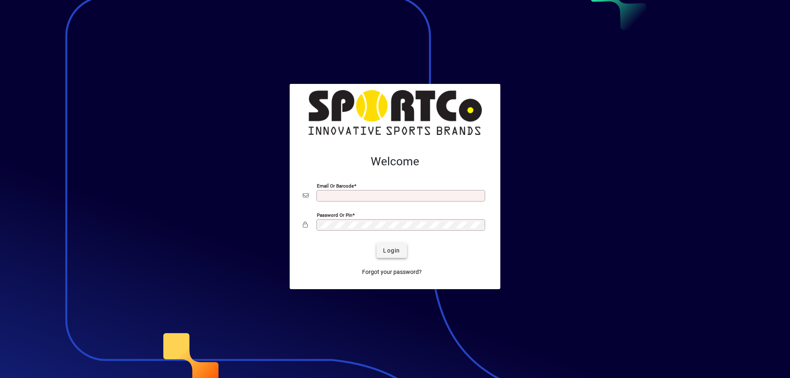
type input "**********"
click at [392, 245] on span "submit" at bounding box center [391, 251] width 30 height 20
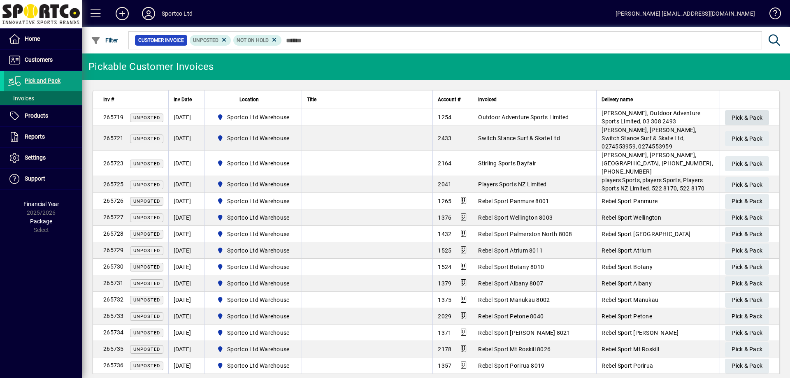
click at [756, 118] on span "Pick & Pack" at bounding box center [746, 118] width 31 height 14
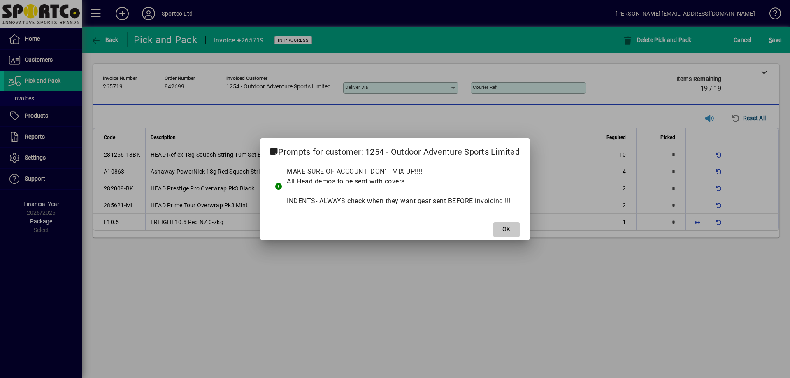
click at [502, 228] on span at bounding box center [506, 230] width 26 height 20
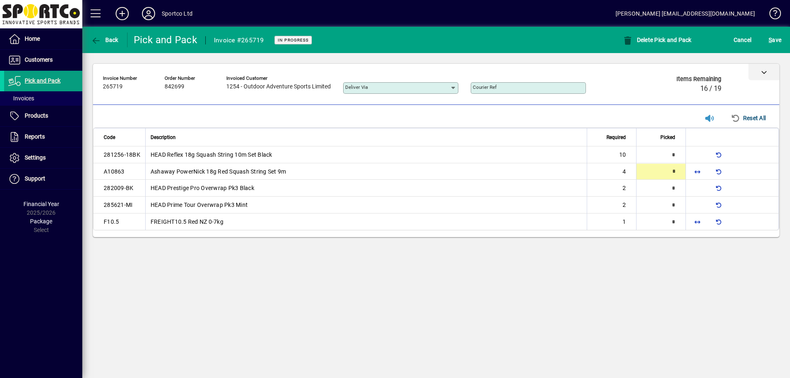
type input "*"
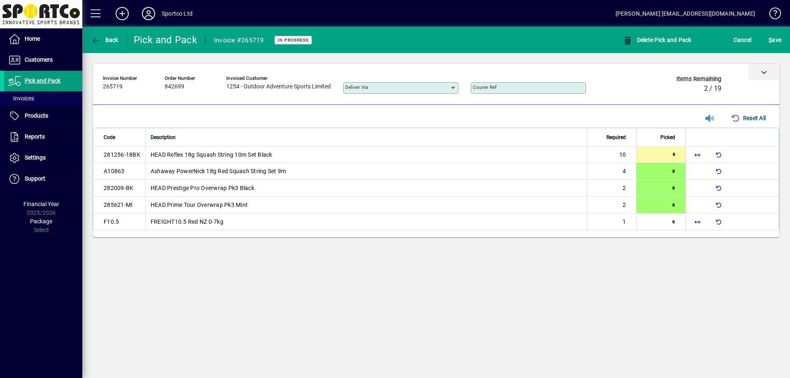
type input "**"
click at [699, 225] on span "button" at bounding box center [697, 222] width 20 height 20
type input "*"
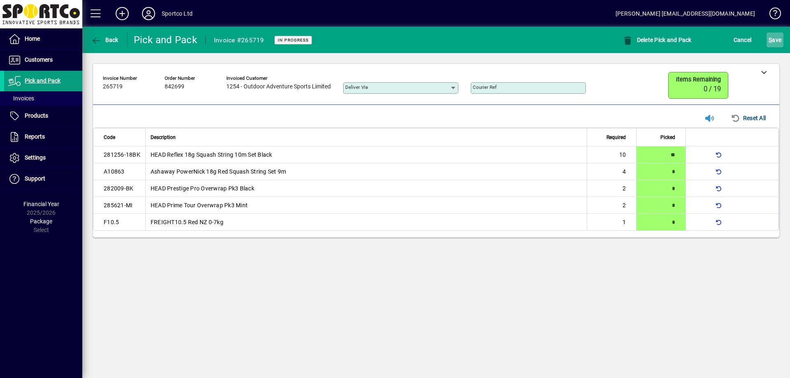
click at [779, 44] on span "S ave" at bounding box center [775, 39] width 13 height 13
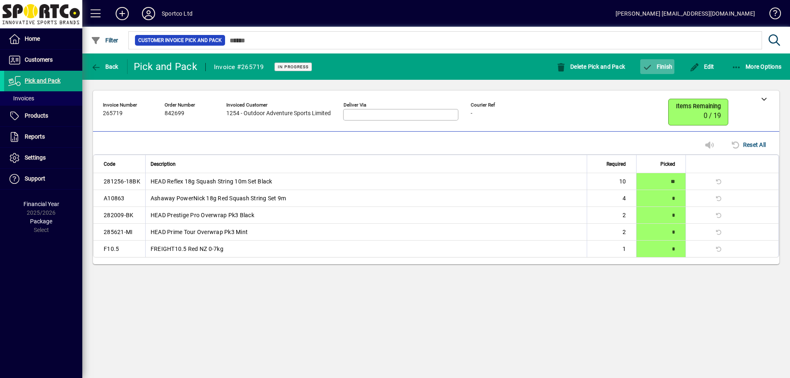
click at [664, 64] on span "Finish" at bounding box center [657, 66] width 30 height 7
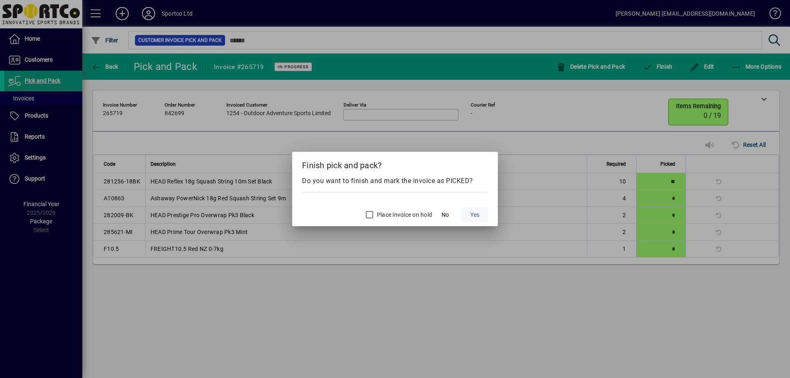
click at [478, 217] on span "Yes" at bounding box center [474, 215] width 9 height 9
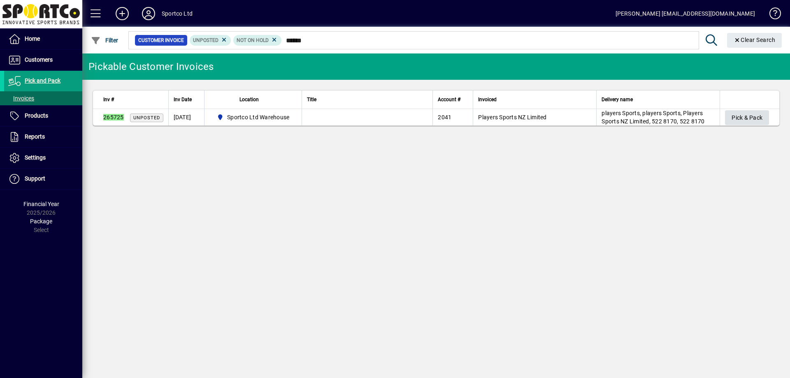
type input "******"
click at [729, 113] on span "button" at bounding box center [747, 118] width 44 height 20
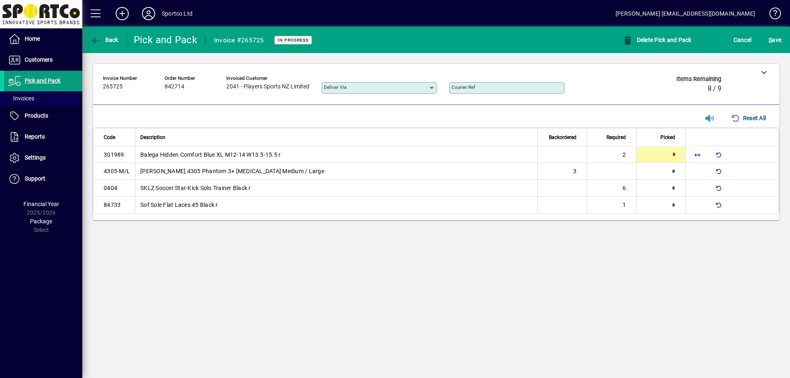
type input "*"
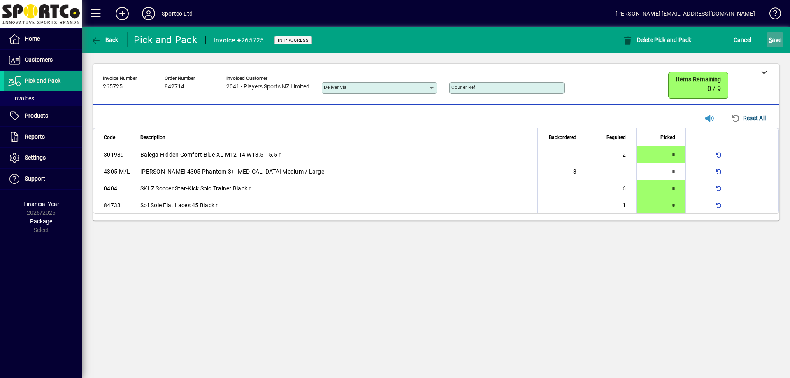
click at [782, 39] on span "submit" at bounding box center [774, 40] width 17 height 20
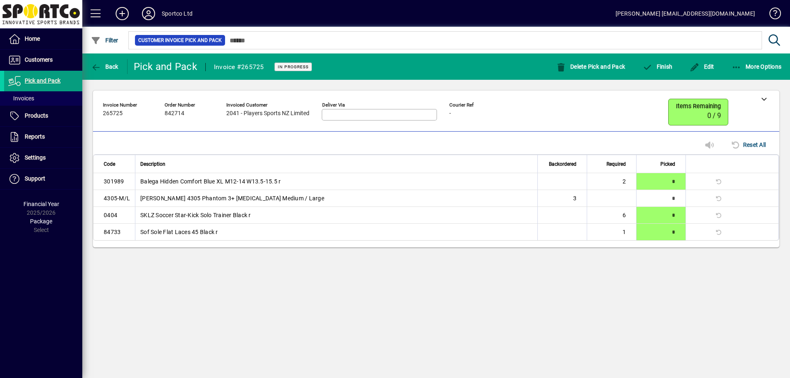
click at [664, 77] on mat-toolbar-row "Back Pick and Pack Invoice #265725 In Progress Delete Pick and Pack Finish Edit…" at bounding box center [436, 66] width 708 height 26
click at [664, 74] on span "button" at bounding box center [657, 67] width 34 height 20
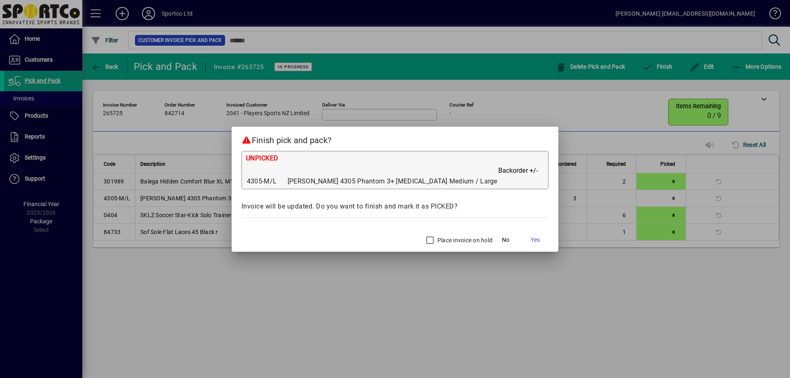
click at [531, 239] on span "Yes" at bounding box center [535, 240] width 9 height 9
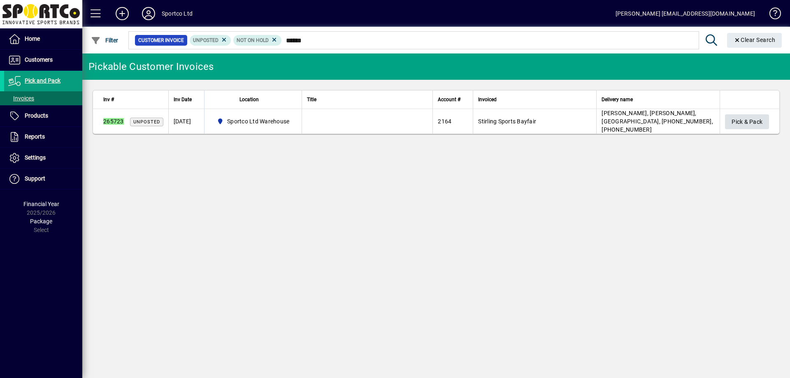
type input "******"
click at [745, 117] on span "Pick & Pack" at bounding box center [746, 122] width 31 height 14
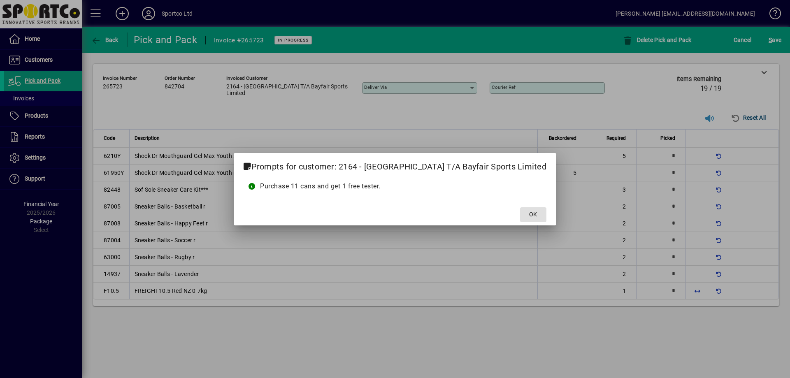
click at [533, 216] on span "OK" at bounding box center [533, 214] width 8 height 9
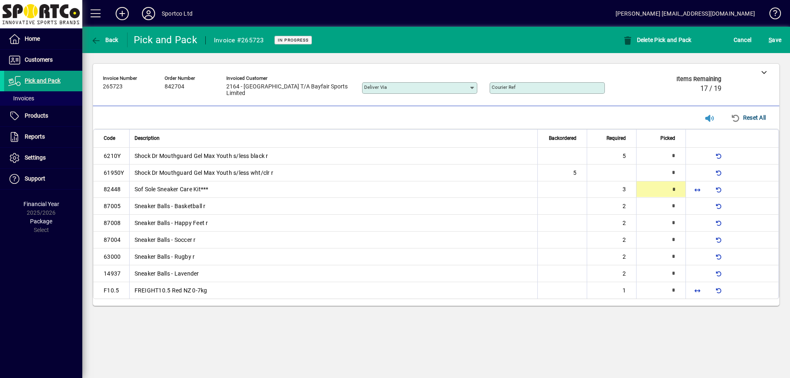
type input "*"
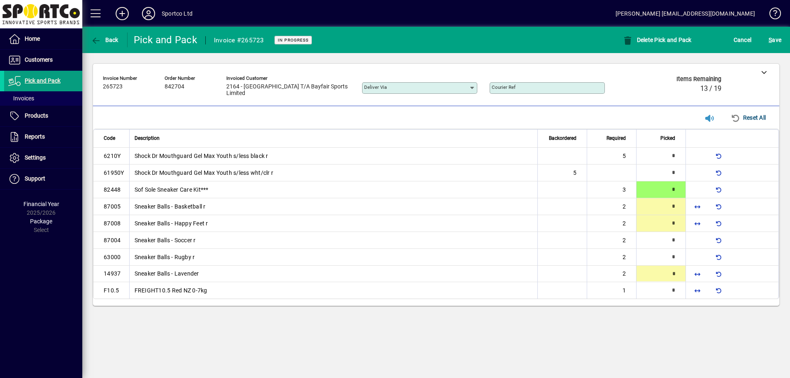
type input "*"
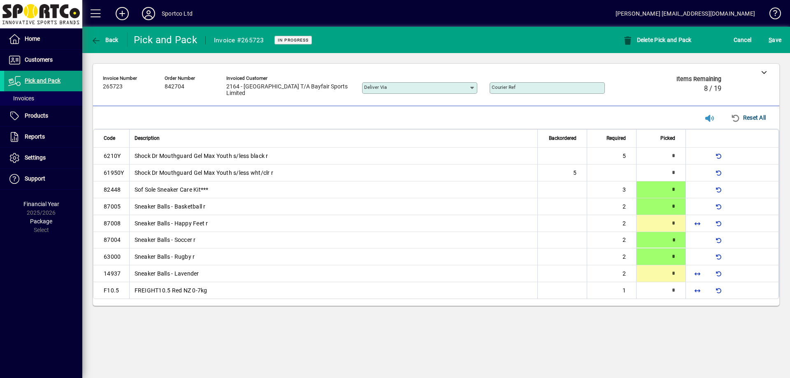
type input "*"
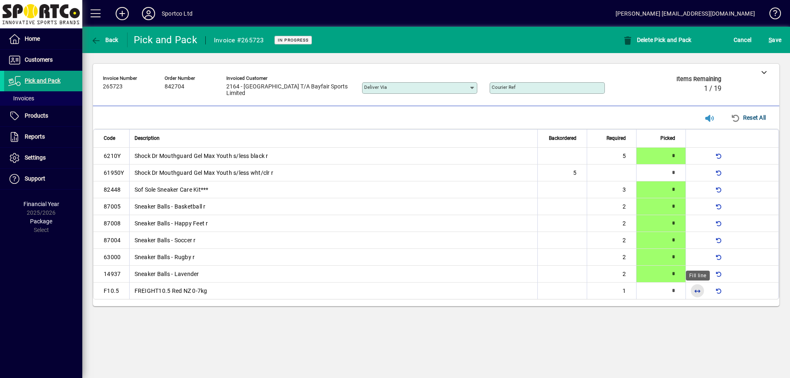
click at [696, 293] on span "button" at bounding box center [697, 291] width 20 height 20
type input "*"
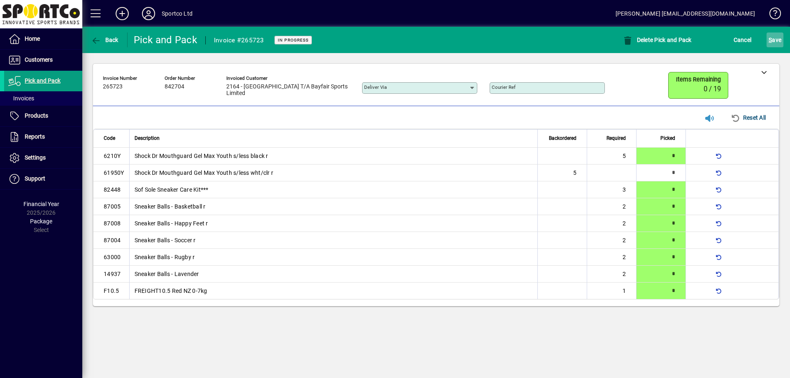
click at [773, 35] on span "S ave" at bounding box center [775, 39] width 13 height 13
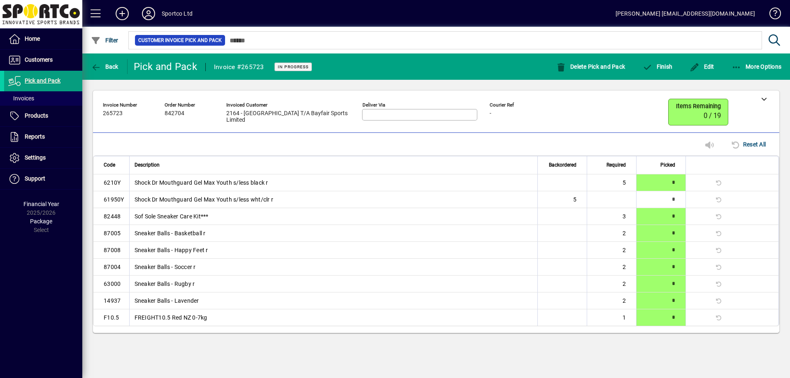
drag, startPoint x: 630, startPoint y: 66, endPoint x: 636, endPoint y: 66, distance: 6.2
click at [632, 66] on div "Delete Pick and Pack" at bounding box center [591, 66] width 86 height 15
click at [643, 67] on icon "button" at bounding box center [647, 67] width 10 height 8
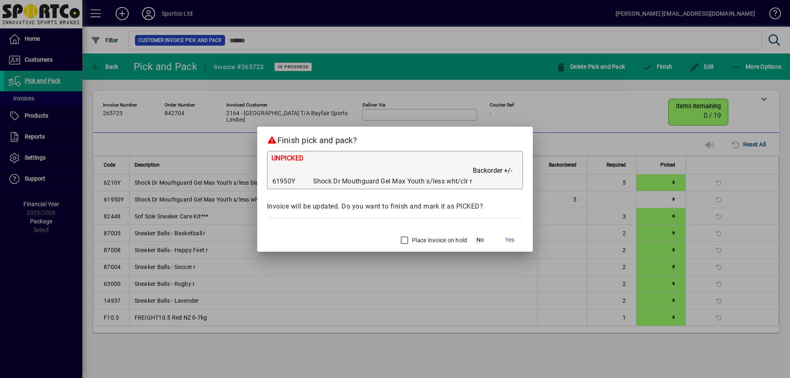
click at [398, 252] on div at bounding box center [395, 189] width 790 height 378
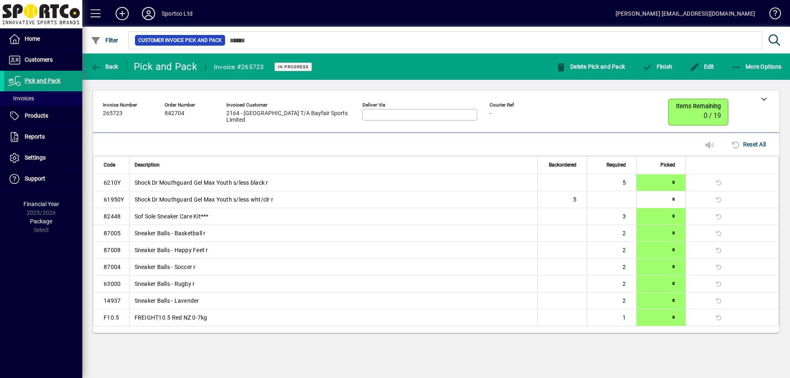
click at [410, 242] on td "Sneaker Balls - Happy Feet r" at bounding box center [333, 250] width 409 height 17
click at [648, 70] on icon "button" at bounding box center [647, 67] width 10 height 8
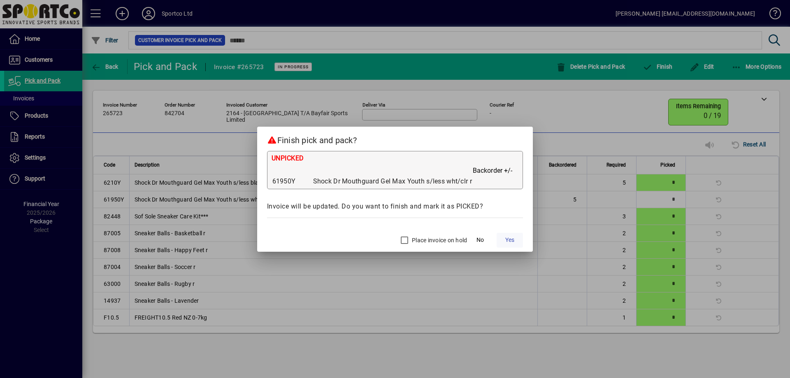
click at [517, 241] on span at bounding box center [510, 240] width 26 height 20
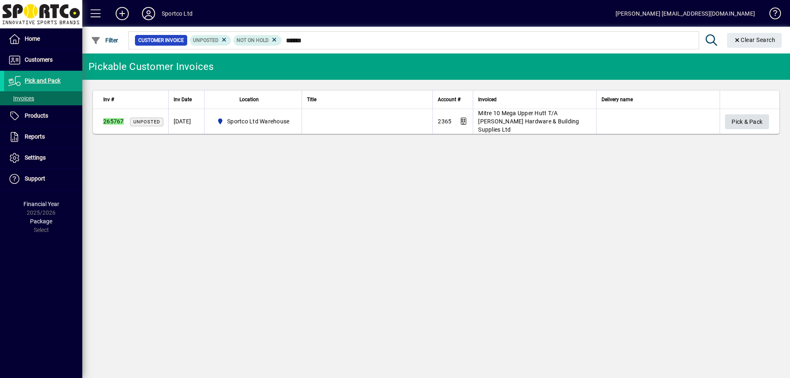
type input "******"
click at [741, 118] on span "Pick & Pack" at bounding box center [746, 122] width 31 height 14
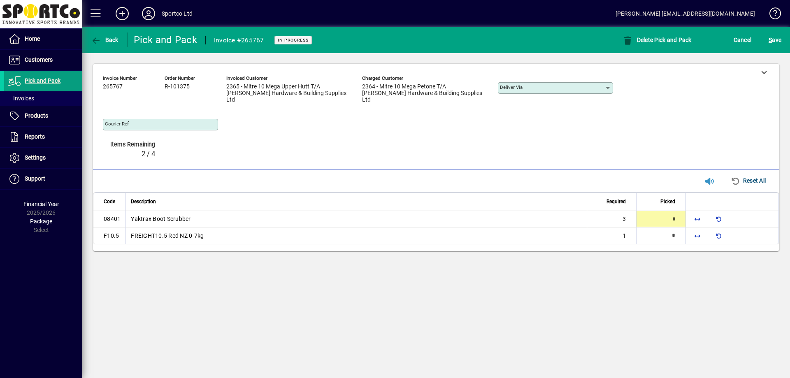
type input "*"
click at [697, 229] on span "button" at bounding box center [697, 236] width 20 height 20
type input "*"
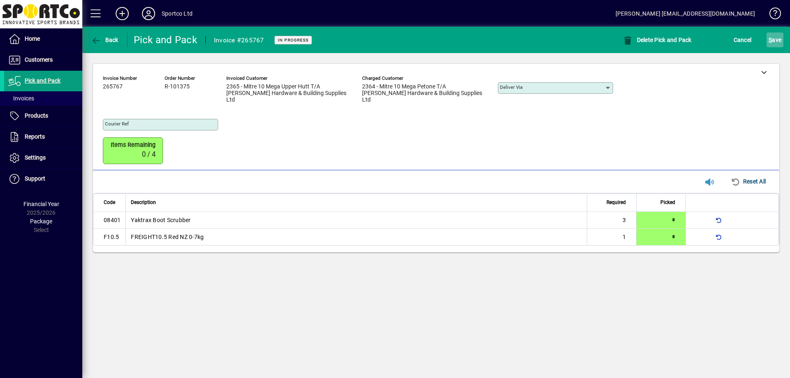
click at [781, 33] on span "submit" at bounding box center [774, 40] width 17 height 20
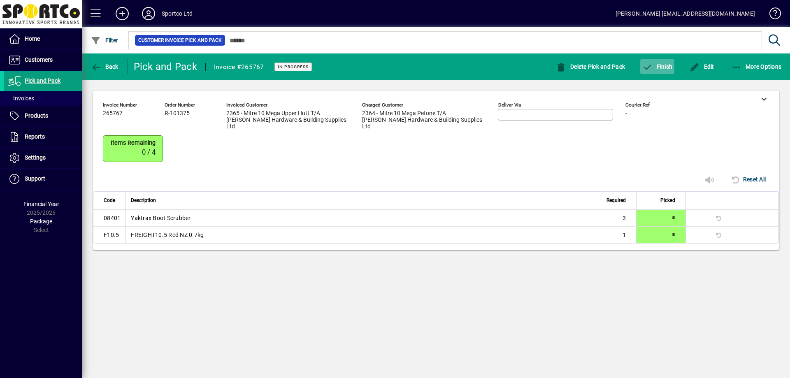
click at [650, 65] on icon "button" at bounding box center [647, 67] width 10 height 8
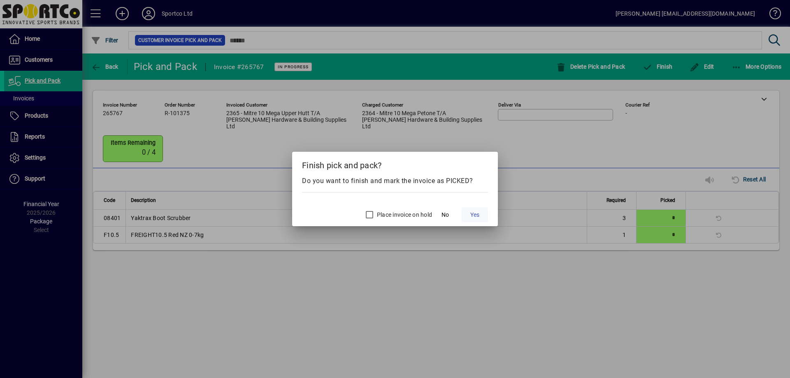
click at [477, 219] on span at bounding box center [475, 215] width 26 height 20
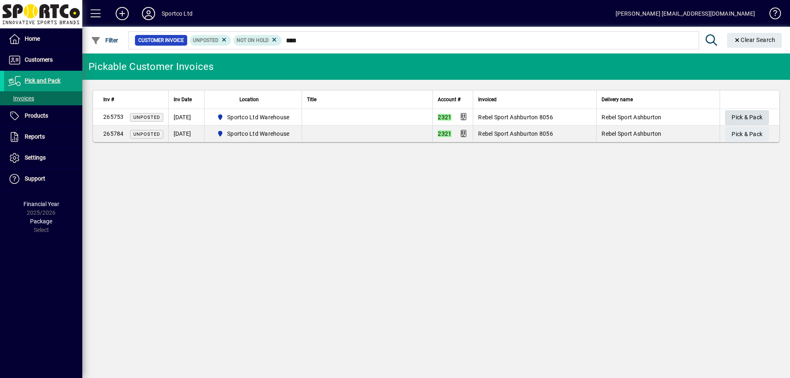
type input "****"
click at [744, 114] on span "Pick & Pack" at bounding box center [746, 118] width 31 height 14
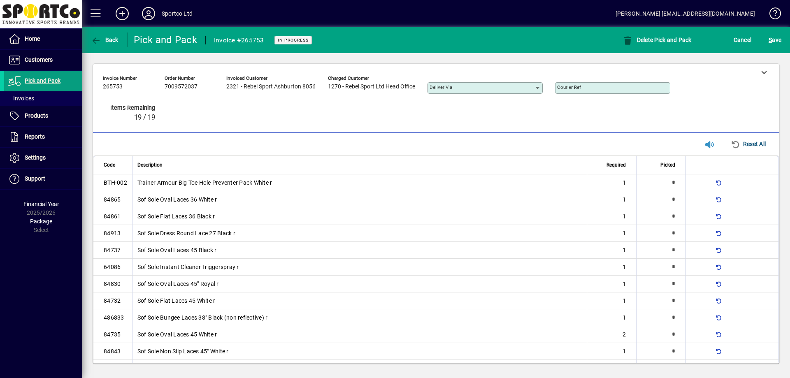
type input "*"
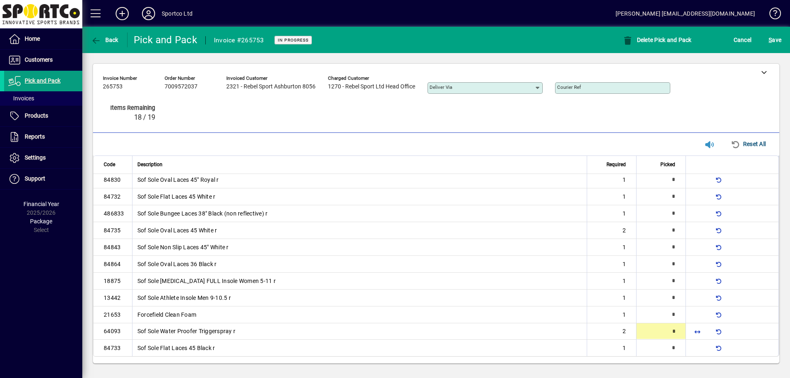
type input "*"
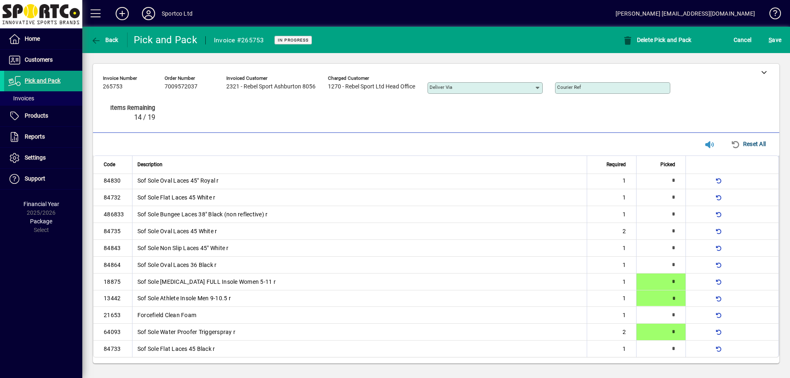
type input "*"
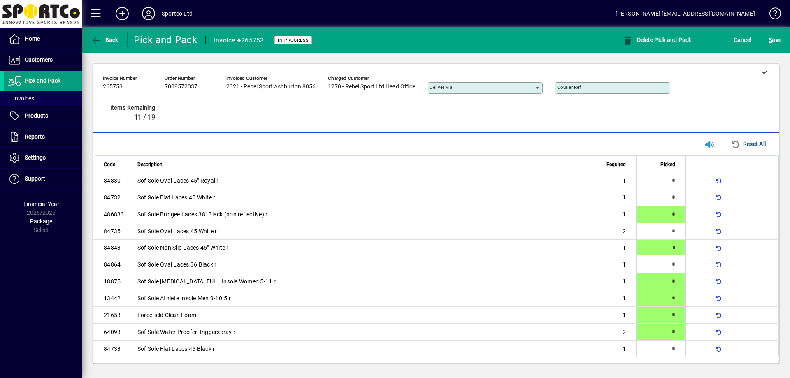
type input "*"
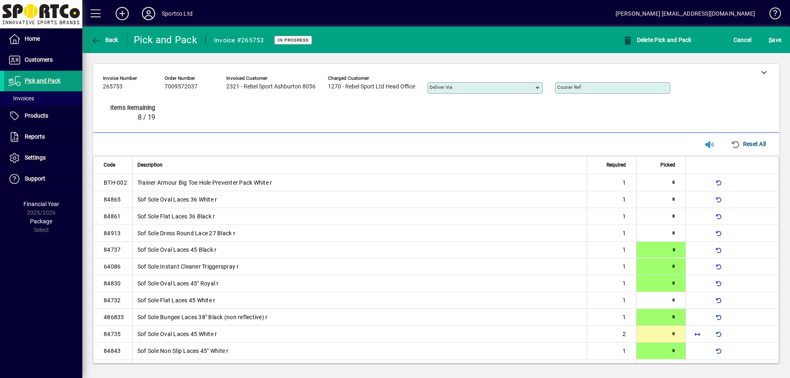
type input "*"
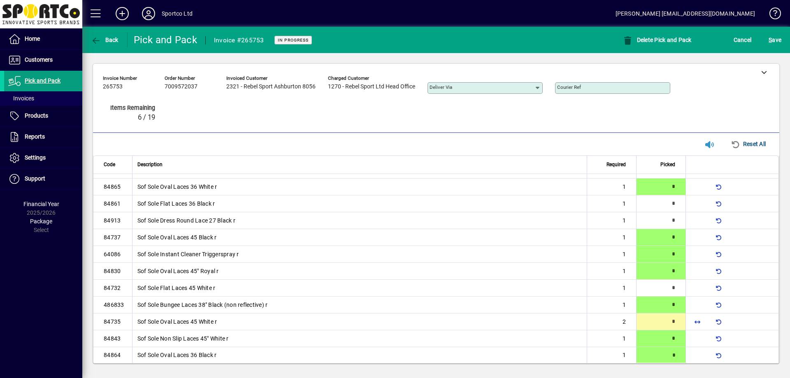
type input "*"
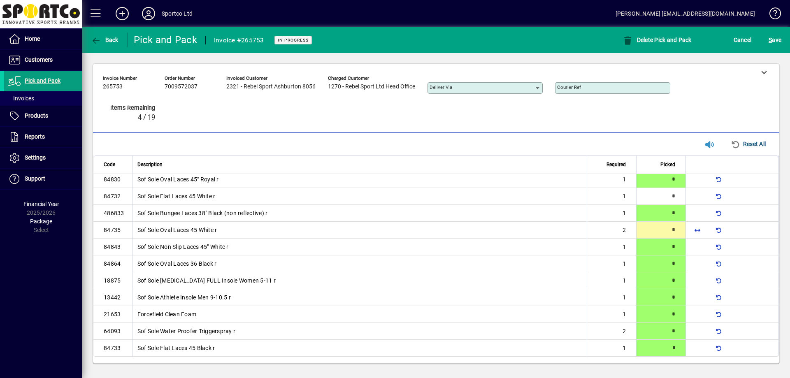
type input "*"
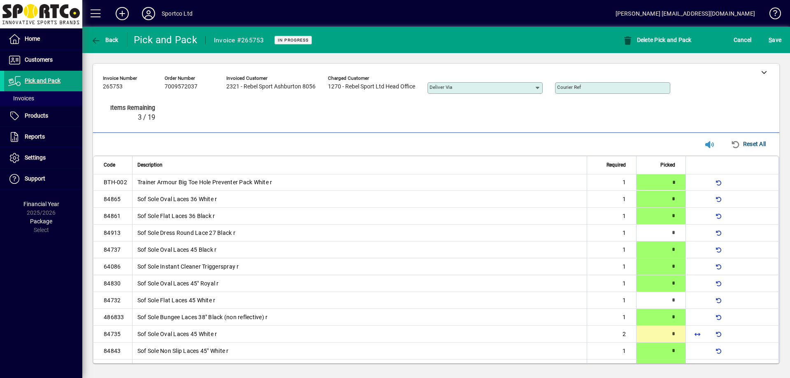
type input "*"
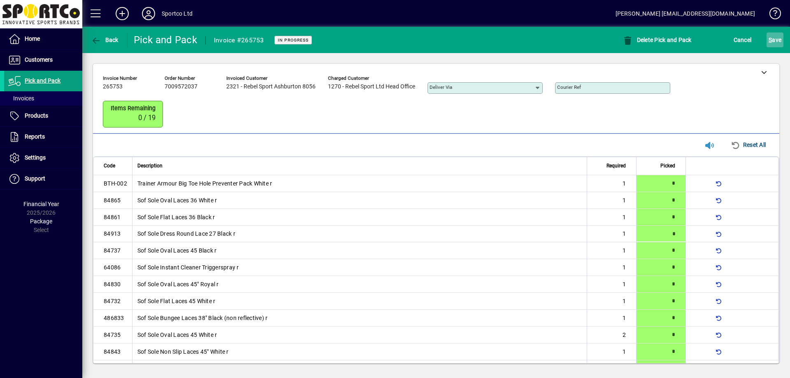
click at [773, 39] on span "S ave" at bounding box center [775, 39] width 13 height 13
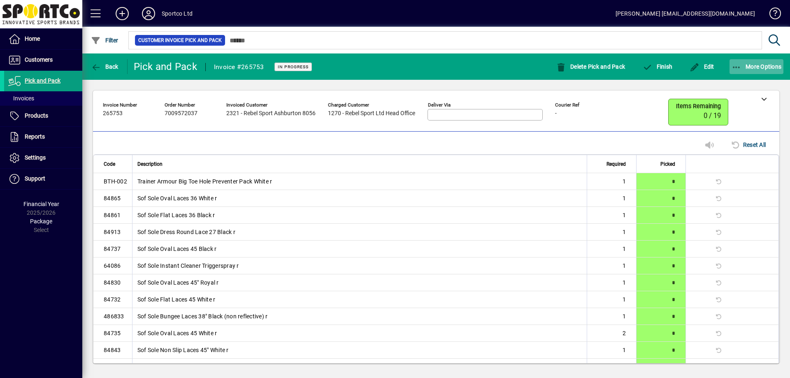
click at [748, 65] on span "More Options" at bounding box center [756, 66] width 50 height 7
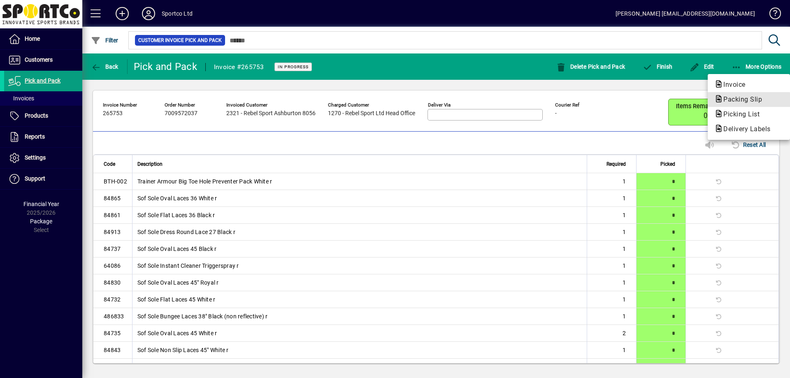
click at [725, 103] on span "Packing Slip" at bounding box center [748, 100] width 69 height 10
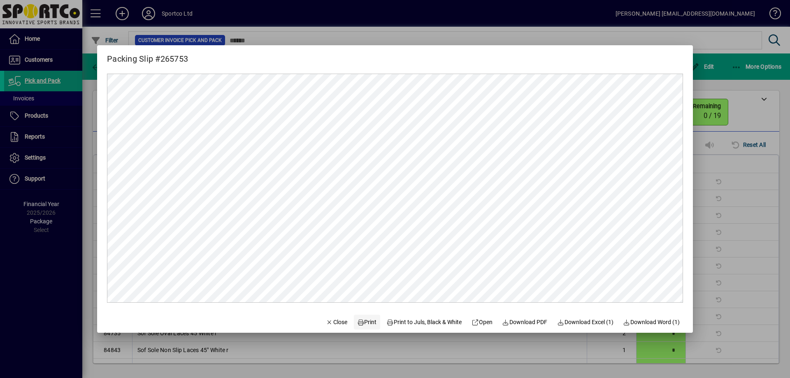
click at [358, 320] on span "Print" at bounding box center [367, 322] width 20 height 9
click at [335, 323] on span "Close" at bounding box center [336, 322] width 21 height 9
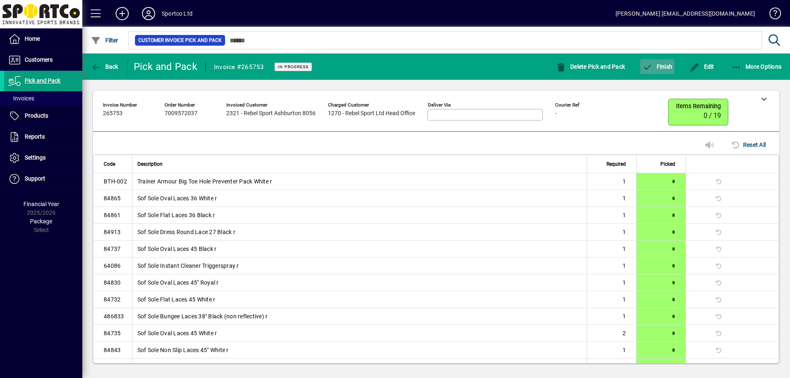
click at [667, 67] on span "Finish" at bounding box center [657, 66] width 30 height 7
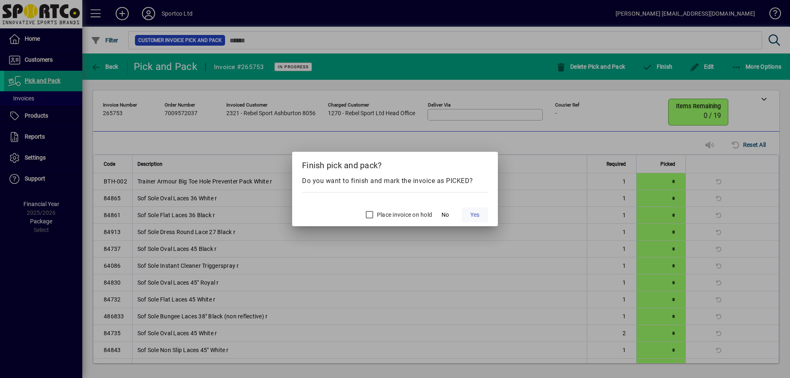
click at [475, 213] on span "Yes" at bounding box center [474, 215] width 9 height 9
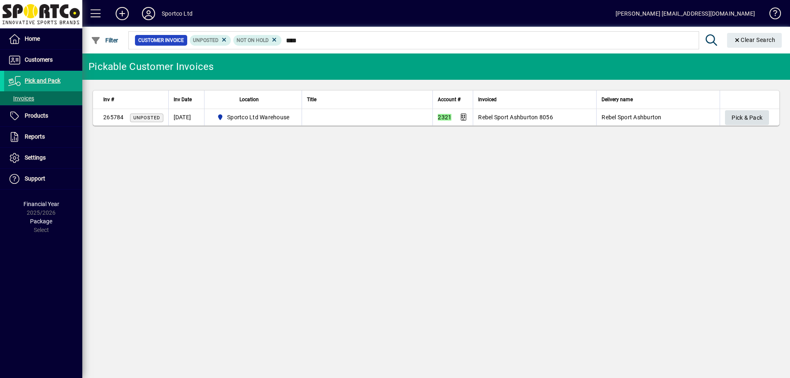
type input "****"
click at [743, 118] on span "Pick & Pack" at bounding box center [746, 118] width 31 height 14
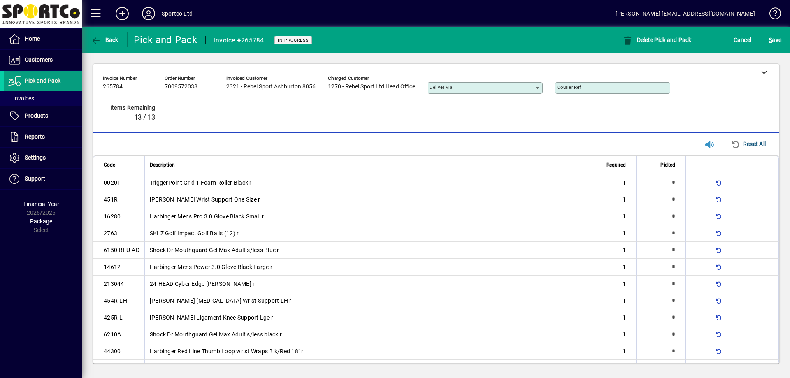
type input "*"
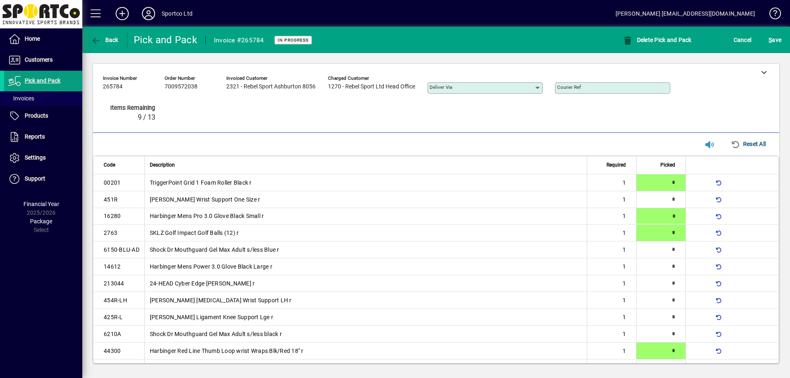
type input "*"
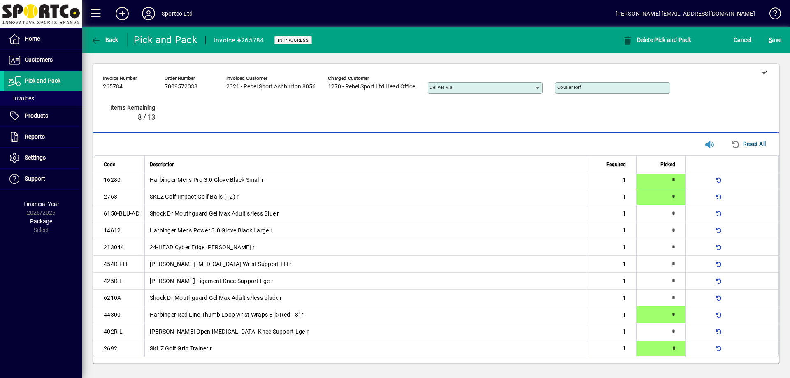
type input "*"
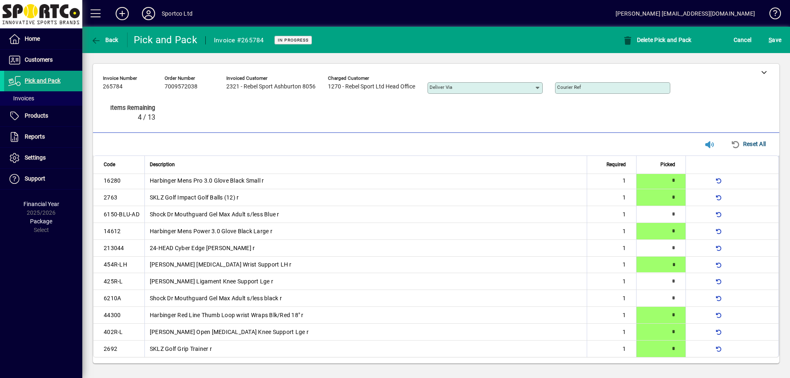
type input "*"
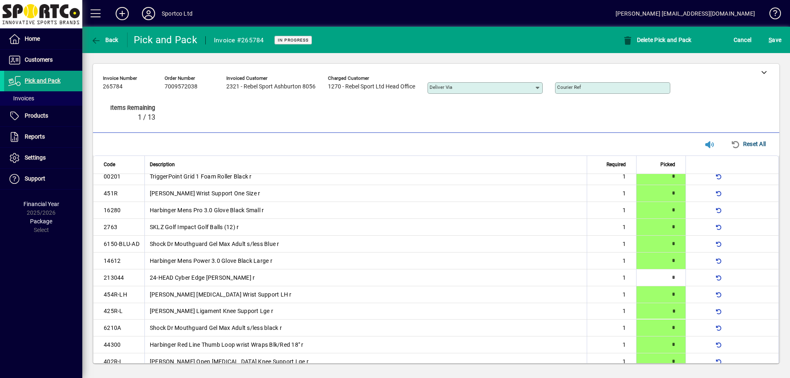
scroll to position [0, 0]
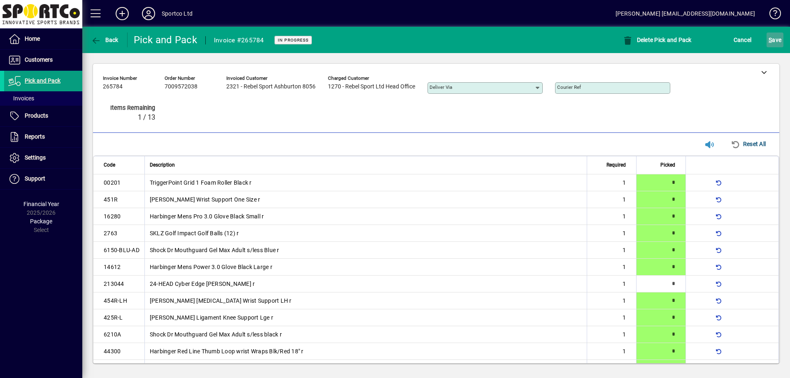
click at [782, 35] on span "submit" at bounding box center [774, 40] width 17 height 20
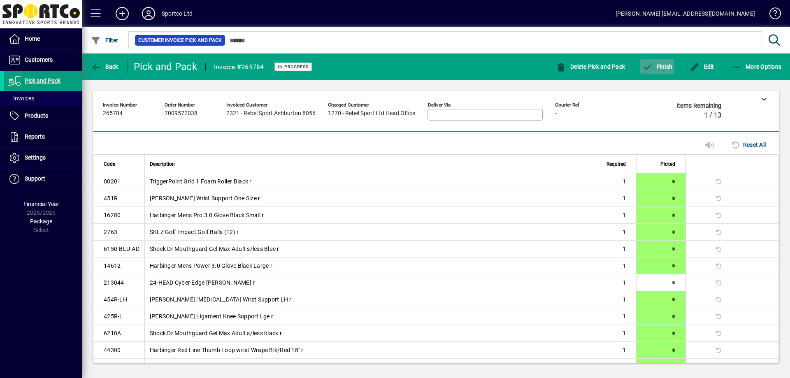
click at [666, 67] on span "Finish" at bounding box center [657, 66] width 30 height 7
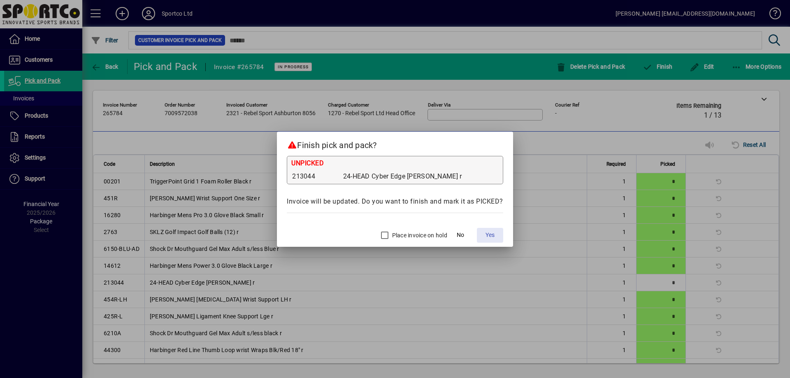
click at [488, 237] on span "Yes" at bounding box center [489, 235] width 9 height 9
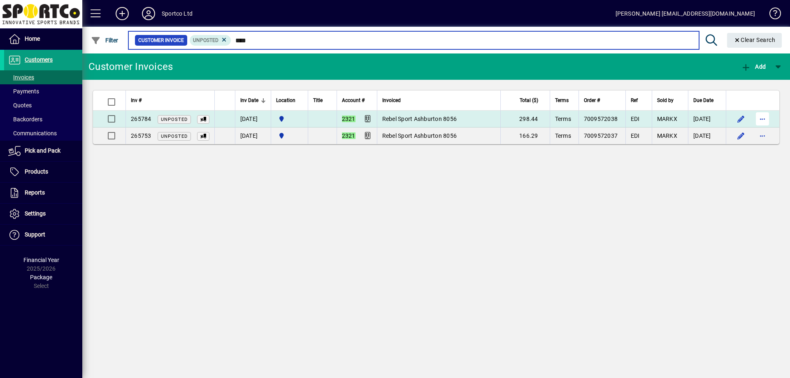
type input "****"
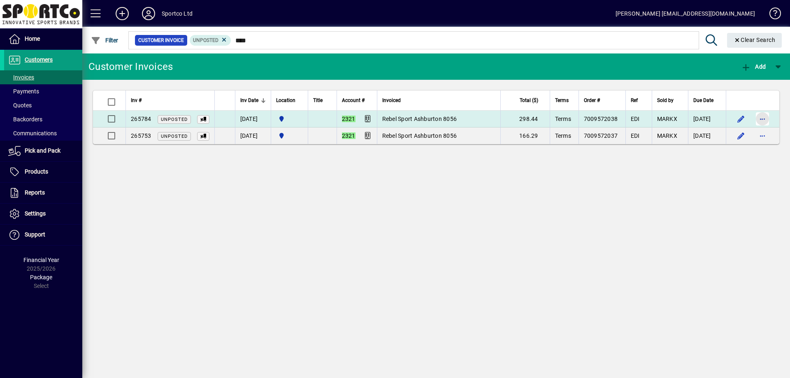
click at [761, 120] on span "button" at bounding box center [762, 119] width 20 height 20
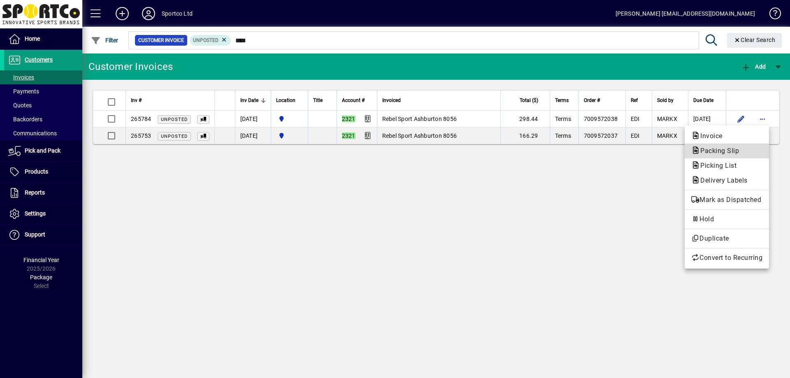
click at [748, 146] on span "Packing Slip" at bounding box center [726, 151] width 71 height 10
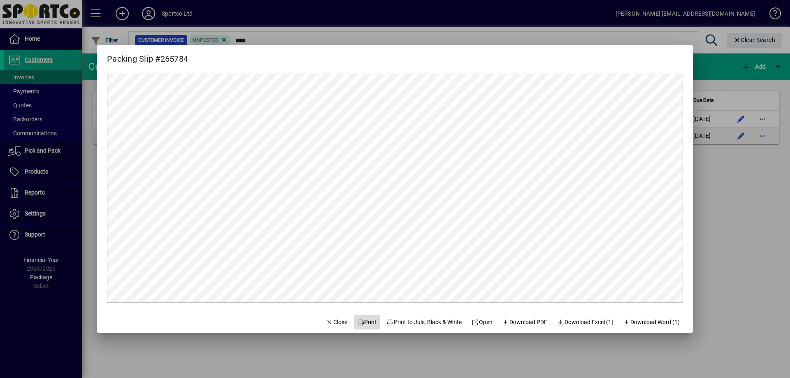
click at [369, 321] on span "Print" at bounding box center [367, 322] width 20 height 9
click at [334, 316] on span "button" at bounding box center [337, 322] width 28 height 20
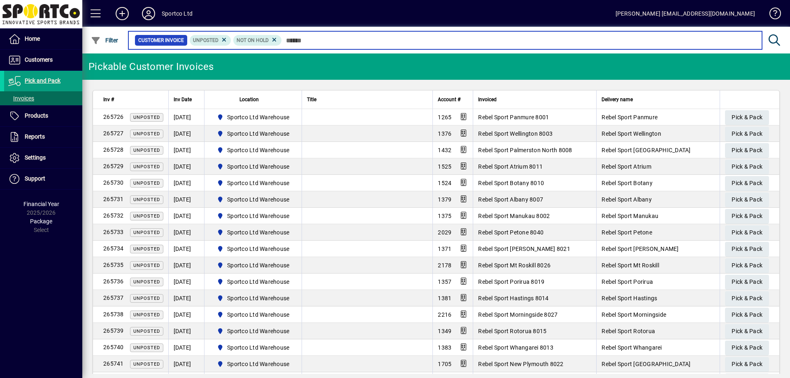
click at [308, 40] on input "text" at bounding box center [519, 41] width 474 height 12
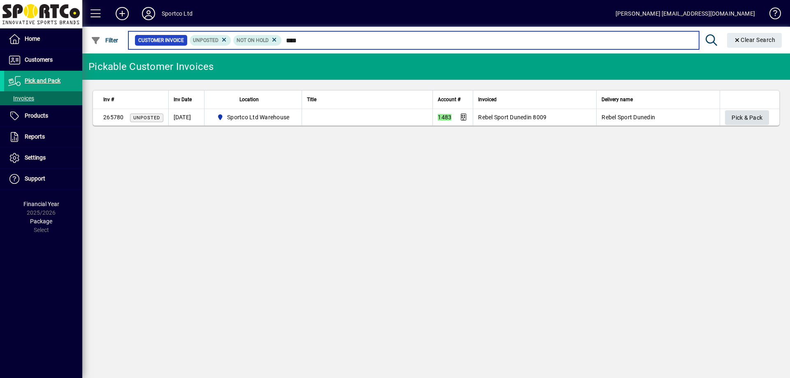
type input "****"
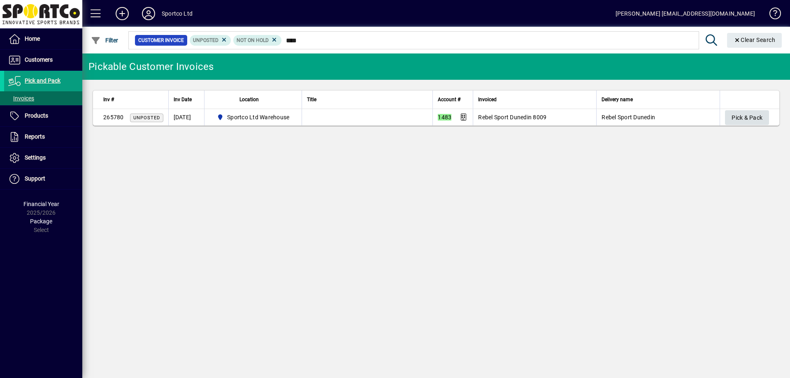
click at [742, 119] on span "Pick & Pack" at bounding box center [746, 118] width 31 height 14
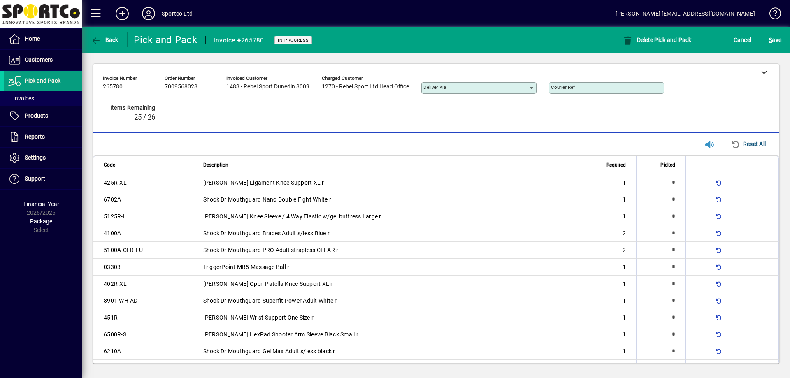
type input "*"
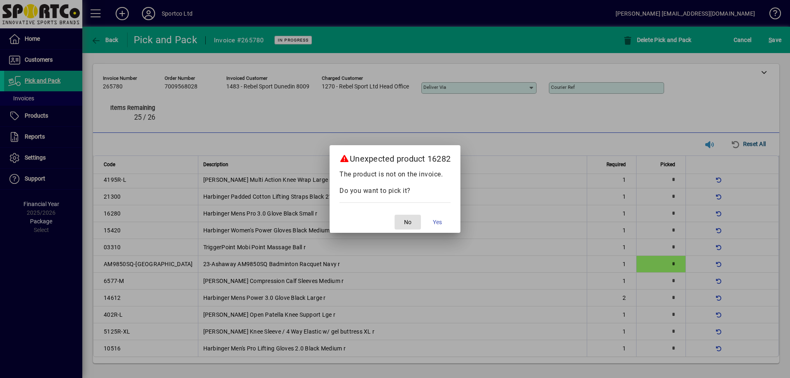
click at [395, 215] on button "No" at bounding box center [408, 222] width 26 height 15
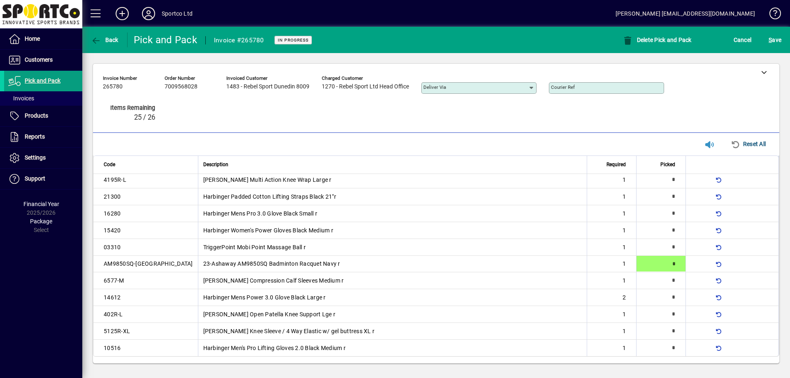
type input "*"
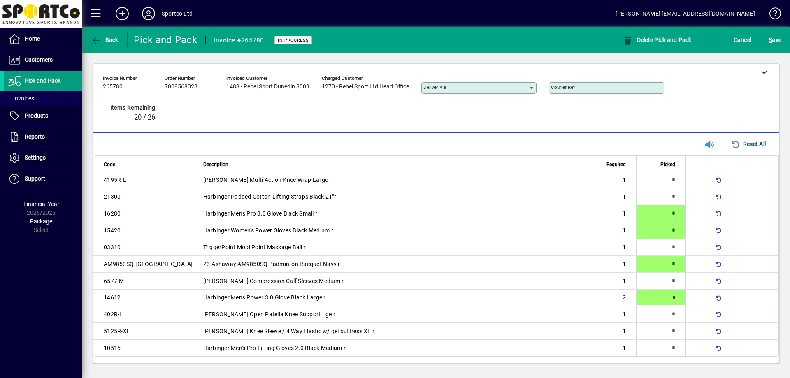
type input "*"
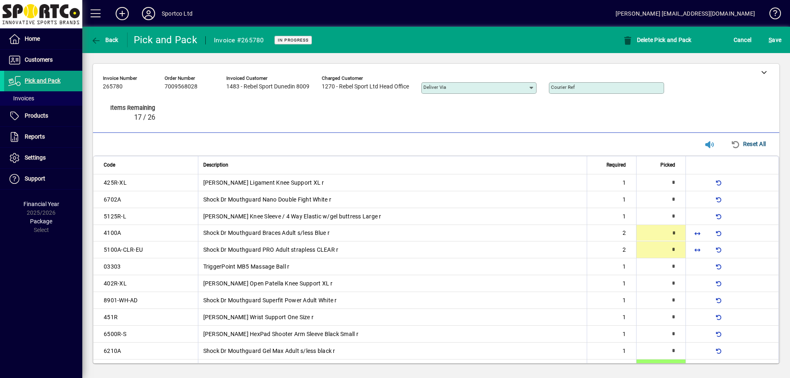
type input "*"
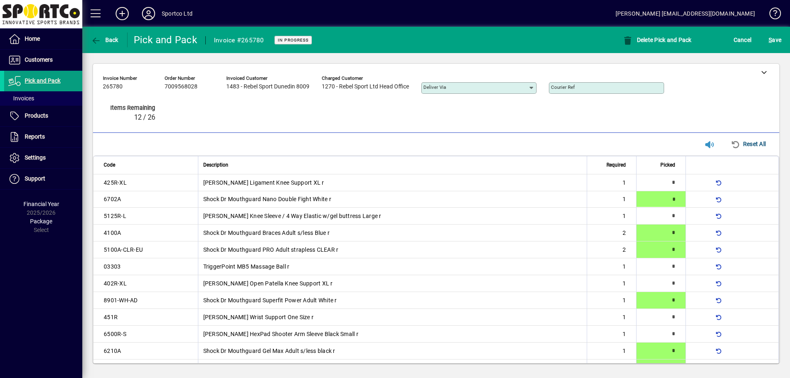
type input "*"
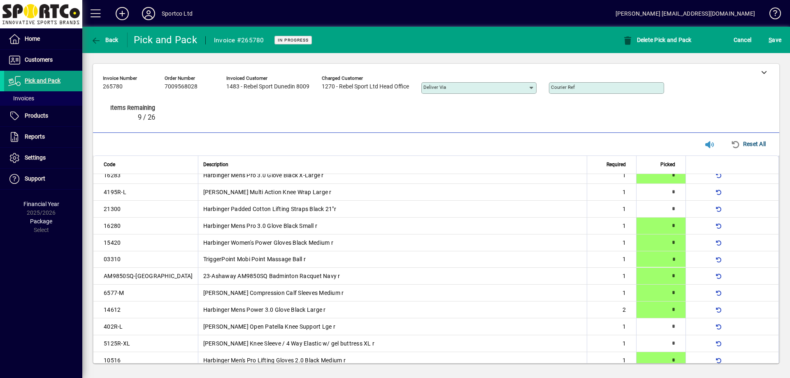
type input "*"
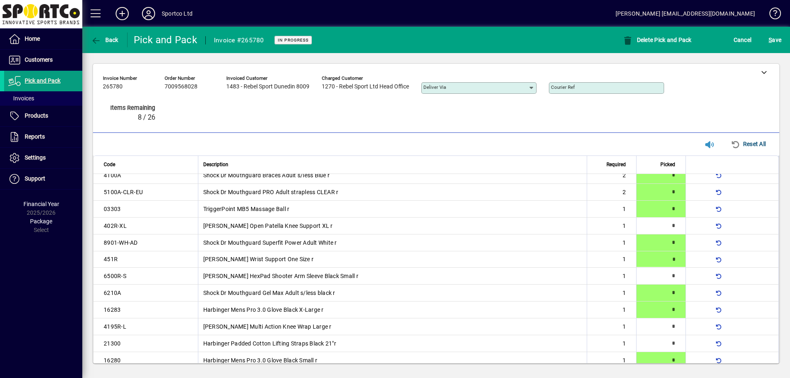
type input "*"
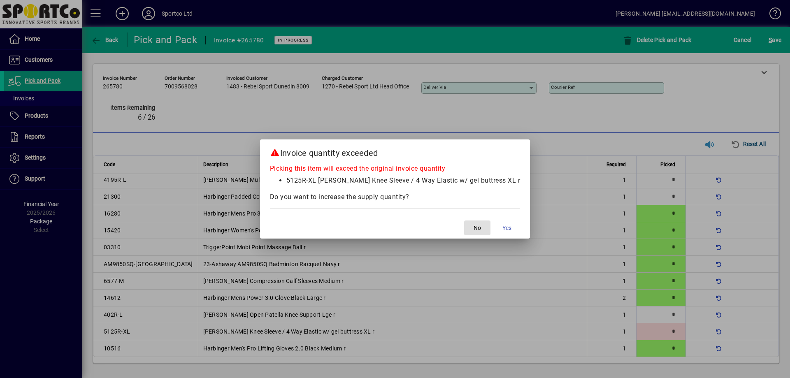
click at [464, 221] on button "No" at bounding box center [477, 228] width 26 height 15
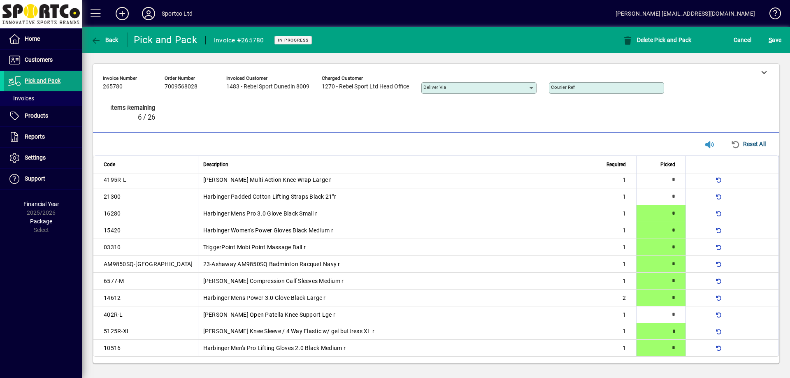
type input "*"
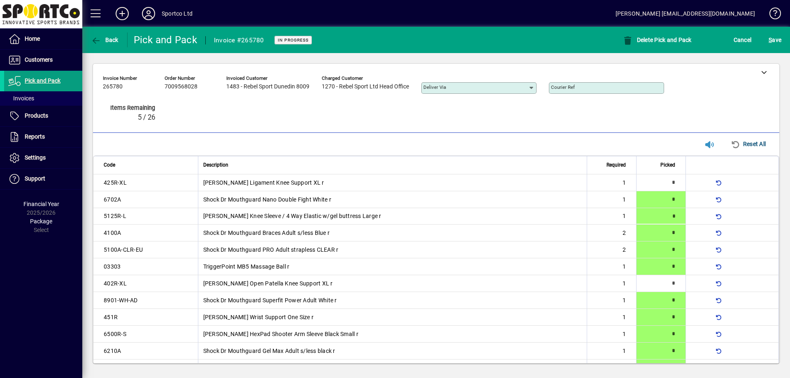
type input "*"
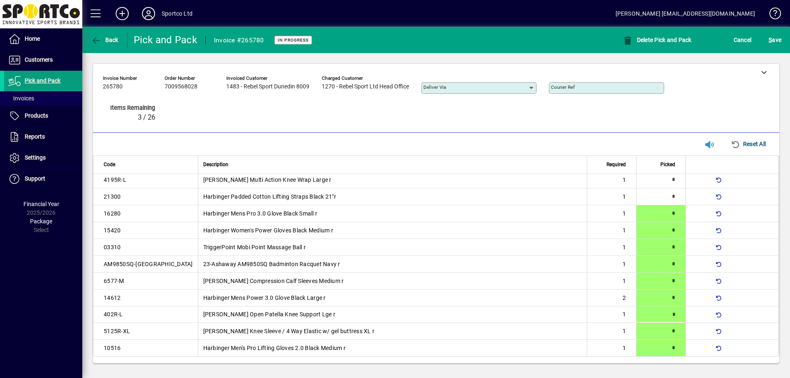
type input "*"
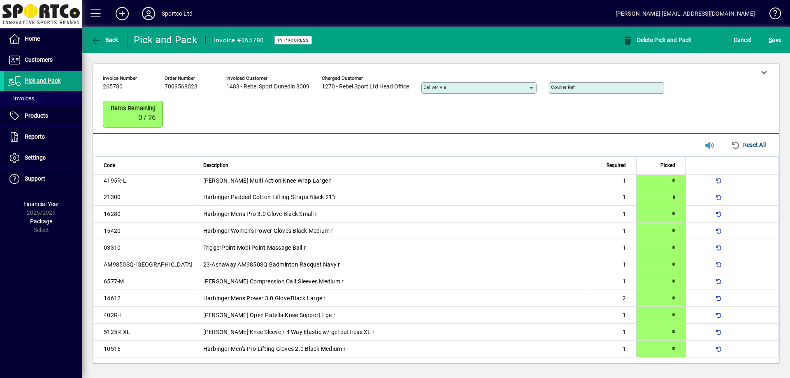
scroll to position [206, 0]
click at [767, 30] on mat-toolbar-row "Back Pick and Pack Invoice #265780 In Progress Delete Pick and Pack Cancel S ave" at bounding box center [436, 40] width 708 height 26
click at [768, 37] on span "submit" at bounding box center [774, 40] width 17 height 20
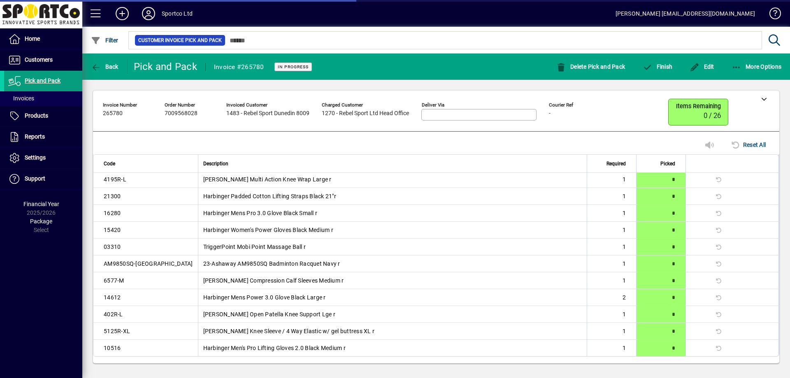
scroll to position [204, 0]
click at [746, 61] on span "button" at bounding box center [756, 67] width 54 height 20
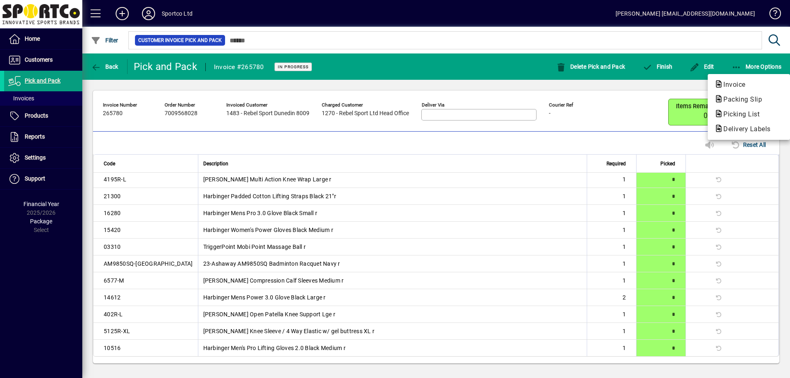
click at [724, 103] on span "Packing Slip" at bounding box center [748, 100] width 69 height 10
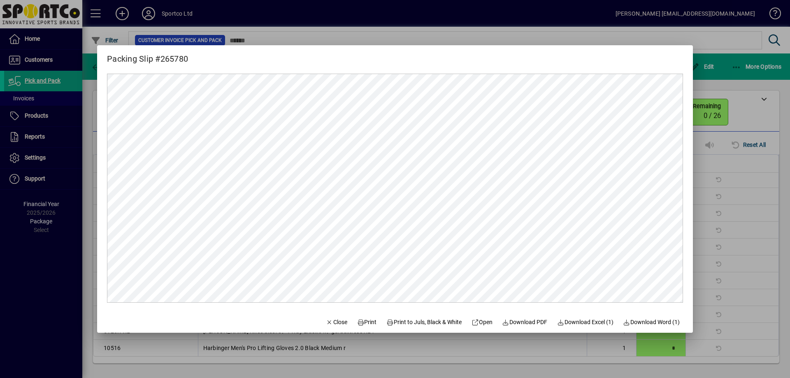
scroll to position [0, 0]
click at [370, 324] on span at bounding box center [367, 322] width 26 height 20
click at [326, 322] on icon "button" at bounding box center [329, 323] width 7 height 6
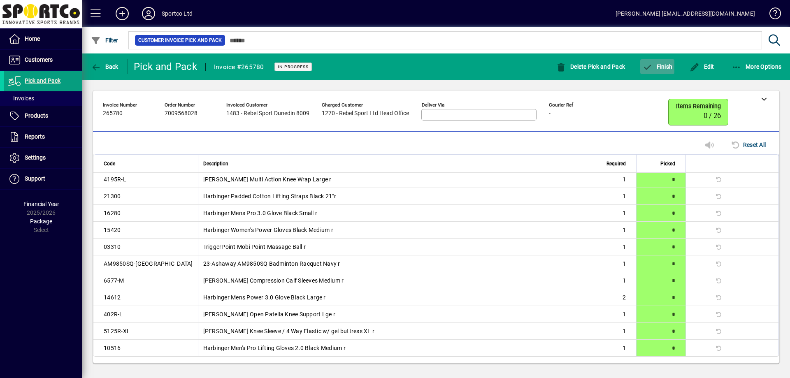
click at [658, 75] on span "button" at bounding box center [657, 67] width 34 height 20
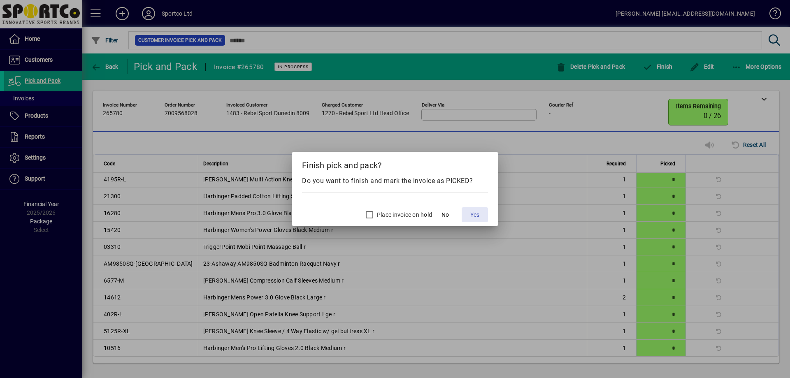
drag, startPoint x: 473, startPoint y: 213, endPoint x: 473, endPoint y: 220, distance: 6.6
click at [472, 217] on span "Yes" at bounding box center [474, 215] width 9 height 9
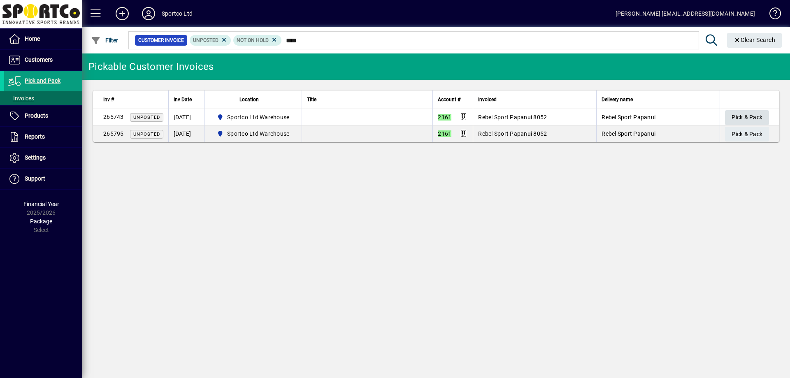
type input "****"
click at [755, 123] on span "Pick & Pack" at bounding box center [746, 118] width 31 height 14
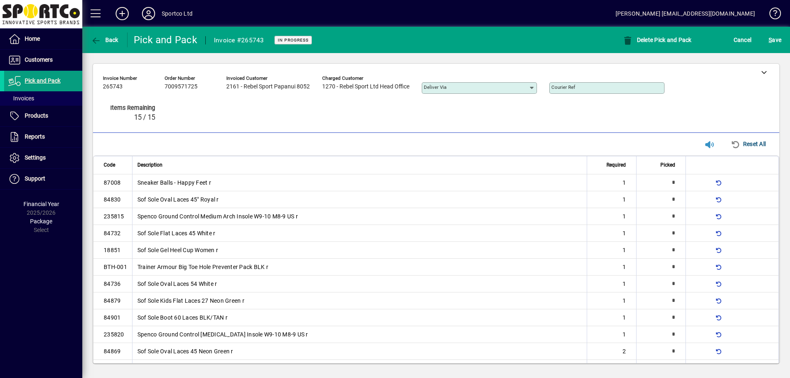
type input "*"
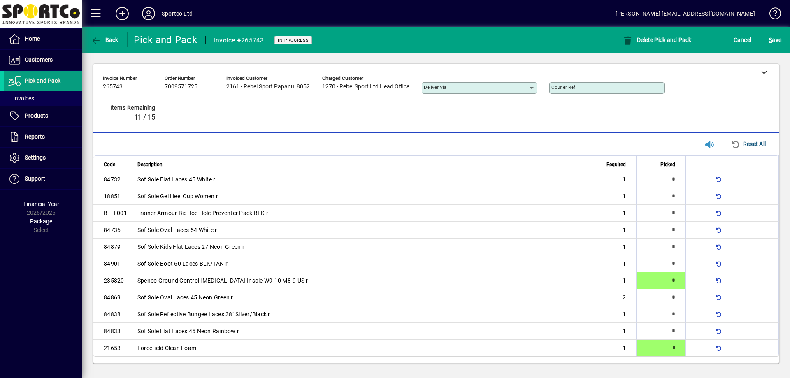
type input "*"
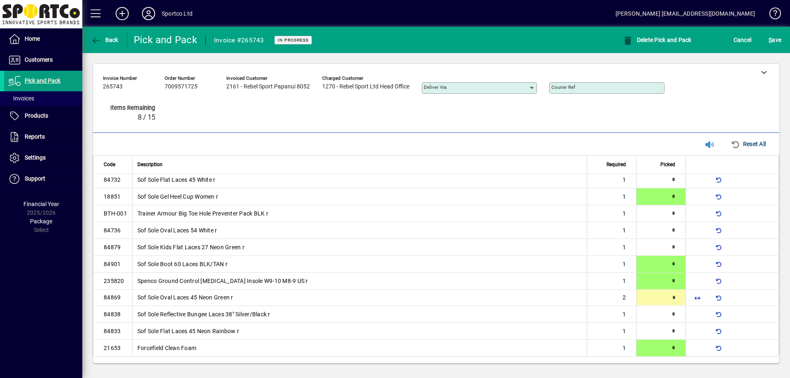
type input "*"
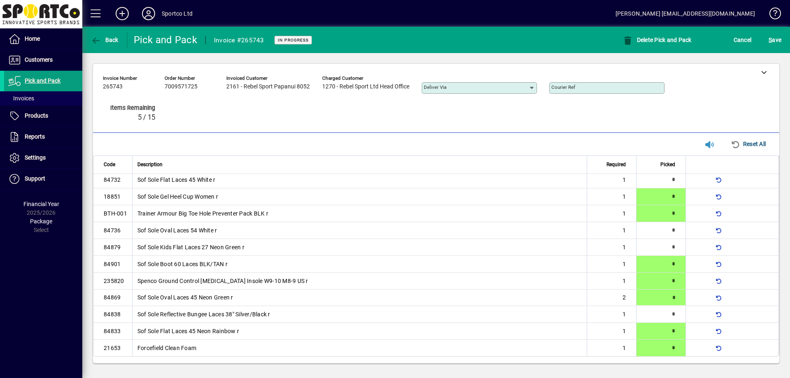
type input "*"
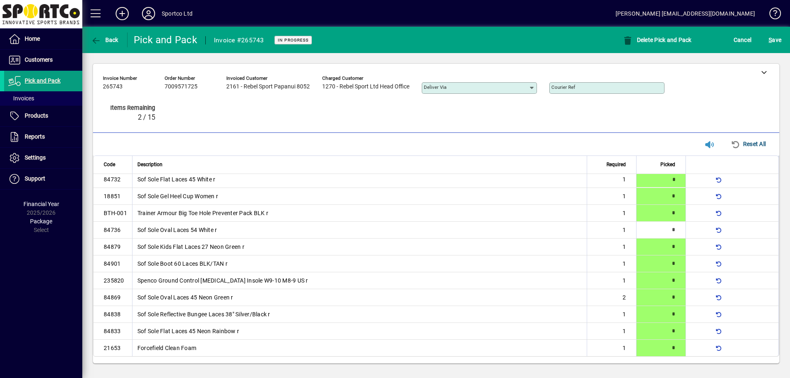
type input "*"
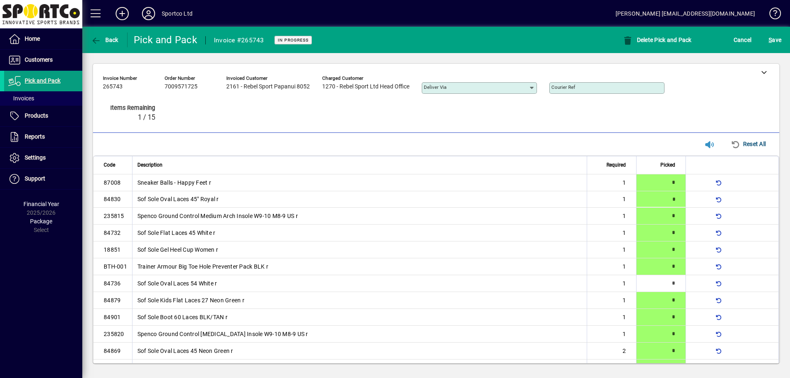
type input "*"
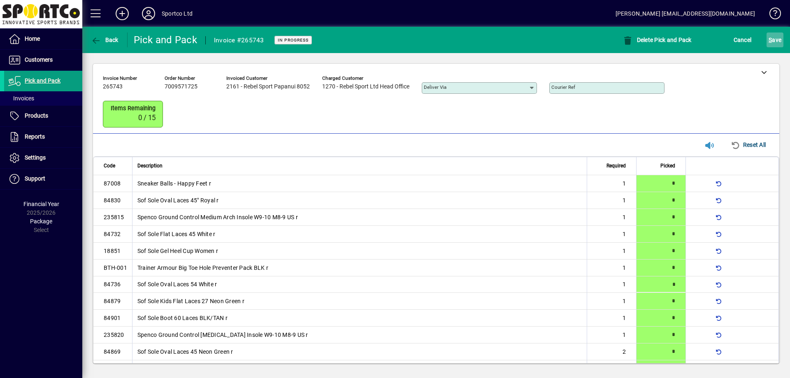
click at [772, 39] on span "S" at bounding box center [770, 40] width 3 height 7
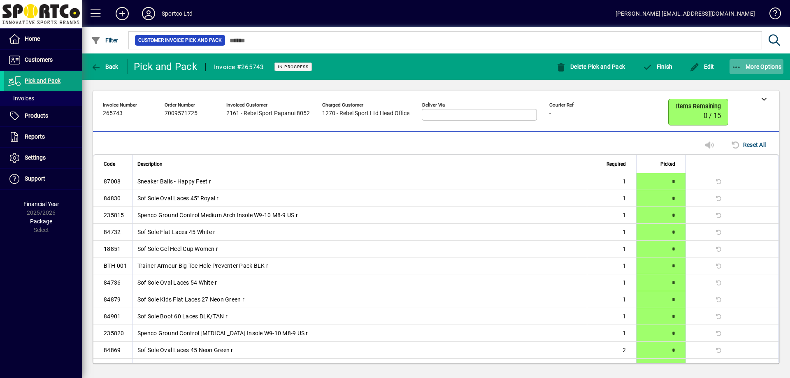
click at [738, 67] on icon "button" at bounding box center [736, 67] width 10 height 8
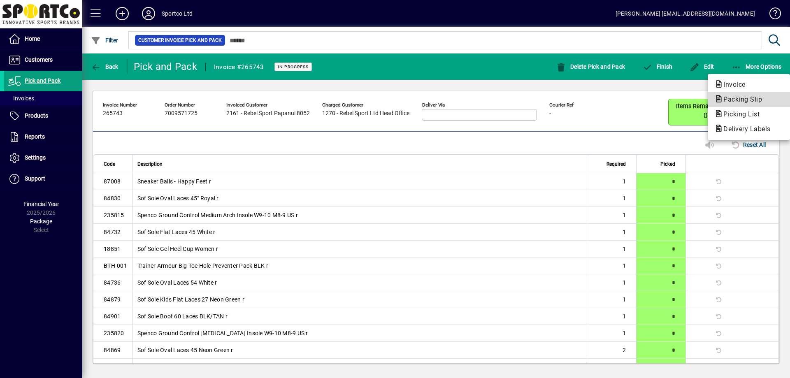
click at [734, 98] on span "Packing Slip" at bounding box center [740, 99] width 52 height 8
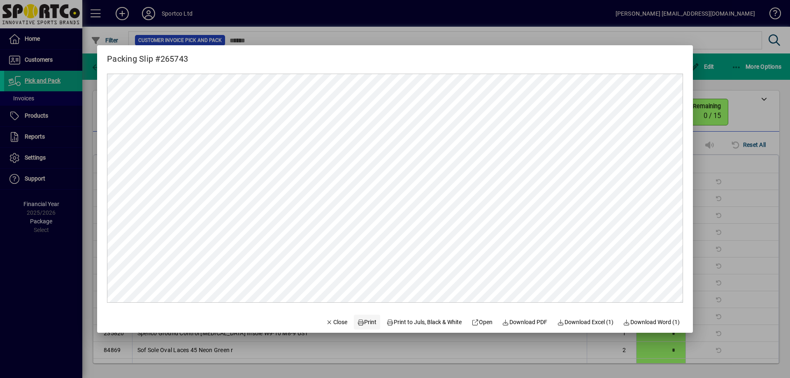
click at [364, 329] on span at bounding box center [367, 322] width 26 height 20
click at [701, 91] on div at bounding box center [395, 189] width 790 height 378
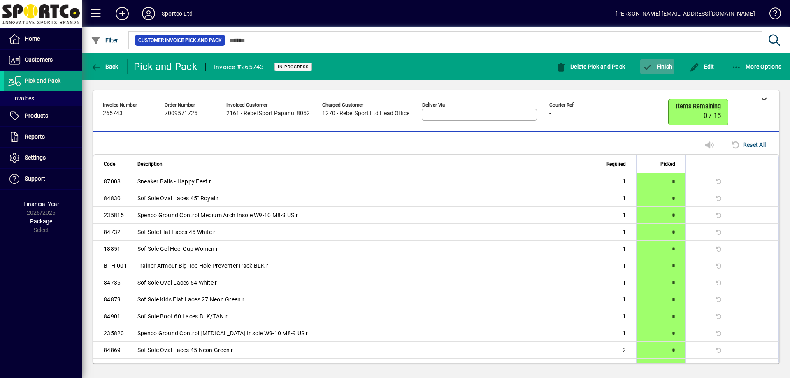
click at [657, 68] on span "Finish" at bounding box center [657, 66] width 30 height 7
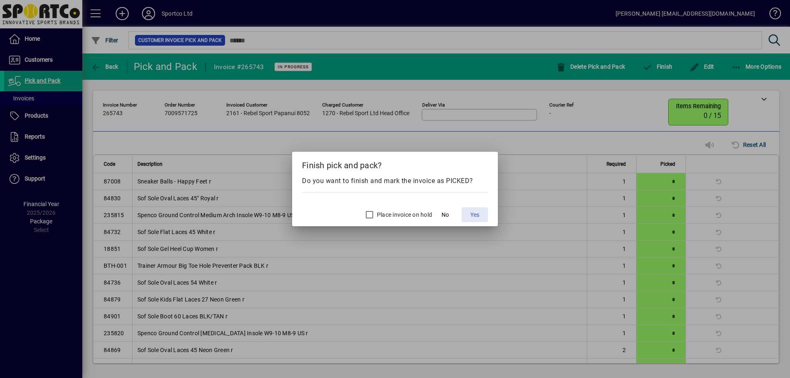
click at [469, 213] on span at bounding box center [475, 215] width 26 height 20
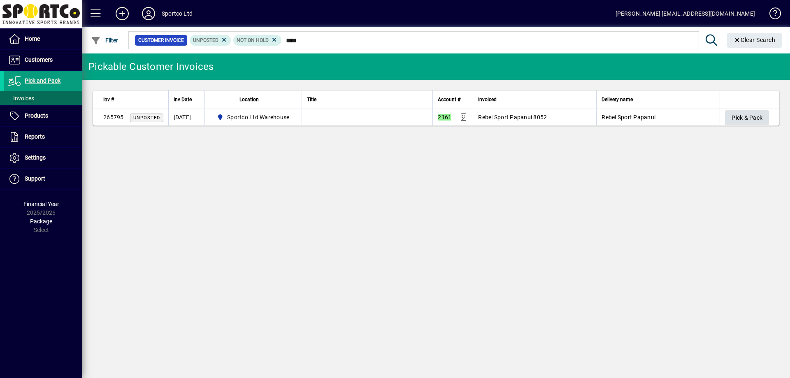
type input "****"
click at [746, 114] on span "Pick & Pack" at bounding box center [746, 118] width 31 height 14
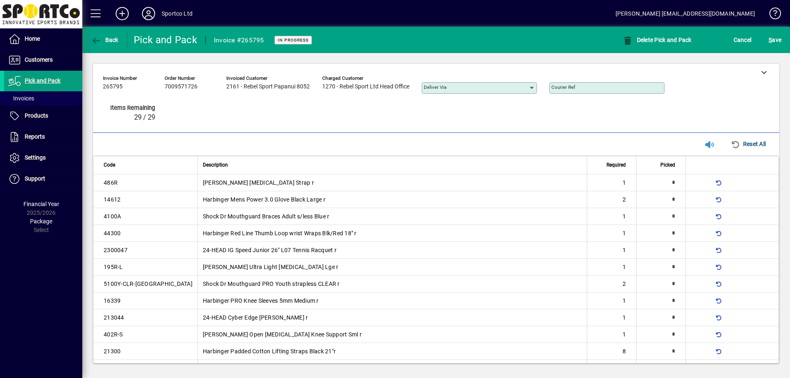
type input "*"
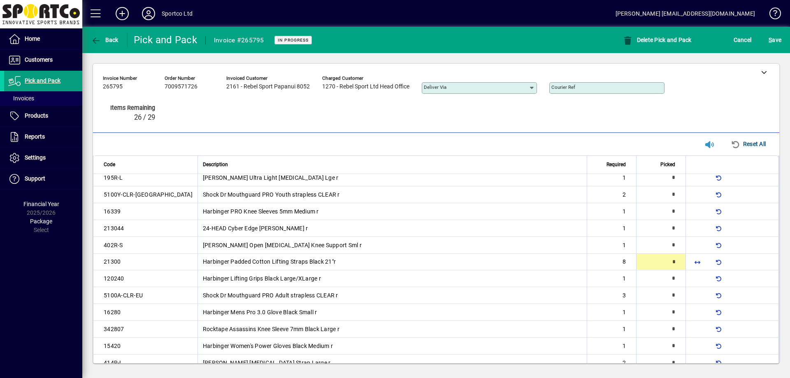
scroll to position [93, 0]
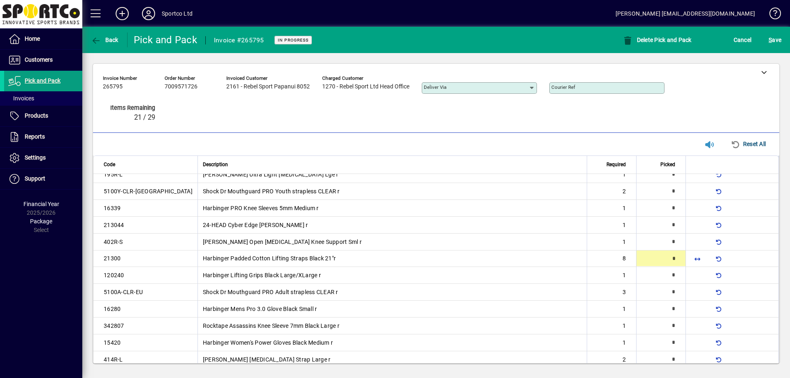
type input "*"
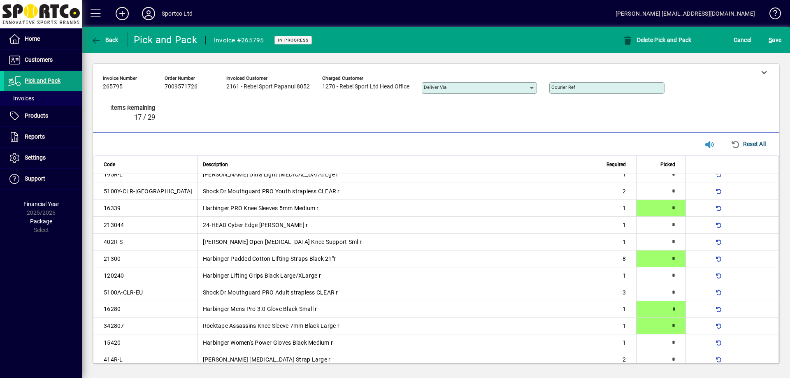
type input "*"
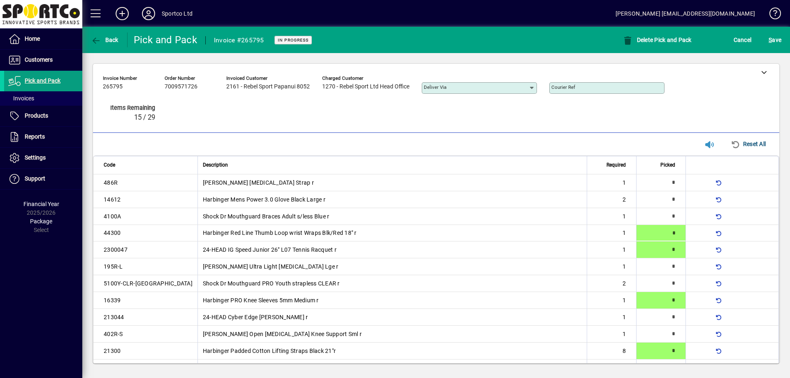
type input "*"
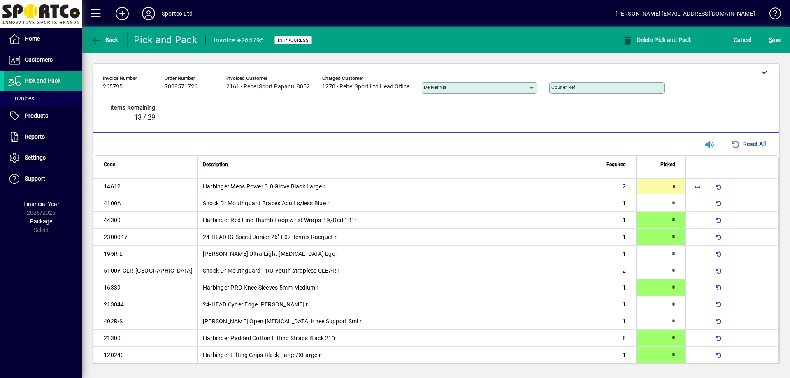
type input "*"
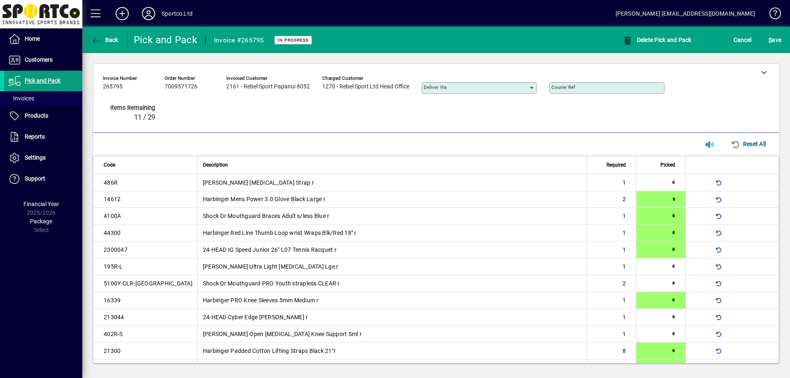
type input "*"
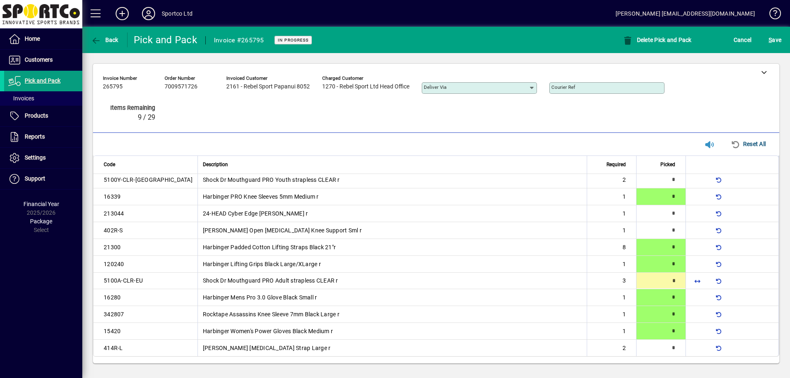
type input "*"
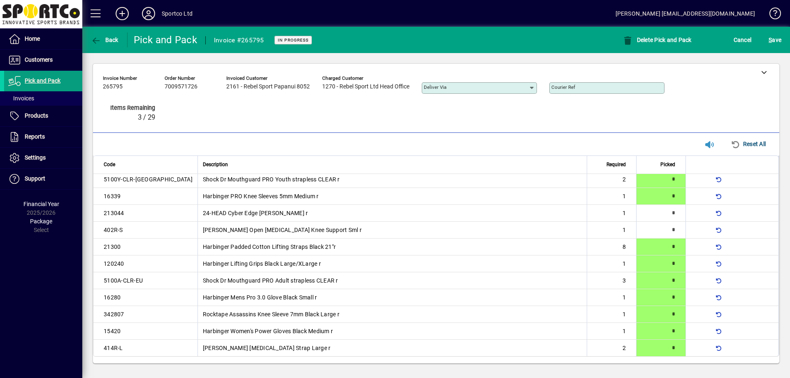
scroll to position [0, 0]
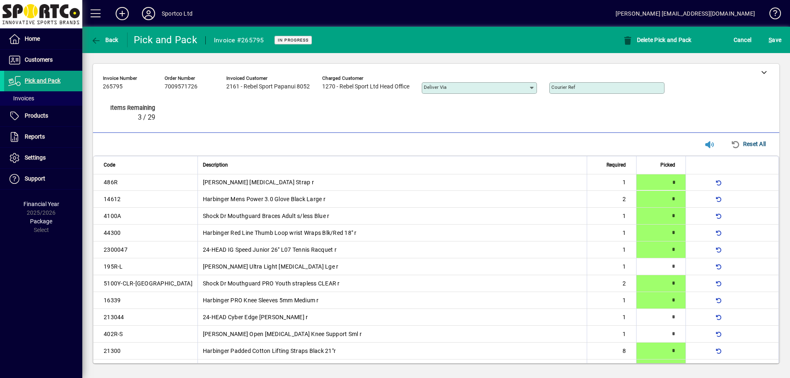
type input "*"
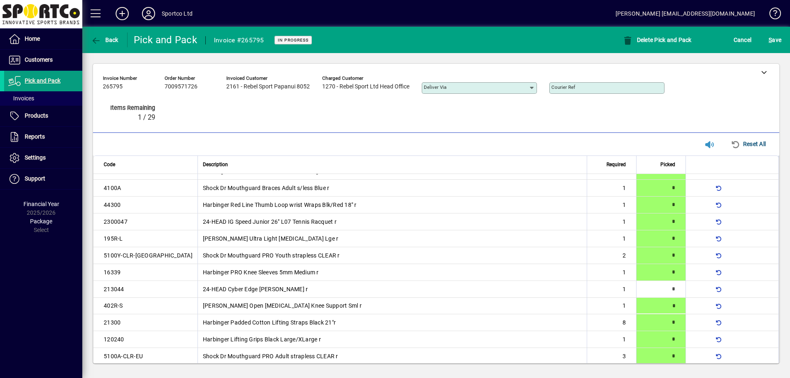
scroll to position [104, 0]
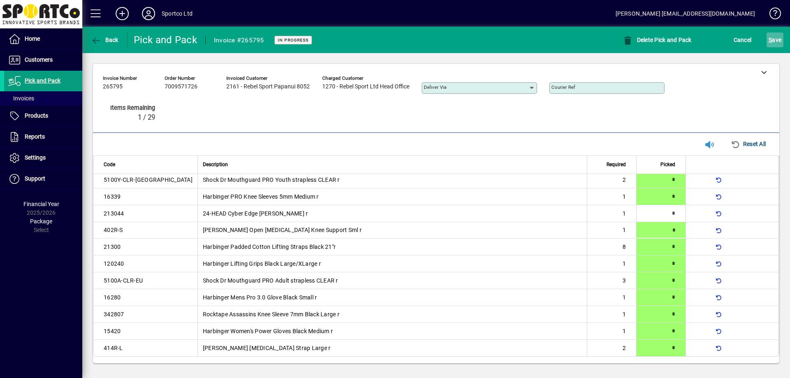
click at [777, 42] on span "S ave" at bounding box center [775, 39] width 13 height 13
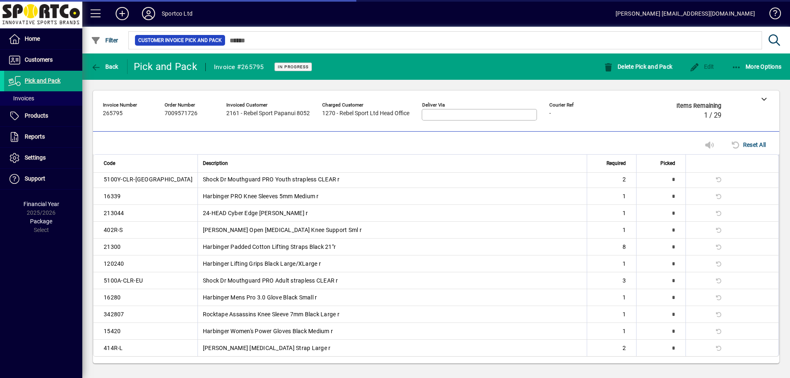
scroll to position [103, 0]
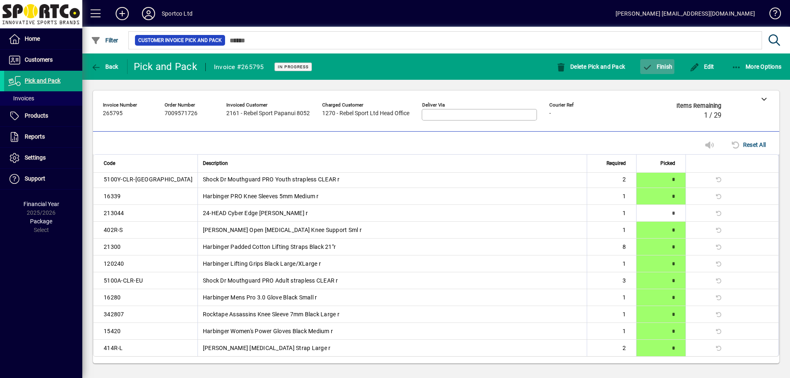
click at [660, 67] on span "Finish" at bounding box center [657, 66] width 30 height 7
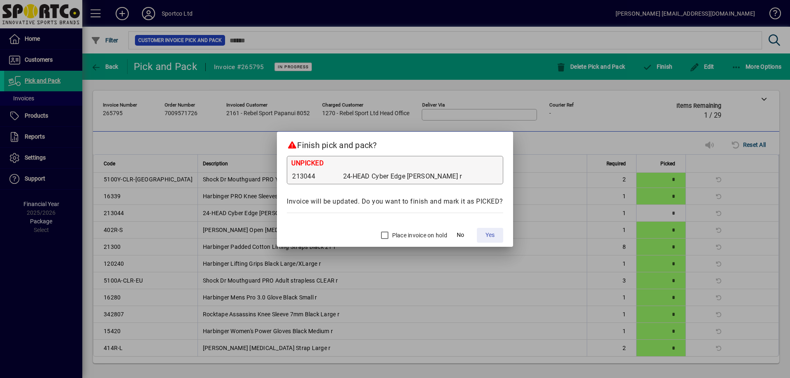
click at [495, 235] on button "Yes" at bounding box center [490, 235] width 26 height 15
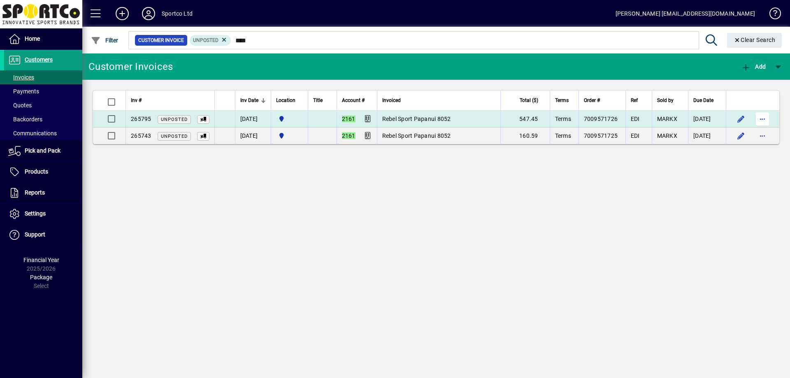
type input "****"
click at [763, 122] on span "button" at bounding box center [762, 119] width 20 height 20
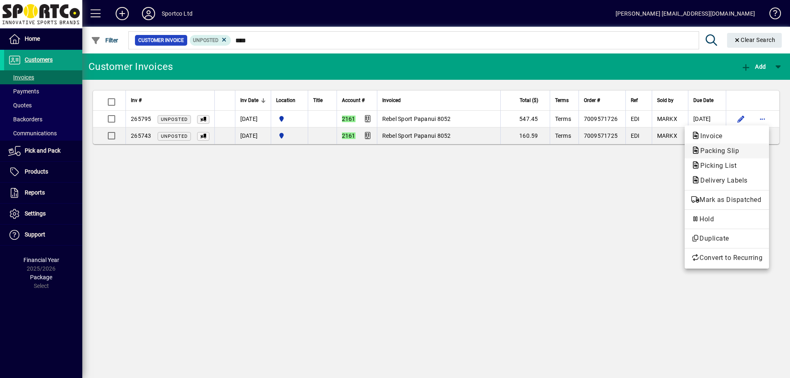
click at [733, 150] on span "Packing Slip" at bounding box center [717, 151] width 52 height 8
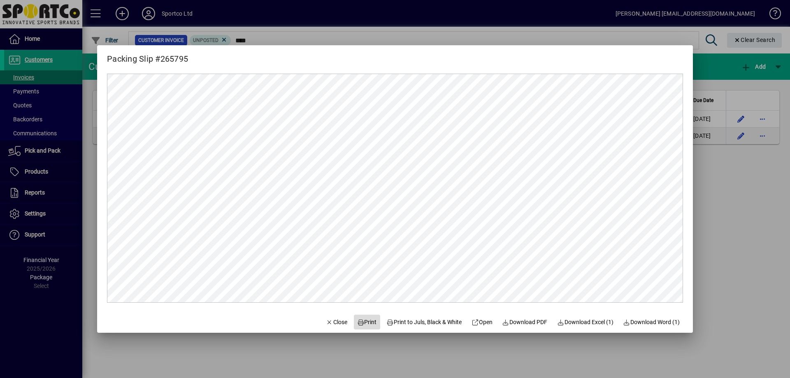
click at [356, 327] on span at bounding box center [367, 322] width 26 height 20
click at [330, 324] on span "Close" at bounding box center [336, 322] width 21 height 9
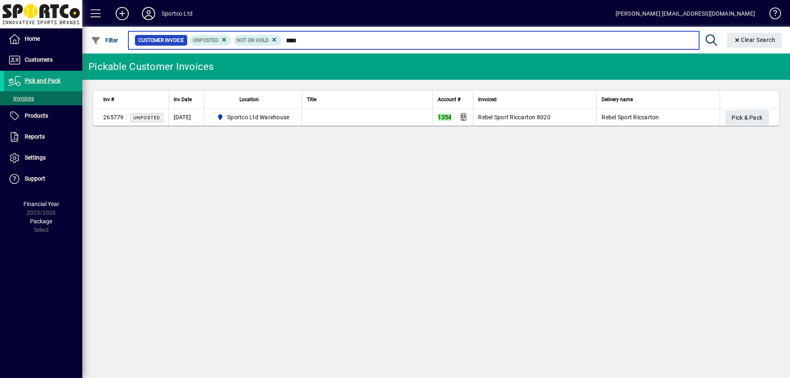
type input "****"
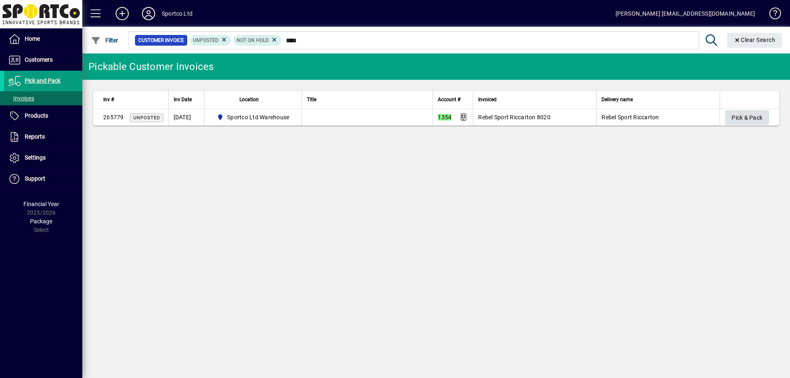
click at [752, 114] on span "Pick & Pack" at bounding box center [746, 118] width 31 height 14
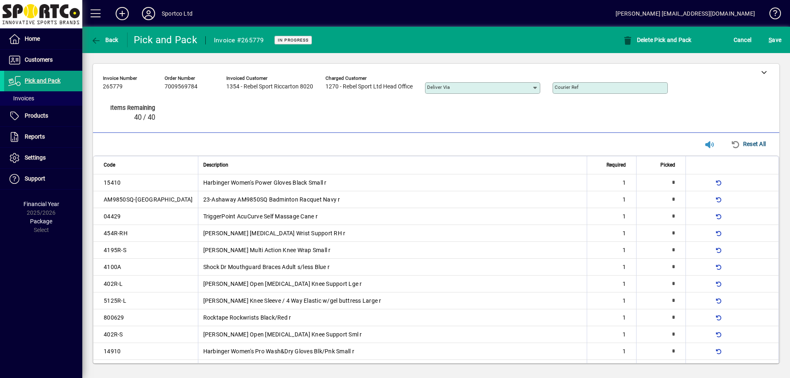
click at [406, 130] on div "**********" at bounding box center [436, 98] width 686 height 69
type input "*"
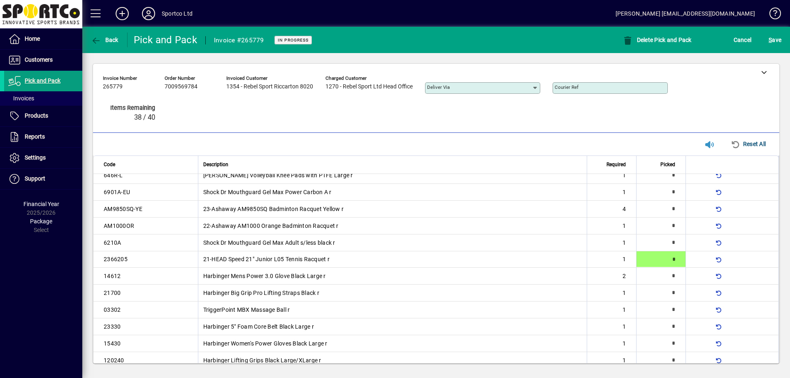
type input "*"
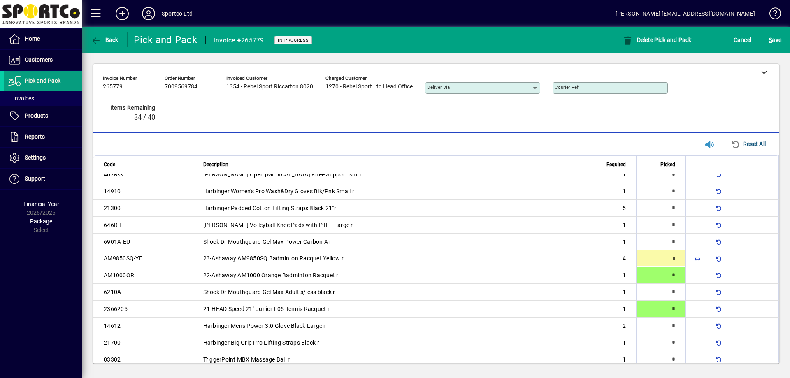
type input "*"
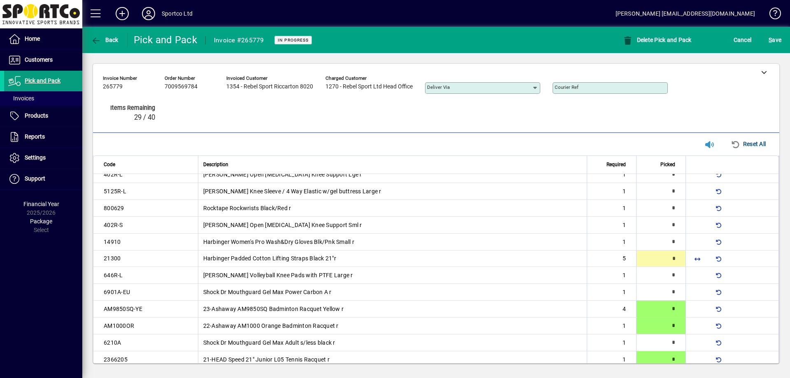
type input "*"
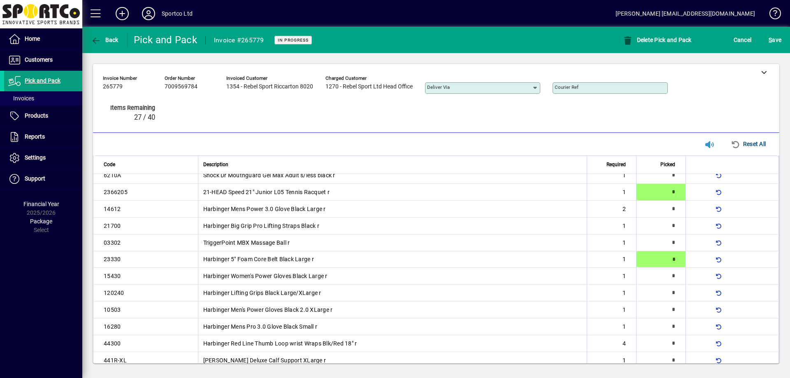
type input "*"
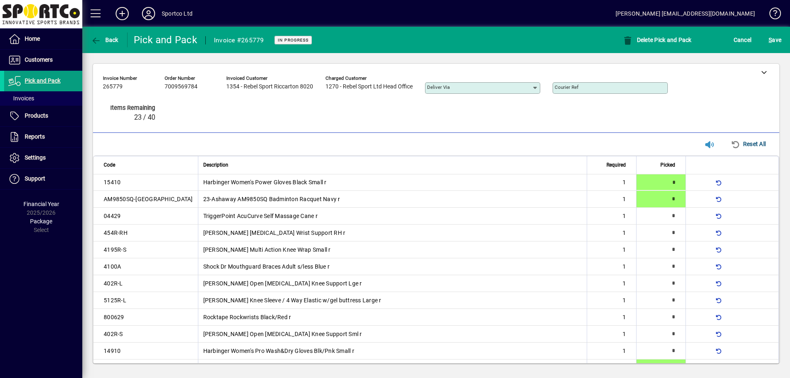
type input "*"
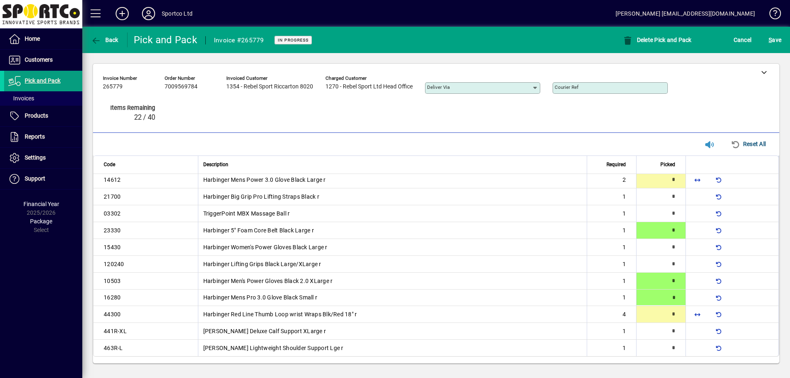
type input "*"
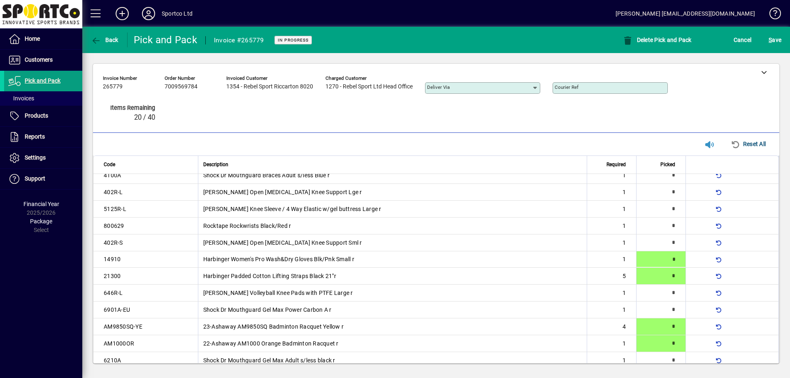
type input "*"
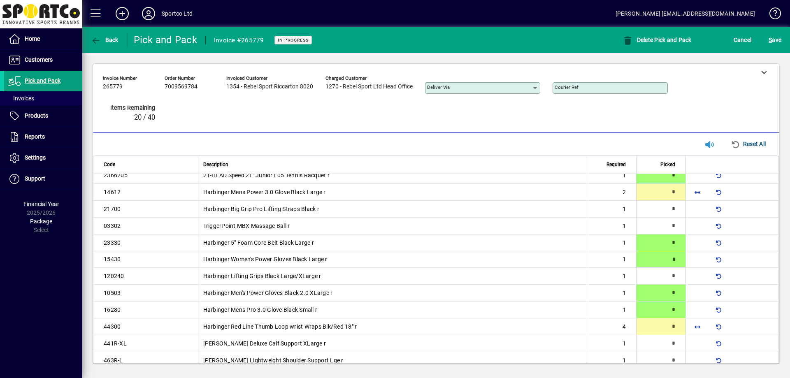
type input "*"
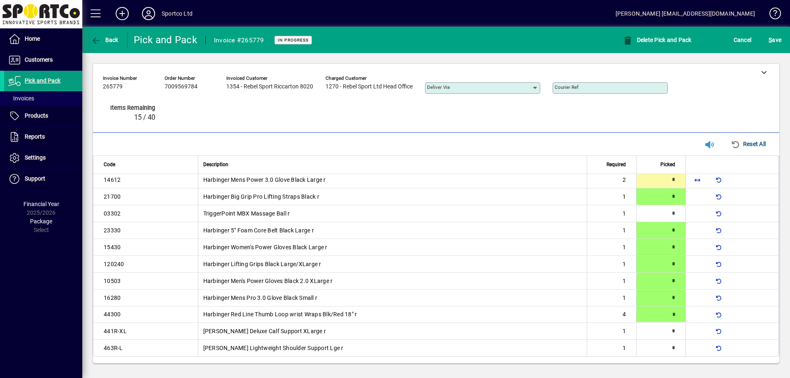
type input "*"
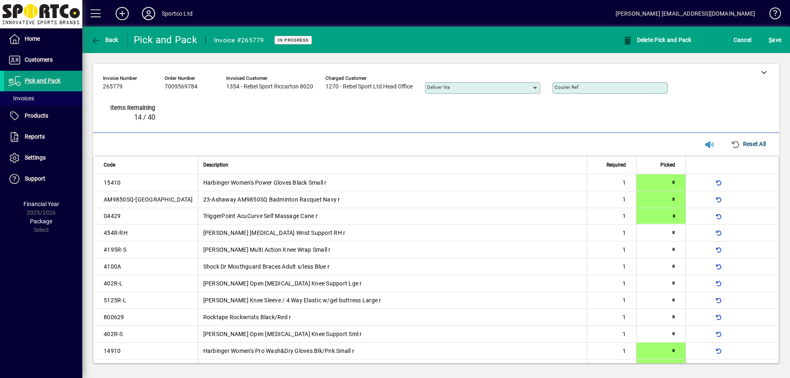
type input "*"
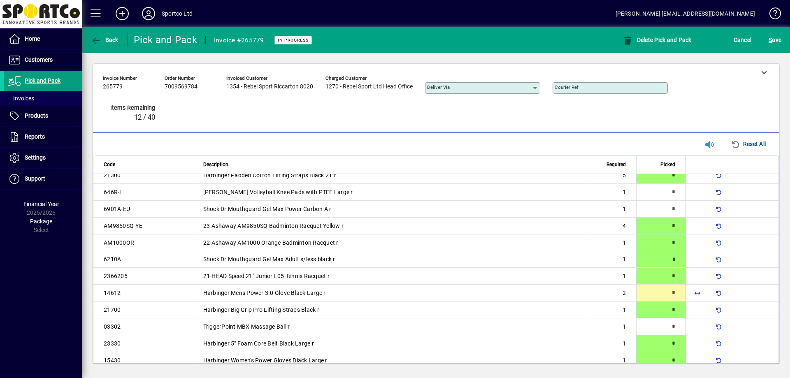
type input "*"
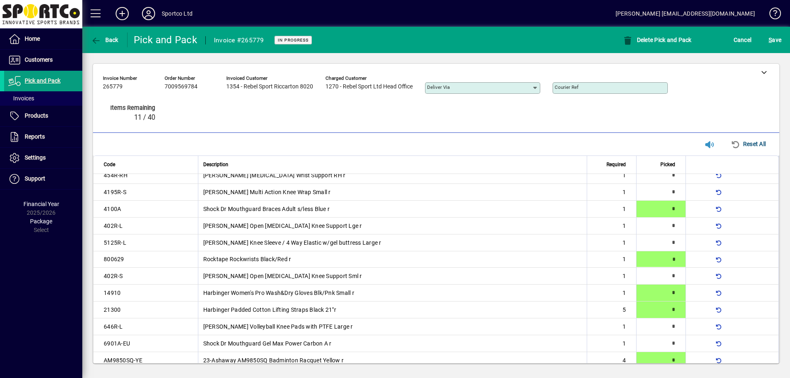
type input "*"
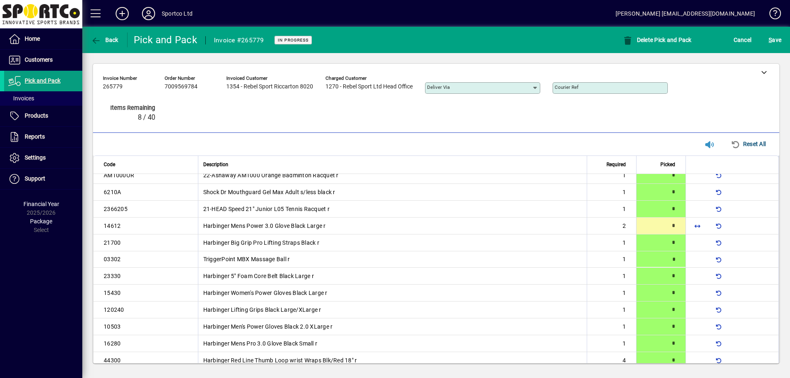
type input "*"
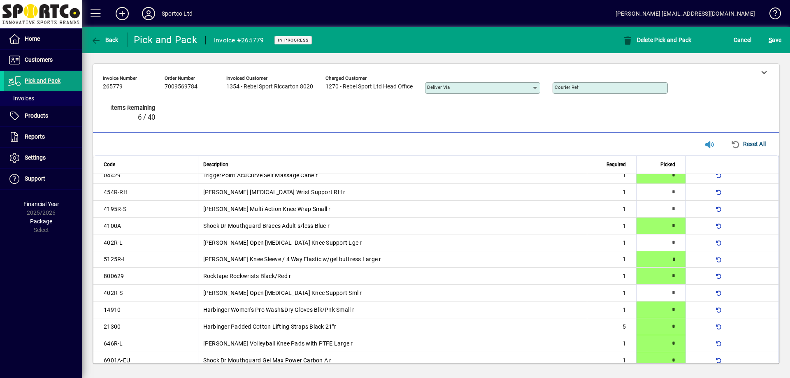
type input "*"
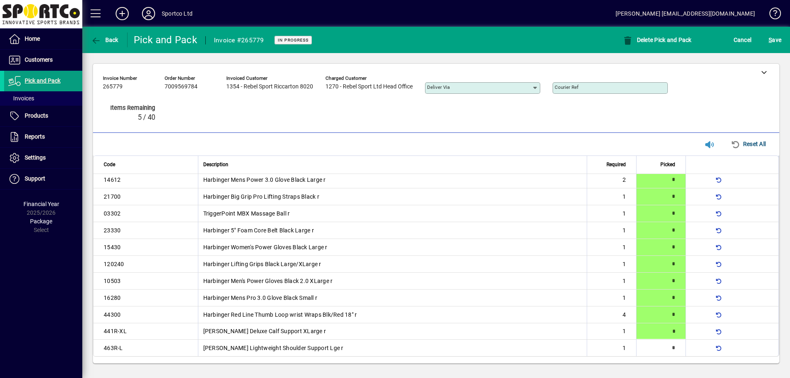
type input "*"
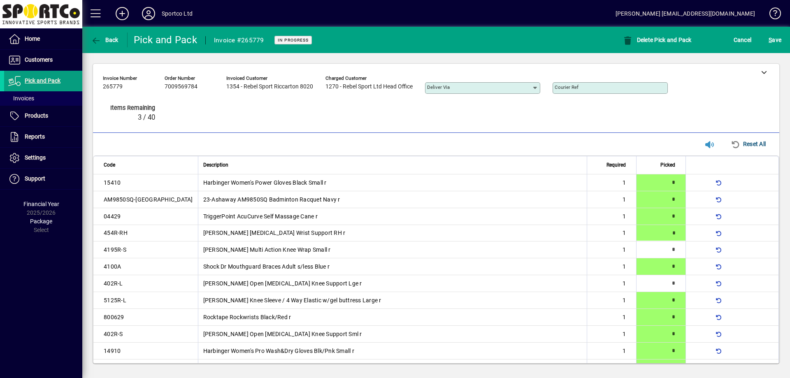
type input "*"
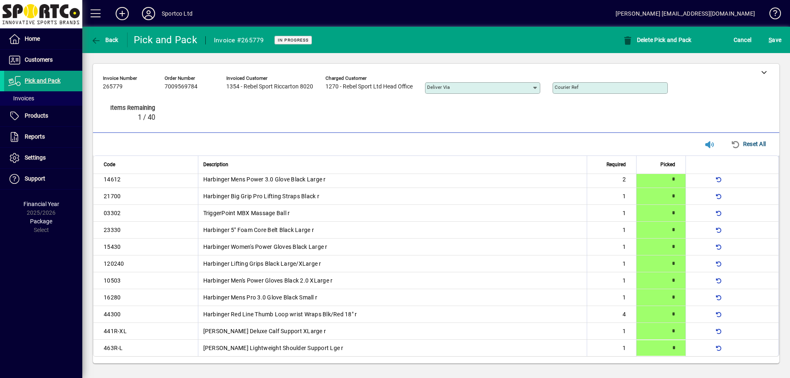
type input "*"
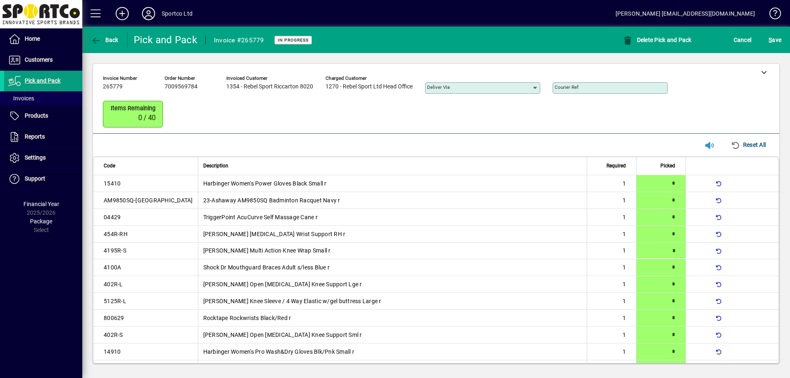
click at [783, 48] on span "submit" at bounding box center [774, 40] width 17 height 20
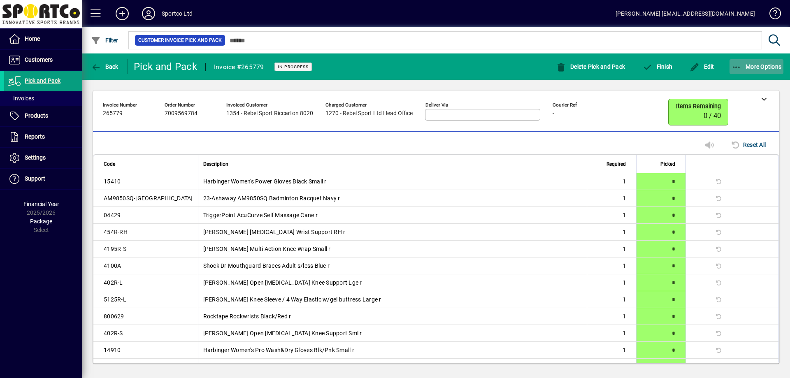
click at [743, 70] on span "button" at bounding box center [756, 67] width 54 height 20
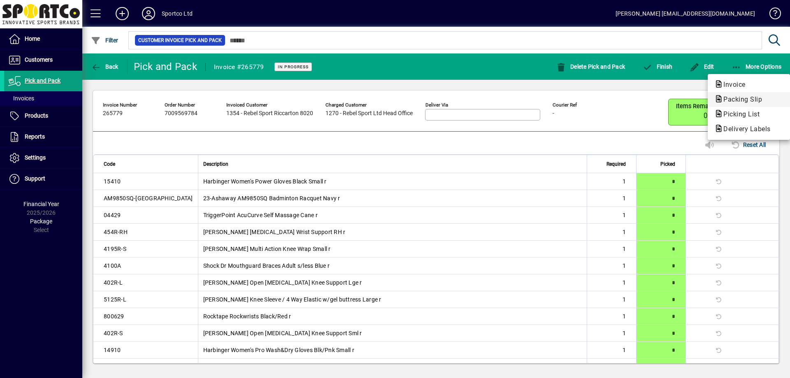
click at [723, 95] on span "Packing Slip" at bounding box center [748, 100] width 69 height 10
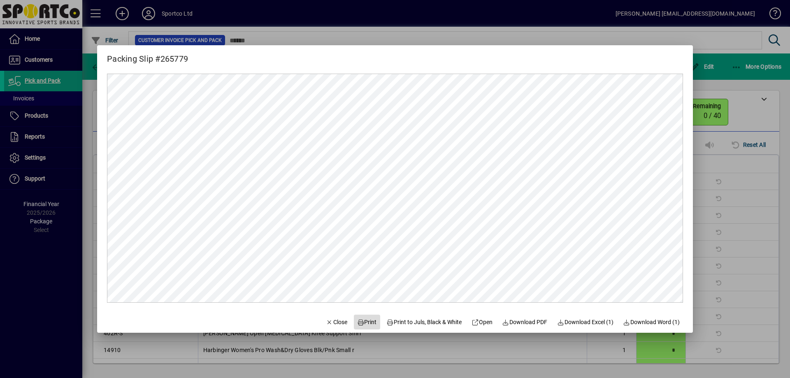
click at [354, 318] on span at bounding box center [367, 322] width 26 height 20
click at [326, 320] on span "Close" at bounding box center [336, 322] width 21 height 9
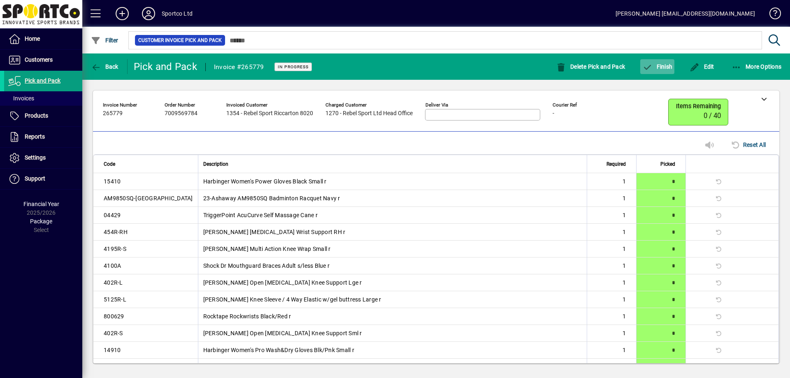
click at [654, 67] on span "Finish" at bounding box center [657, 66] width 30 height 7
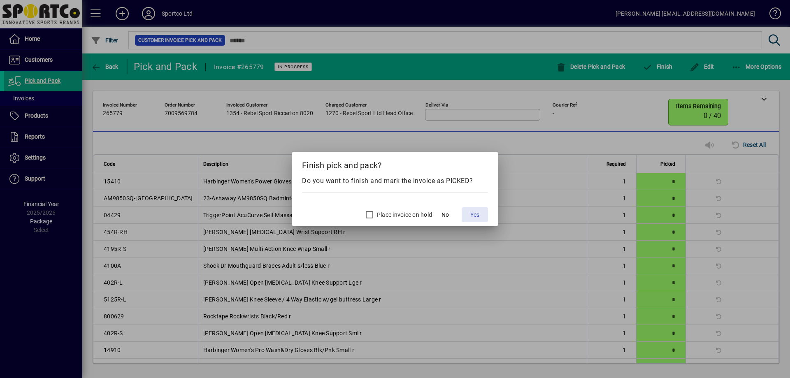
click at [472, 209] on span at bounding box center [475, 215] width 26 height 20
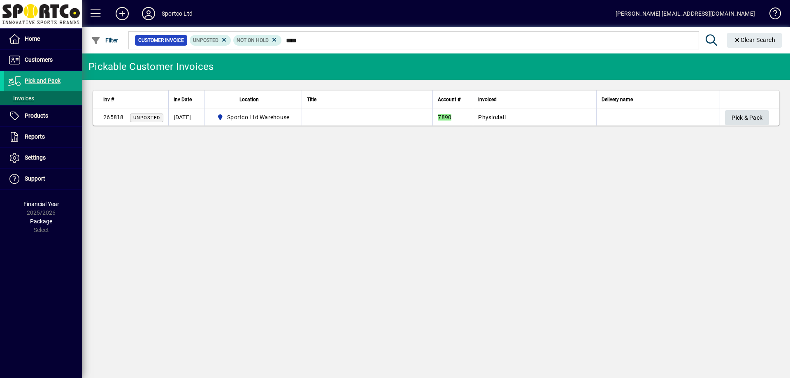
type input "****"
click at [736, 125] on span "button" at bounding box center [747, 118] width 44 height 20
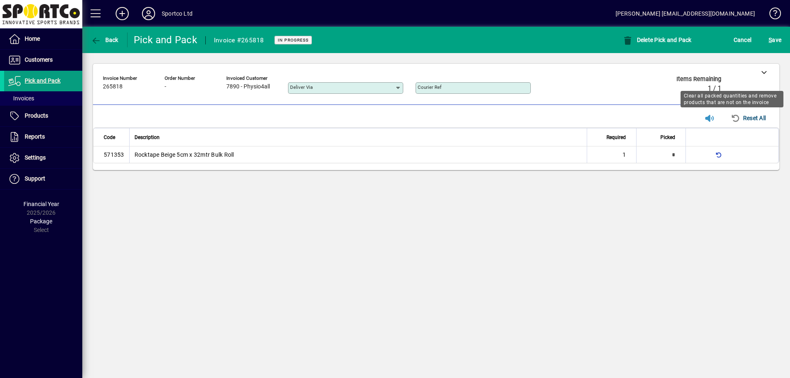
type input "*"
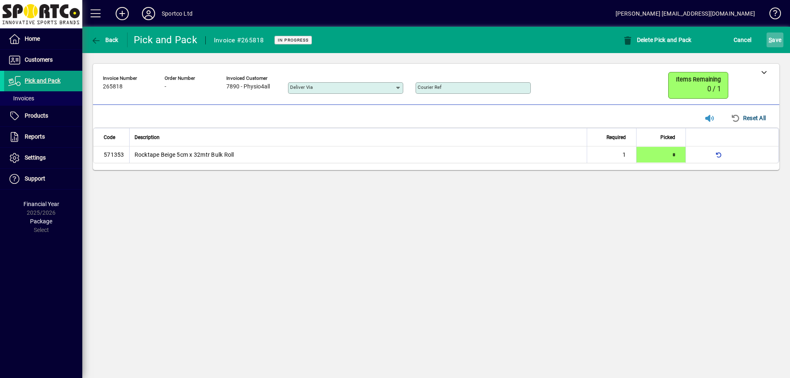
click at [783, 36] on div "S ave" at bounding box center [775, 40] width 30 height 15
click at [771, 44] on span "S ave" at bounding box center [775, 39] width 13 height 13
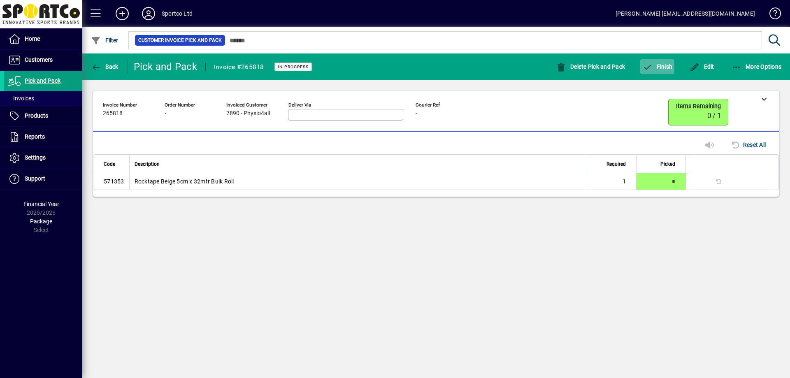
click at [654, 68] on span "Finish" at bounding box center [657, 66] width 30 height 7
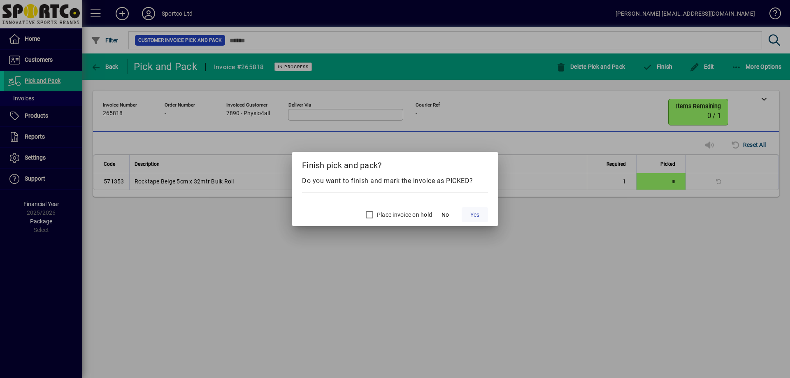
click at [476, 216] on span "Yes" at bounding box center [474, 215] width 9 height 9
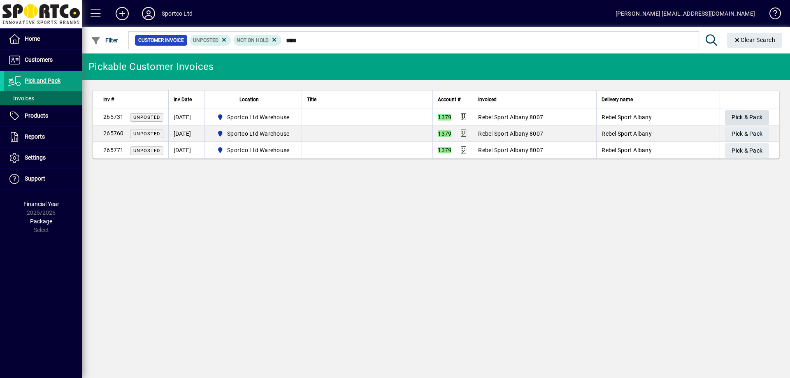
type input "****"
click at [746, 112] on span "Pick & Pack" at bounding box center [746, 118] width 31 height 14
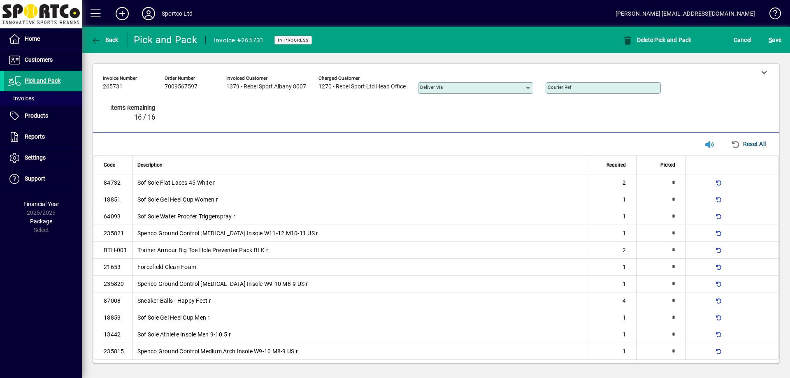
type input "*"
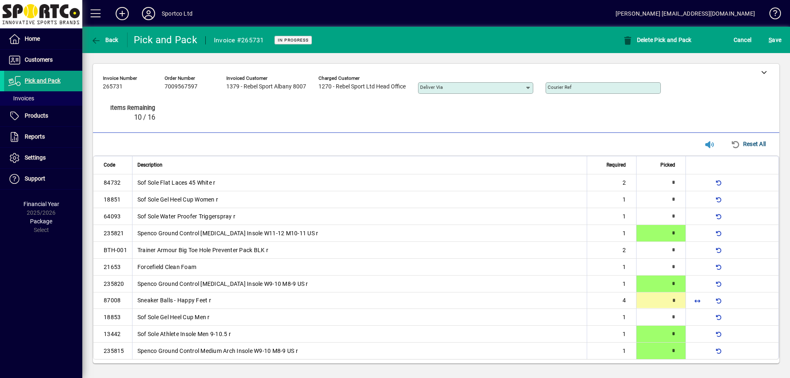
scroll to position [3, 0]
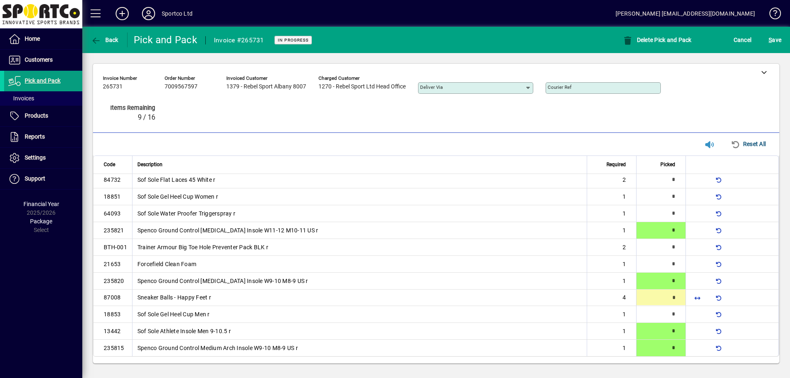
type input "*"
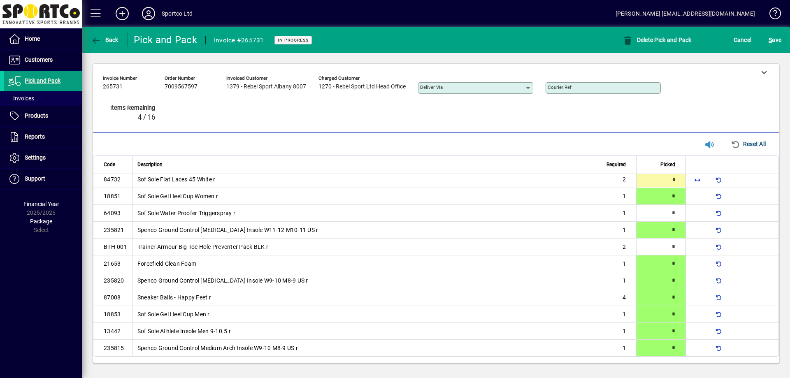
type input "*"
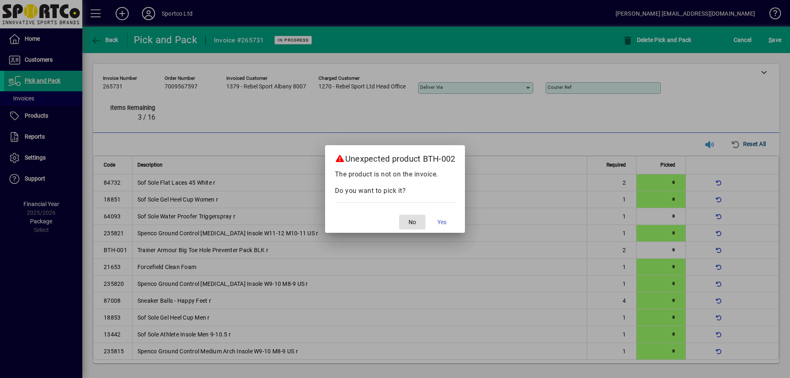
click at [399, 215] on button "No" at bounding box center [412, 222] width 26 height 15
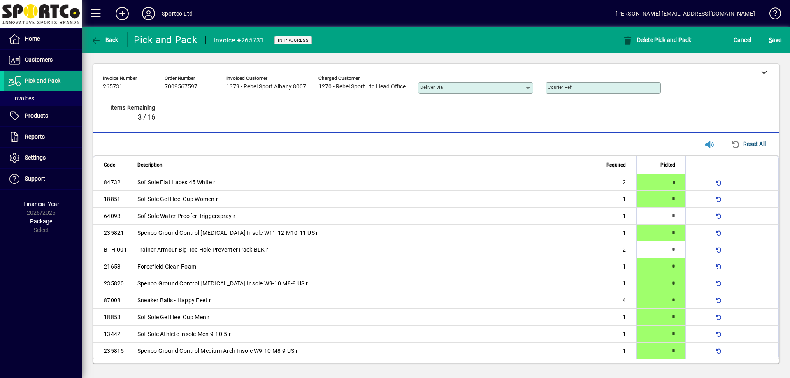
type input "*"
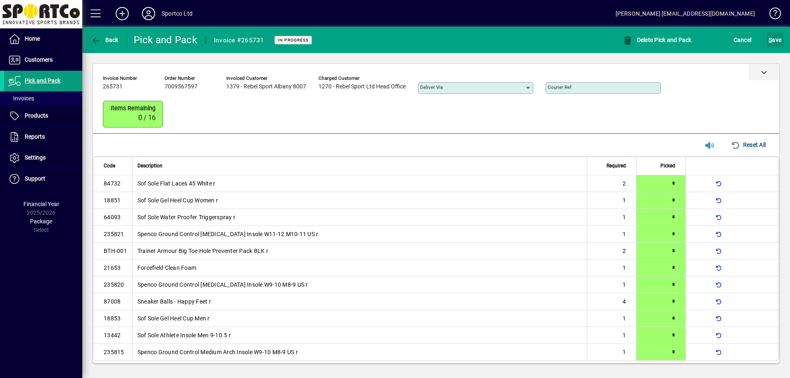
drag, startPoint x: 770, startPoint y: 39, endPoint x: 771, endPoint y: 65, distance: 26.8
click at [770, 39] on span "S" at bounding box center [770, 40] width 3 height 7
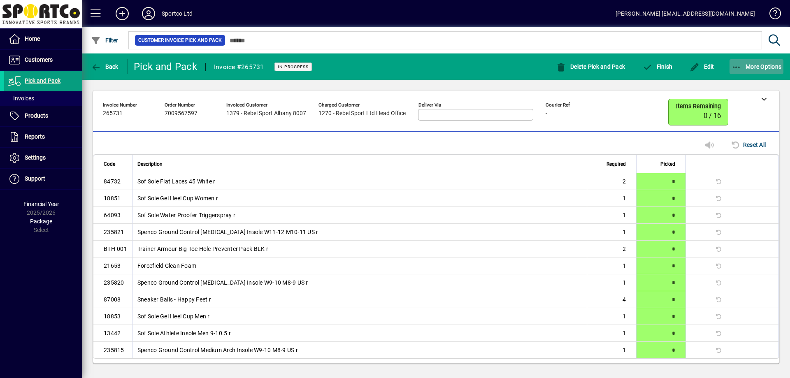
click at [748, 71] on span "button" at bounding box center [756, 67] width 54 height 20
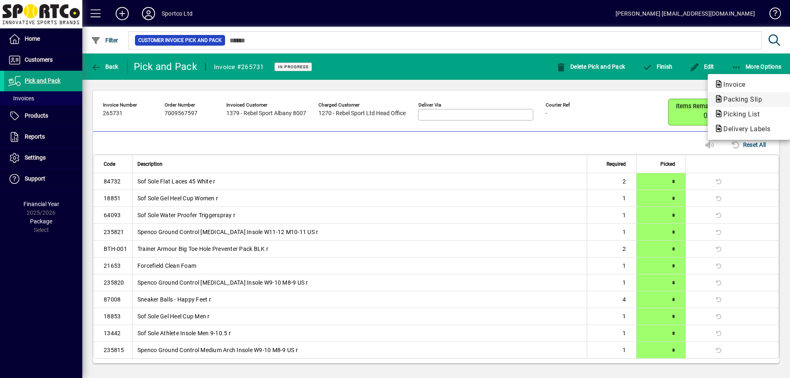
click at [736, 98] on span "Packing Slip" at bounding box center [740, 99] width 52 height 8
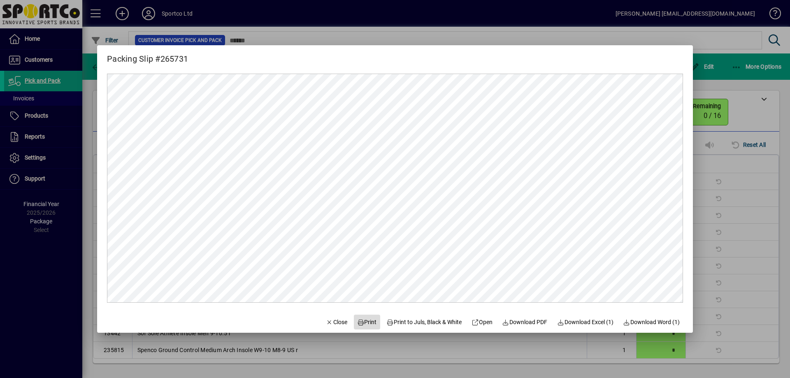
click at [369, 320] on span at bounding box center [367, 322] width 26 height 20
click at [327, 320] on span "Close" at bounding box center [336, 322] width 21 height 9
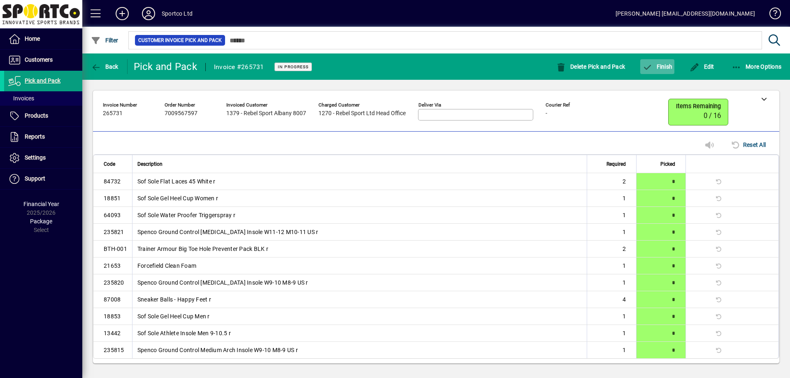
click at [658, 65] on span "Finish" at bounding box center [657, 66] width 30 height 7
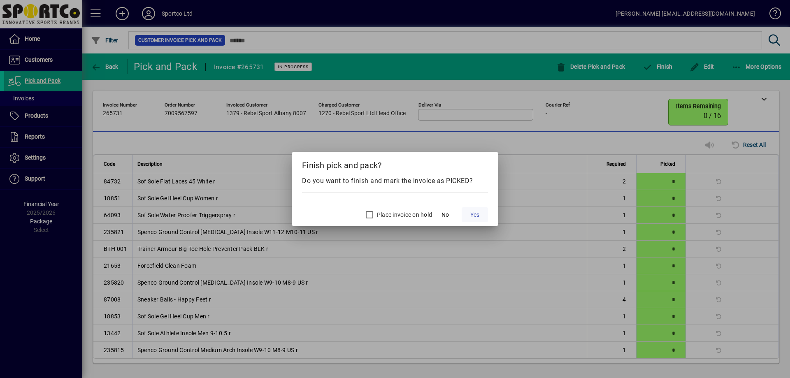
click at [470, 215] on span "Yes" at bounding box center [474, 215] width 9 height 9
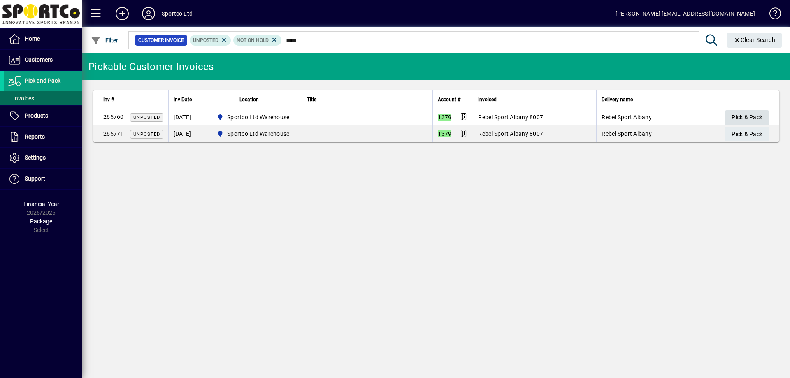
type input "****"
click at [756, 116] on span "Pick & Pack" at bounding box center [746, 118] width 31 height 14
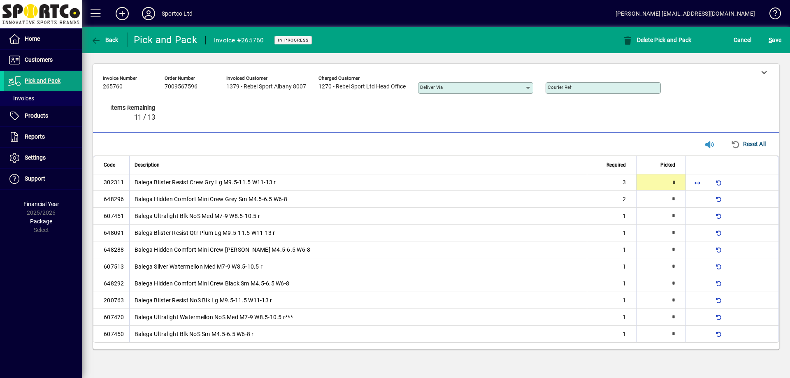
type input "*"
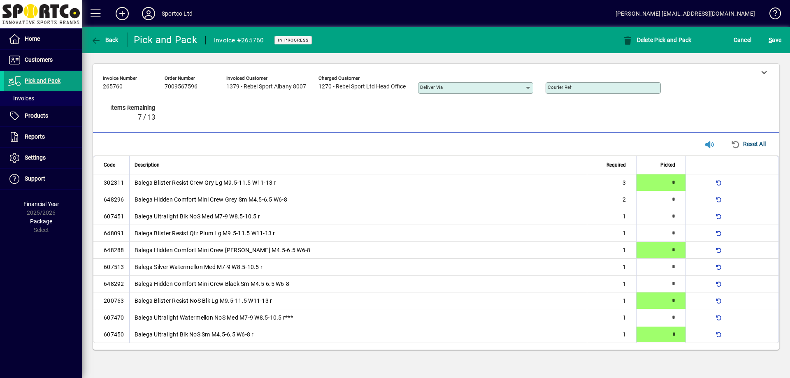
type input "*"
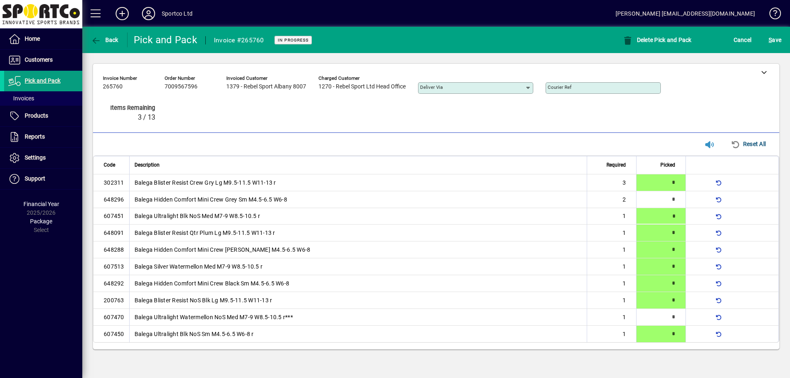
type input "*"
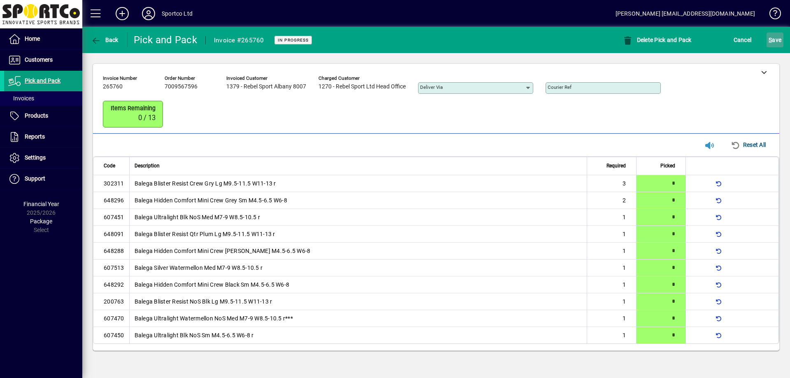
click at [776, 41] on span "S ave" at bounding box center [775, 39] width 13 height 13
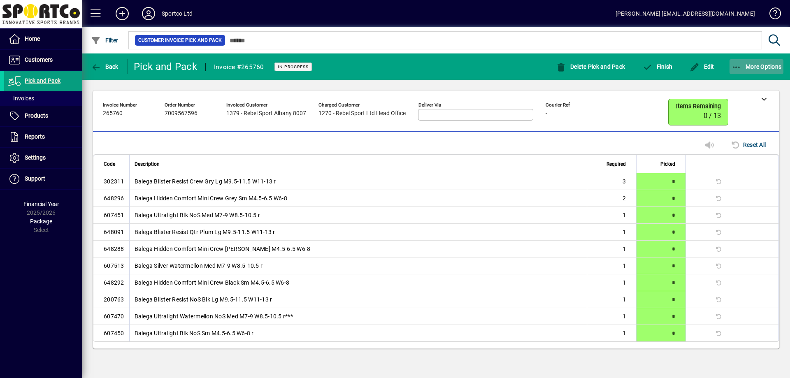
click at [738, 66] on icon "button" at bounding box center [736, 67] width 10 height 8
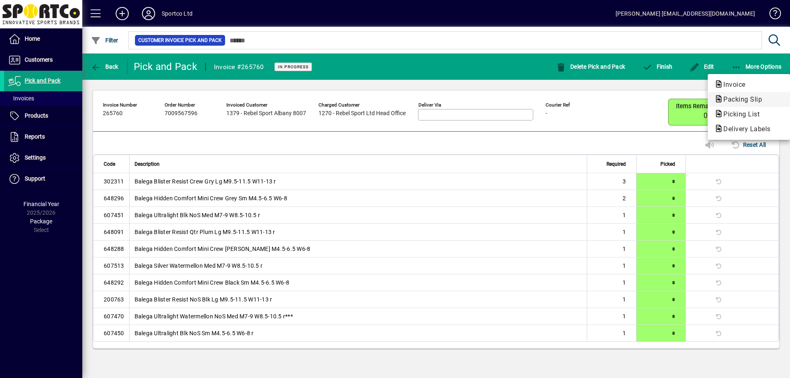
click at [733, 103] on span "Packing Slip" at bounding box center [740, 99] width 52 height 8
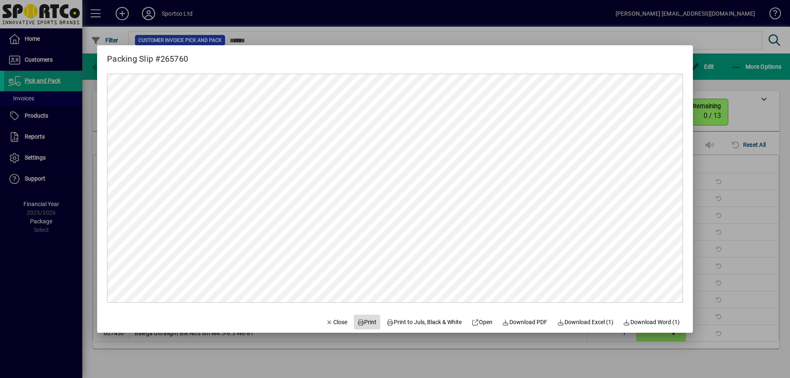
click at [371, 323] on span at bounding box center [367, 322] width 26 height 20
click at [326, 321] on icon "button" at bounding box center [329, 323] width 7 height 6
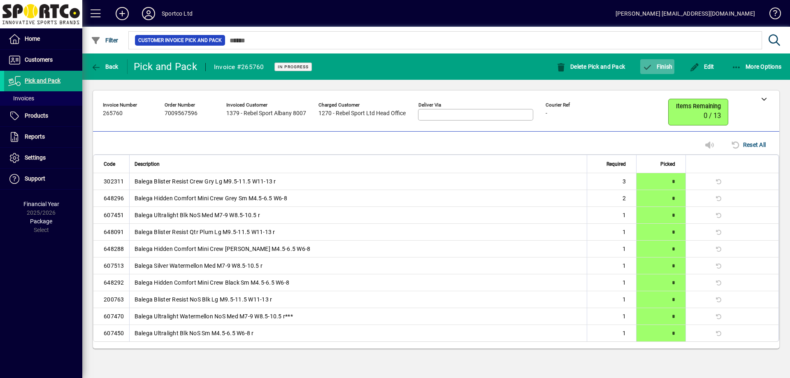
click at [671, 66] on span "Finish" at bounding box center [657, 66] width 30 height 7
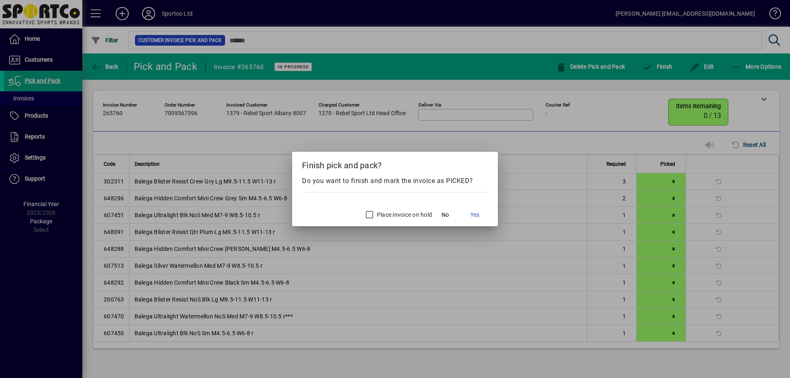
drag, startPoint x: 476, startPoint y: 214, endPoint x: 488, endPoint y: 216, distance: 12.1
click at [476, 214] on span "Yes" at bounding box center [474, 215] width 9 height 9
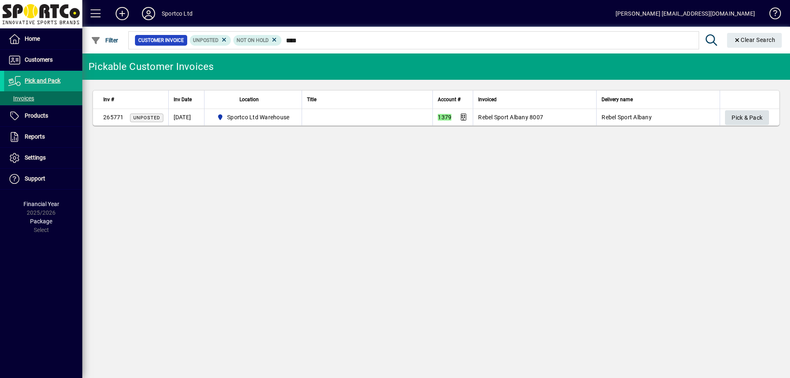
type input "****"
click at [741, 121] on span "Pick & Pack" at bounding box center [746, 118] width 31 height 14
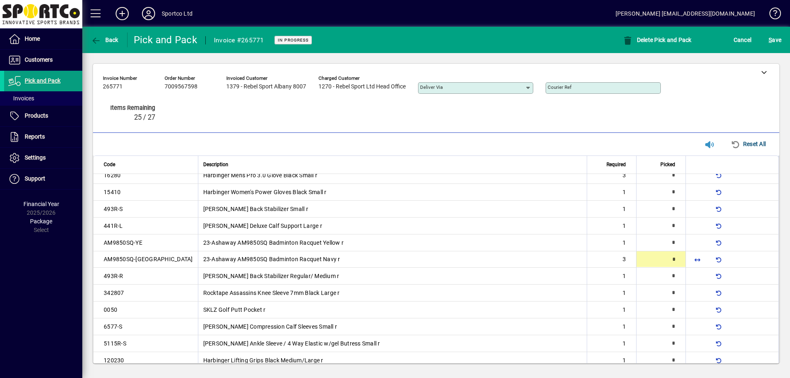
scroll to position [194, 0]
type input "*"
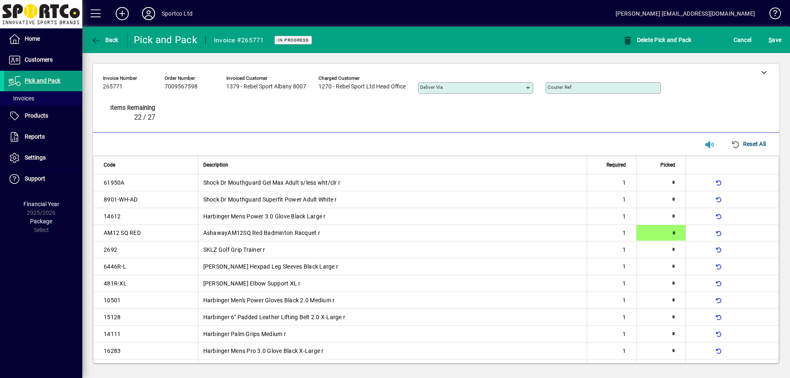
type input "*"
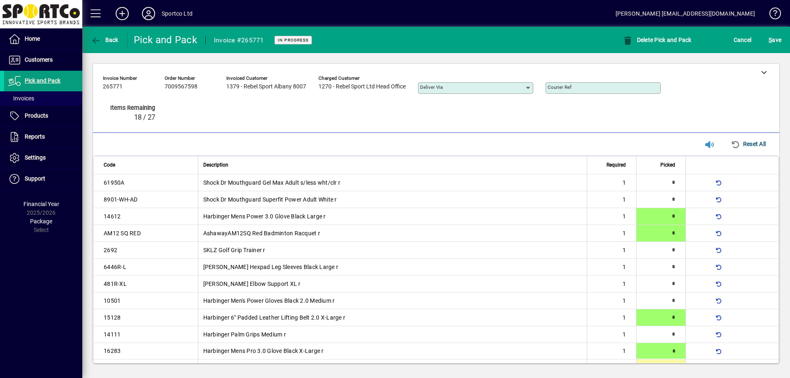
type input "*"
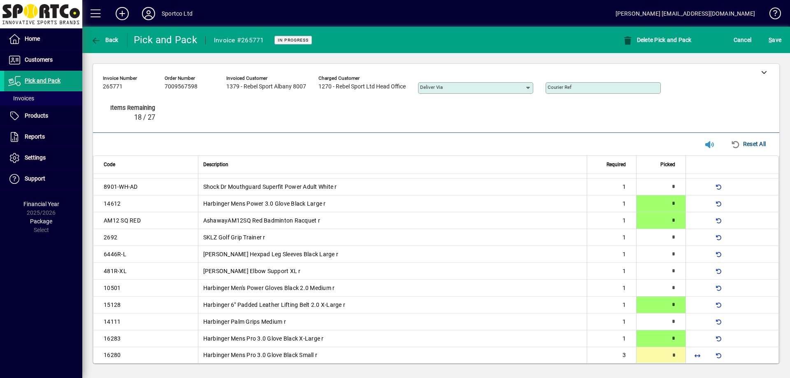
type input "*"
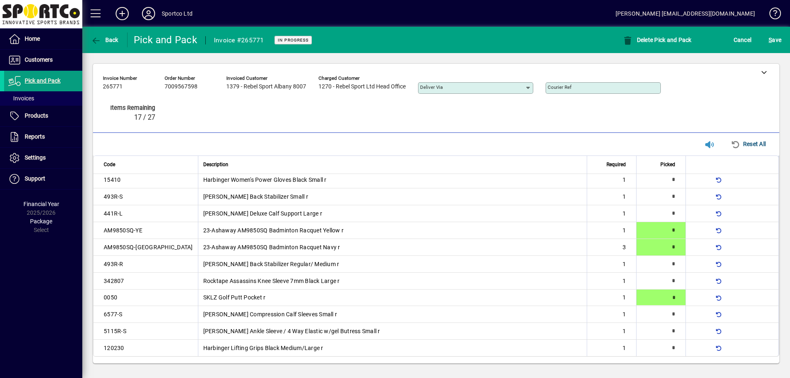
type input "*"
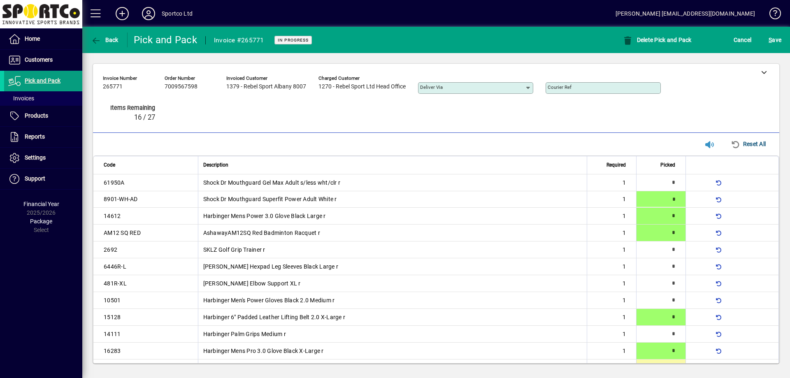
type input "*"
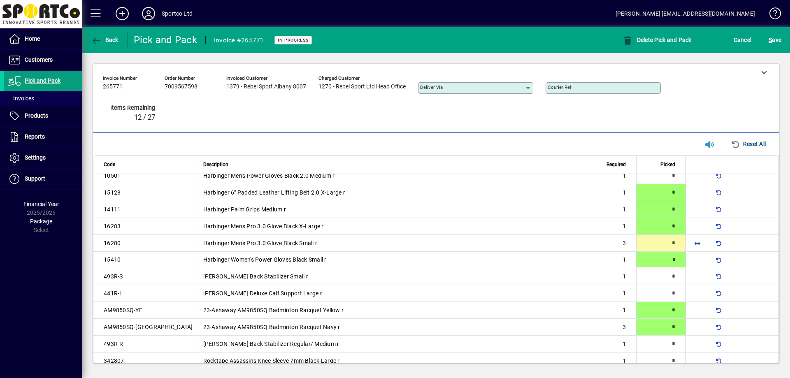
type input "*"
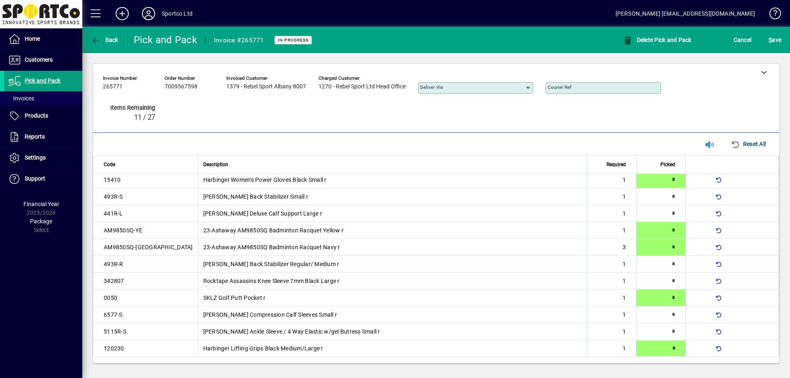
type input "*"
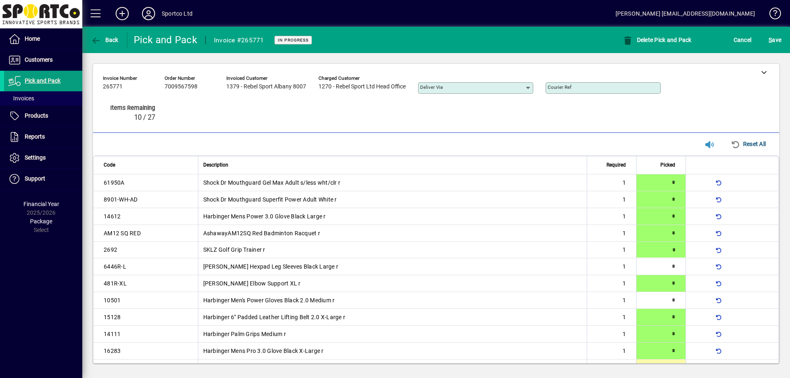
type input "*"
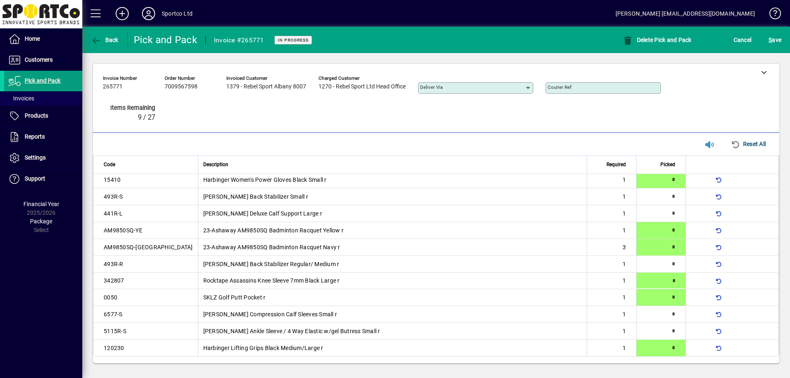
type input "*"
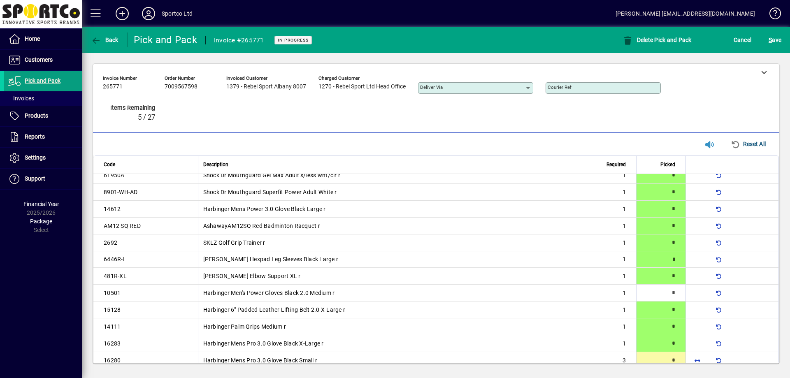
type input "*"
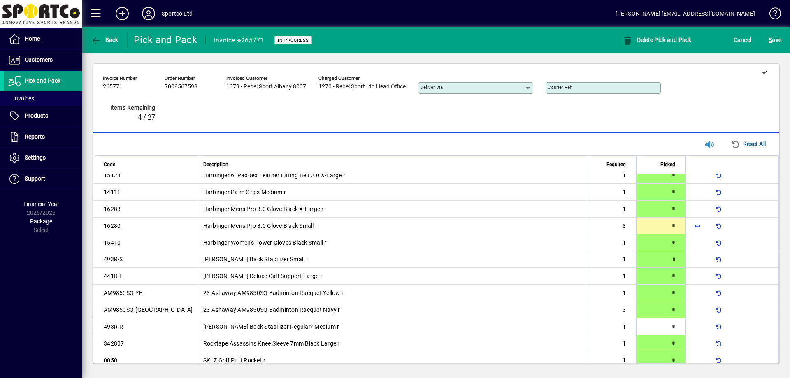
type input "*"
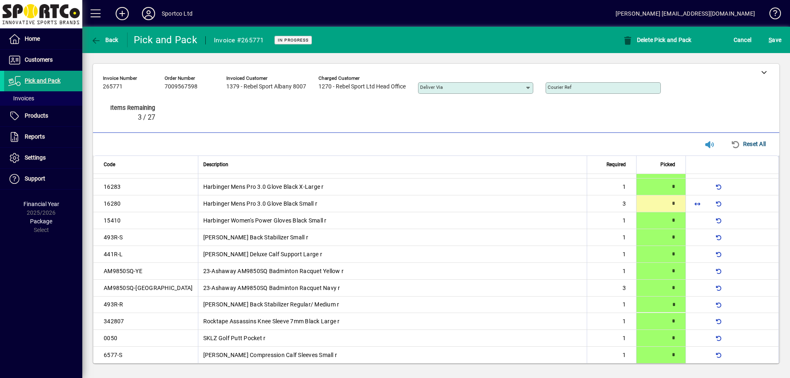
scroll to position [205, 0]
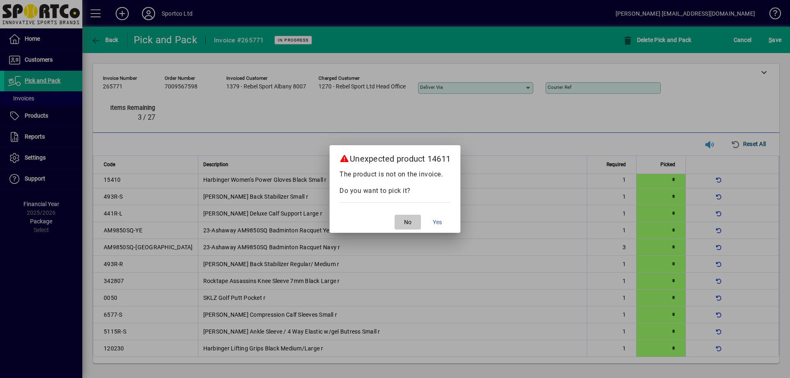
click at [418, 217] on span "button" at bounding box center [408, 222] width 26 height 20
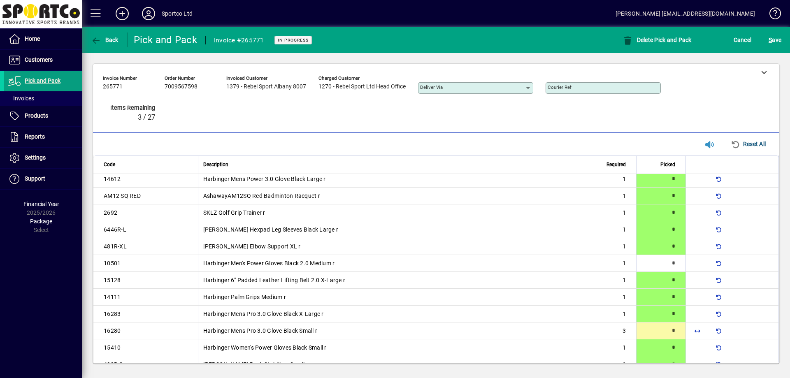
scroll to position [0, 0]
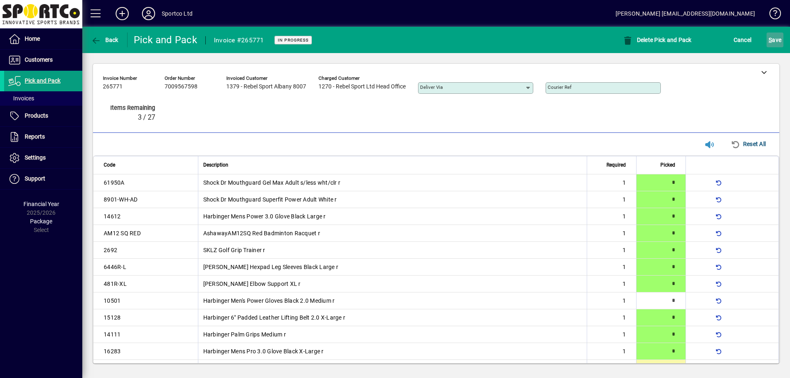
click at [769, 44] on span "S ave" at bounding box center [775, 39] width 13 height 13
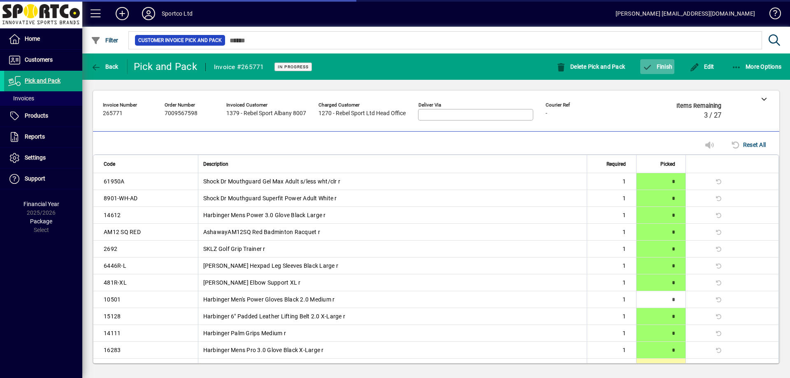
click at [651, 65] on icon "button" at bounding box center [647, 67] width 10 height 8
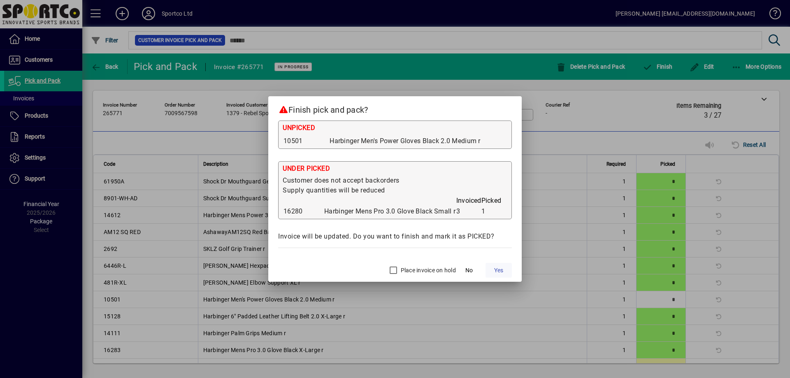
click at [496, 270] on span "Yes" at bounding box center [498, 270] width 9 height 9
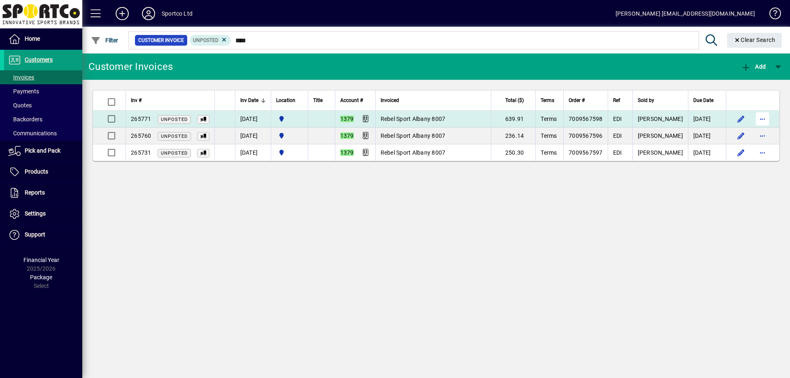
type input "****"
click at [764, 118] on span "button" at bounding box center [762, 119] width 20 height 20
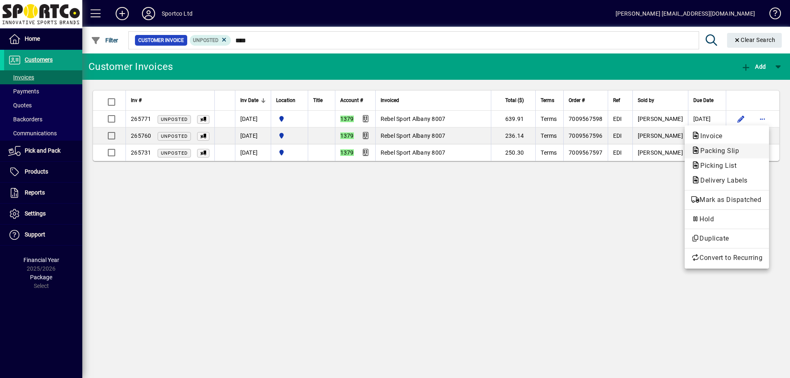
click at [729, 154] on span "Packing Slip" at bounding box center [717, 151] width 52 height 8
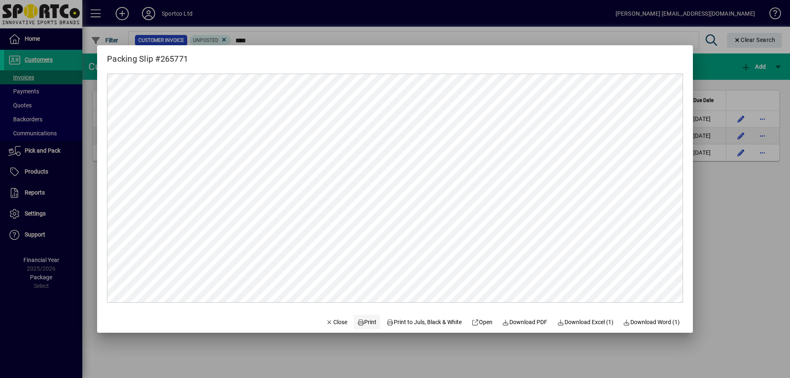
click at [368, 323] on span "Print" at bounding box center [367, 322] width 20 height 9
click at [330, 325] on span "Close" at bounding box center [336, 322] width 21 height 9
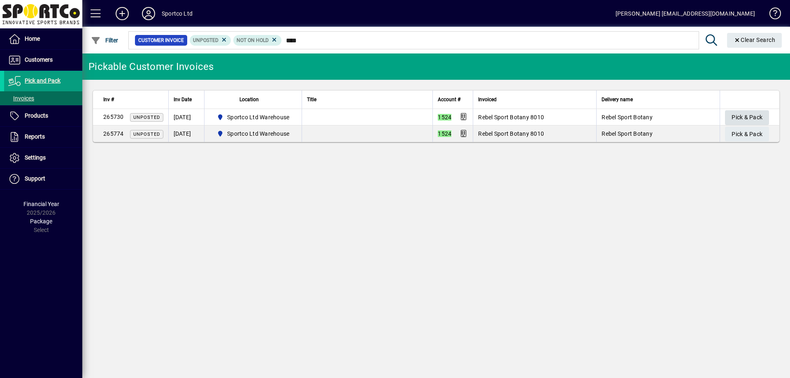
type input "****"
click at [736, 111] on span "Pick & Pack" at bounding box center [746, 118] width 31 height 14
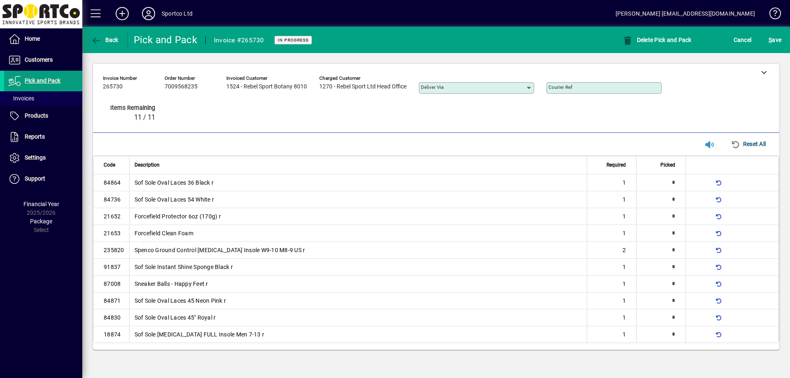
type input "*"
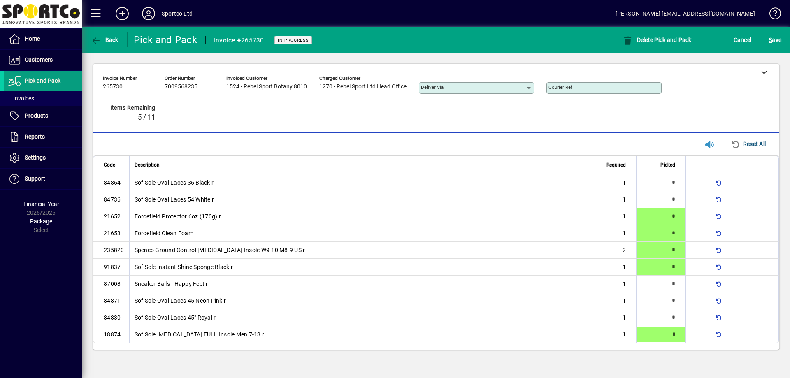
type input "*"
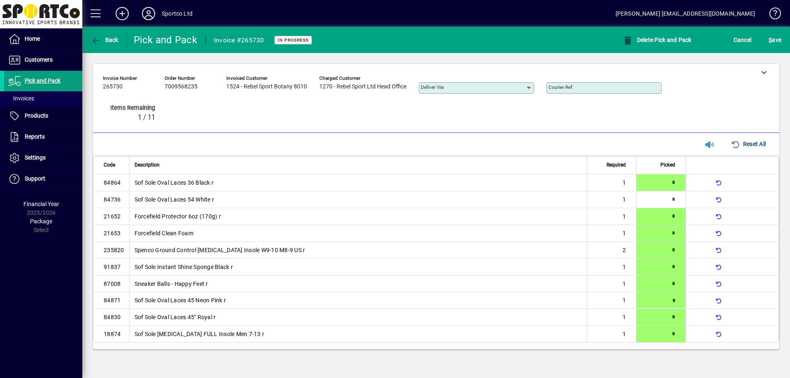
type input "*"
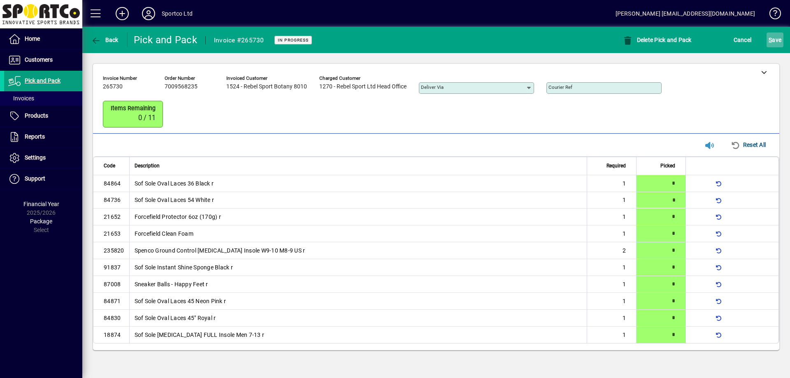
click at [767, 38] on span "submit" at bounding box center [774, 40] width 17 height 20
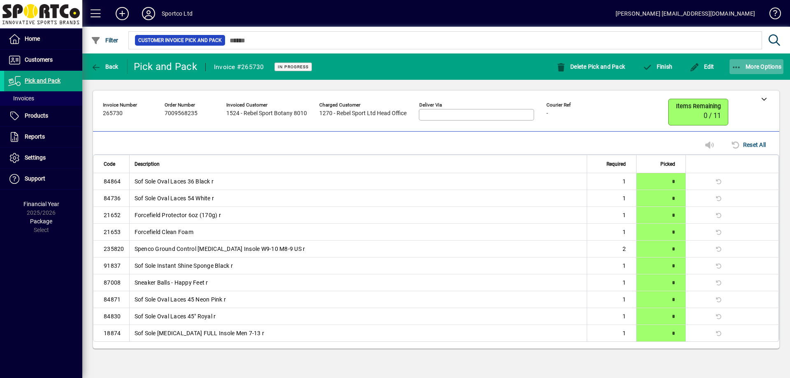
click at [738, 65] on icon "button" at bounding box center [736, 67] width 10 height 8
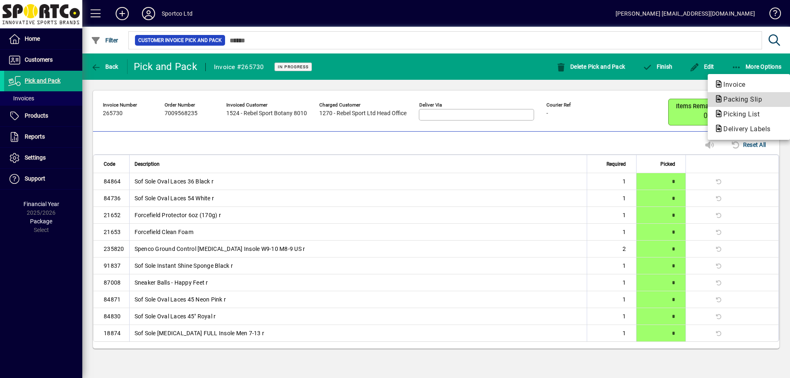
click at [722, 96] on icon "button" at bounding box center [718, 98] width 9 height 7
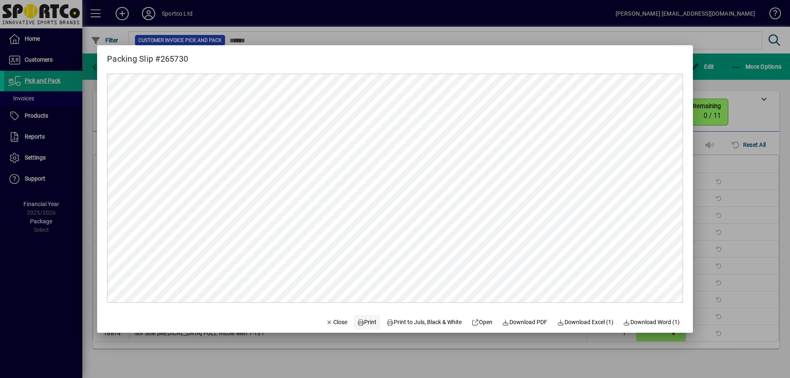
click at [366, 325] on span "Print" at bounding box center [367, 322] width 20 height 9
click at [327, 323] on span "Close" at bounding box center [336, 322] width 21 height 9
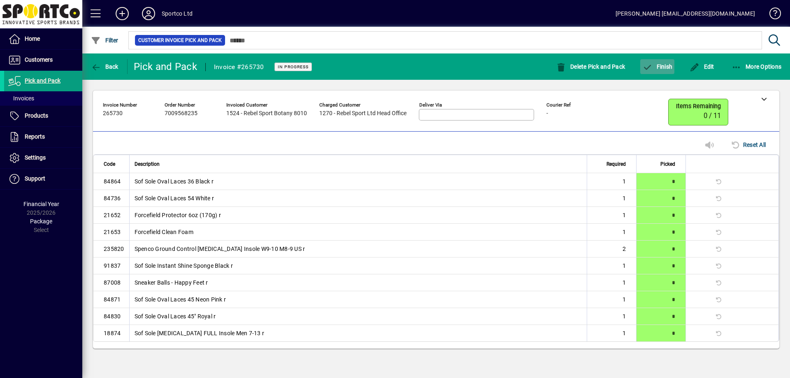
click at [662, 67] on span "Finish" at bounding box center [657, 66] width 30 height 7
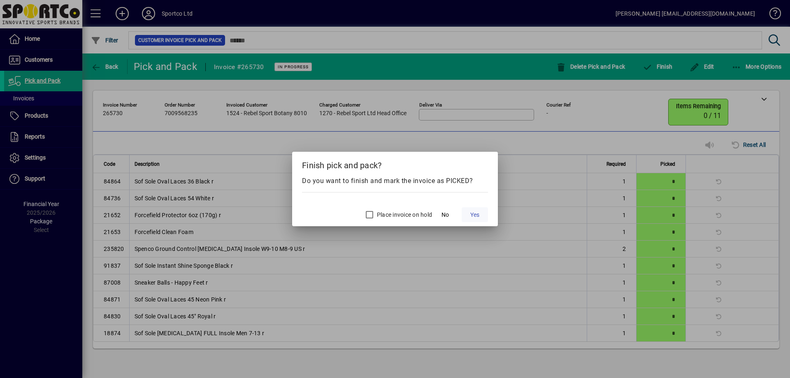
click at [482, 215] on span at bounding box center [475, 215] width 26 height 20
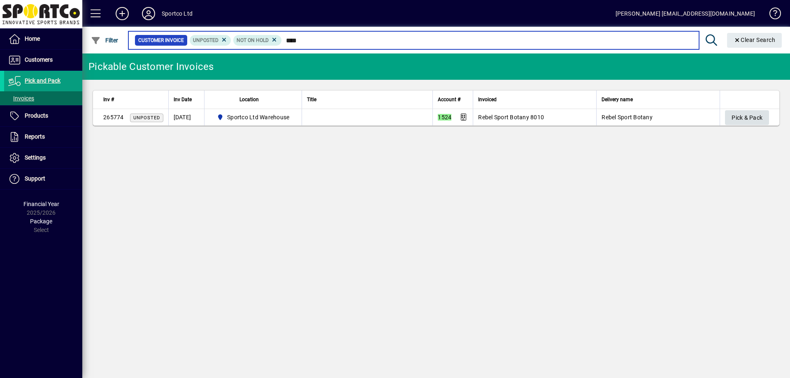
type input "****"
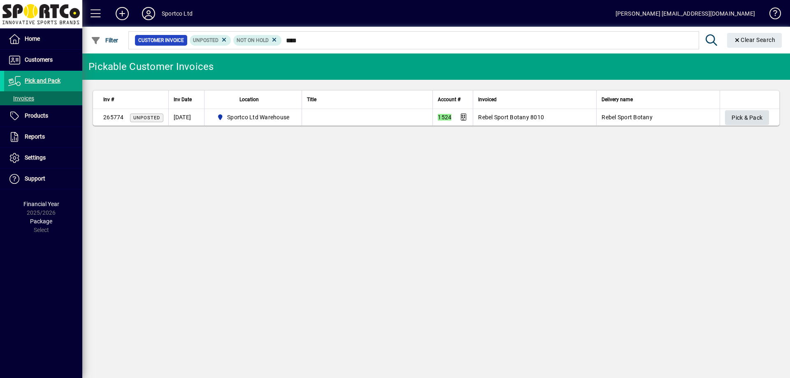
click at [748, 116] on span "Pick & Pack" at bounding box center [746, 118] width 31 height 14
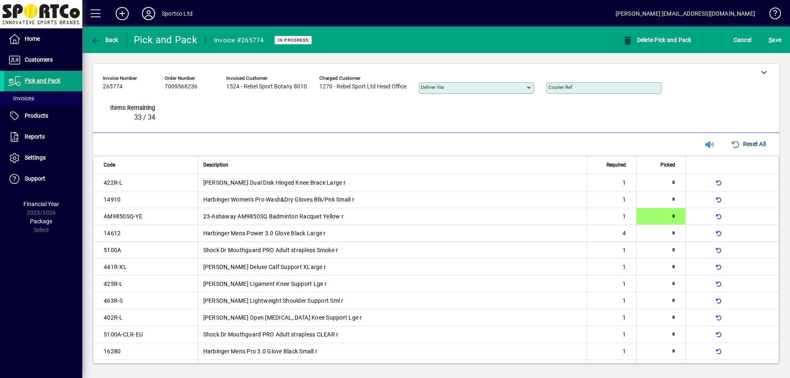
type input "*"
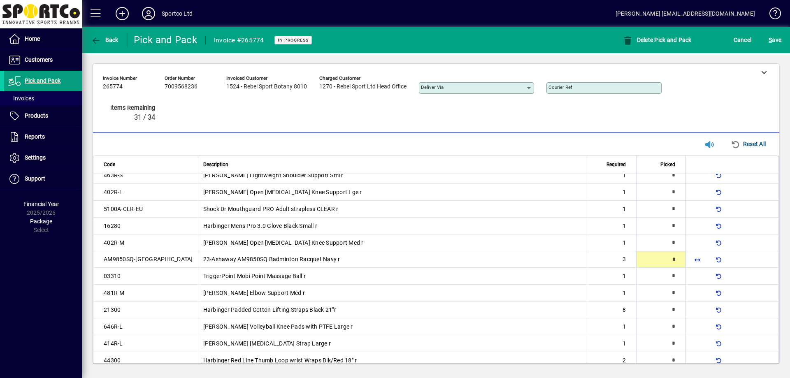
scroll to position [126, 0]
type input "*"
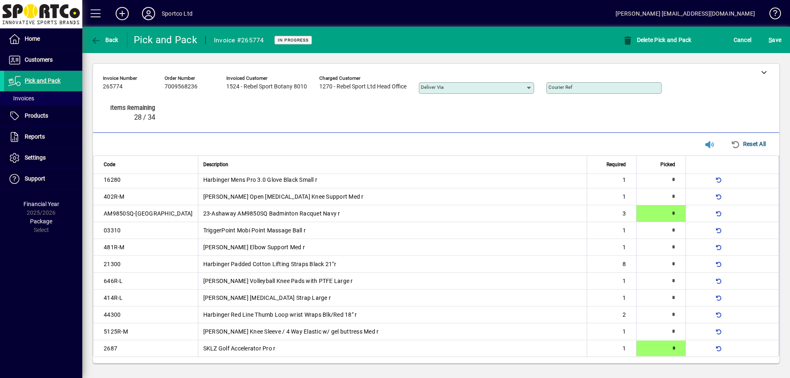
type input "*"
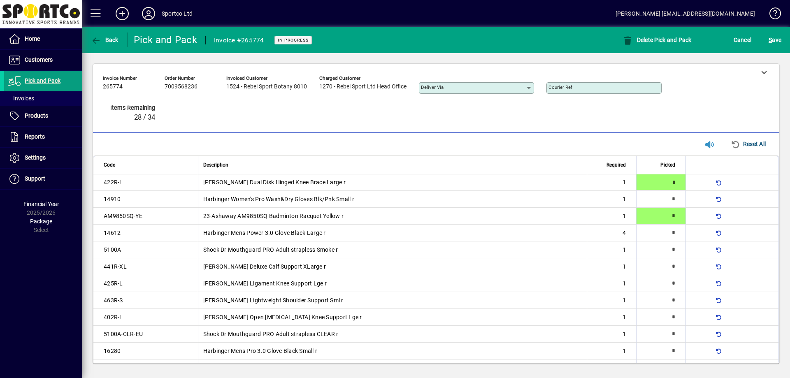
type input "*"
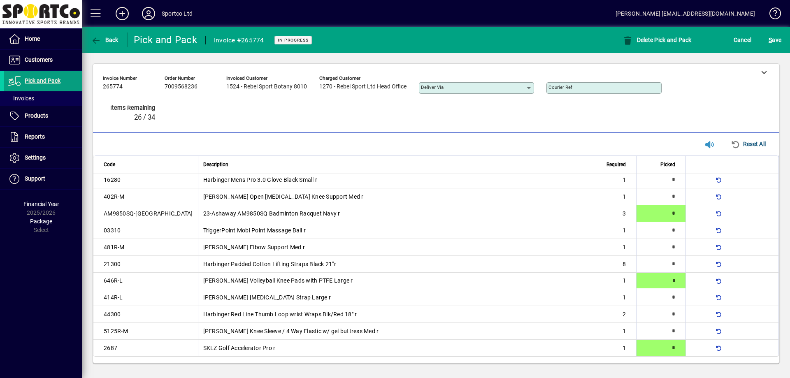
type input "*"
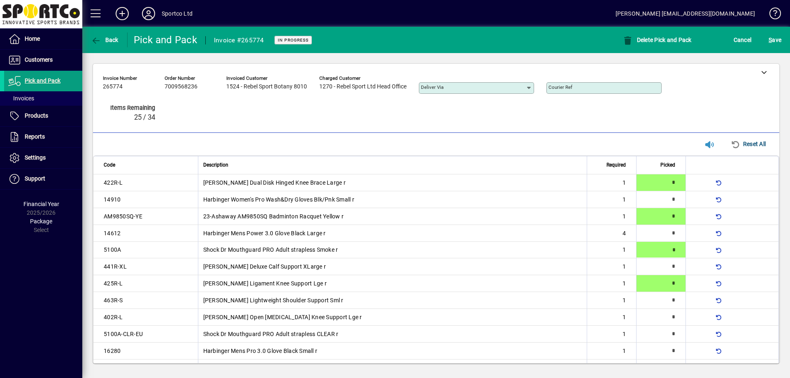
type input "*"
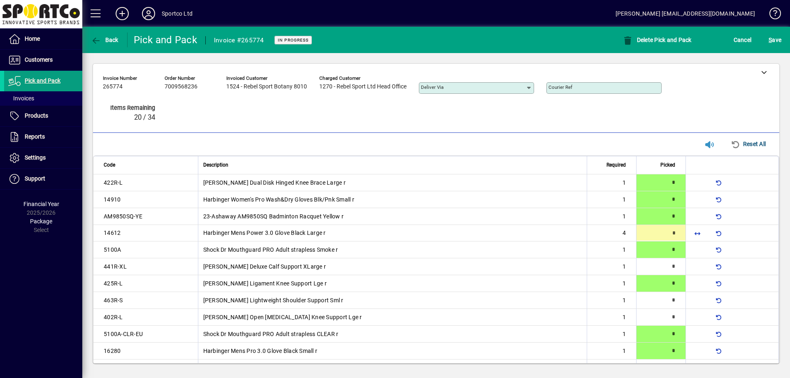
type input "*"
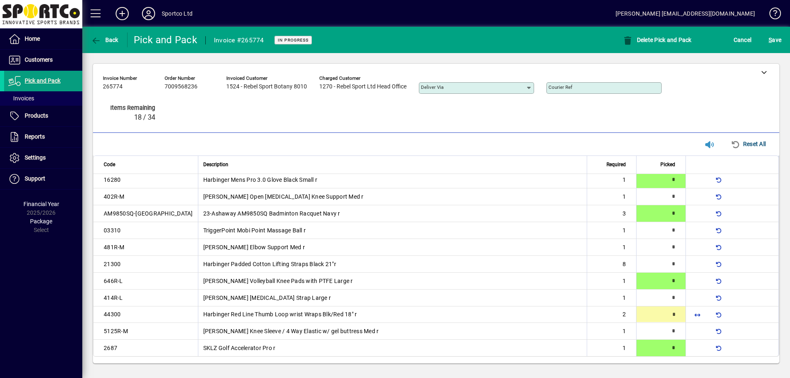
type input "*"
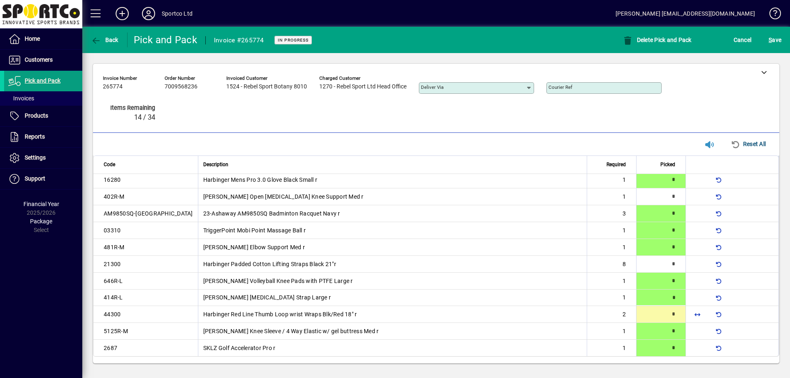
type input "*"
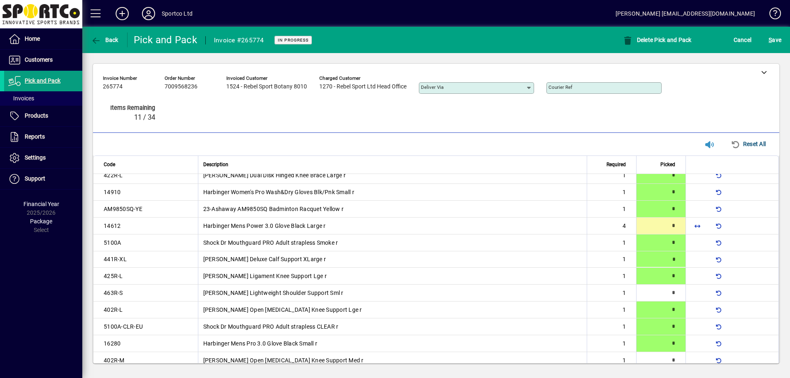
type input "*"
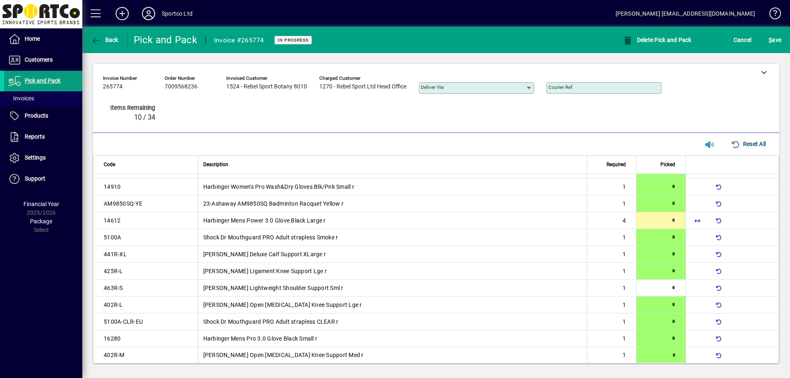
type input "*"
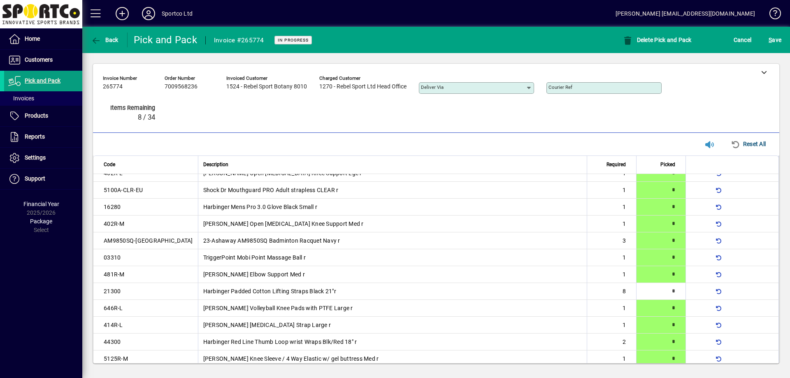
scroll to position [172, 0]
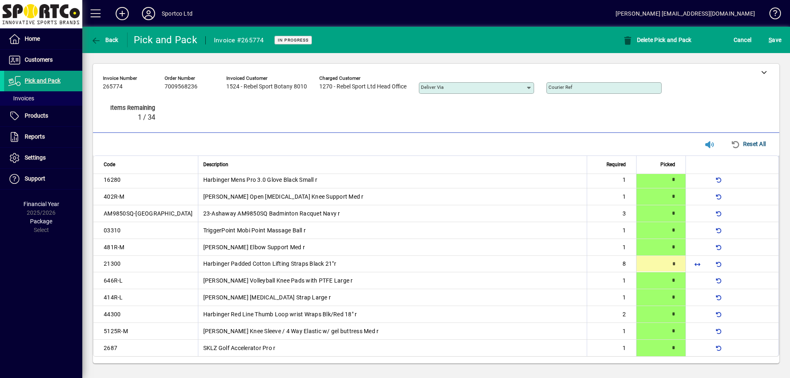
type input "*"
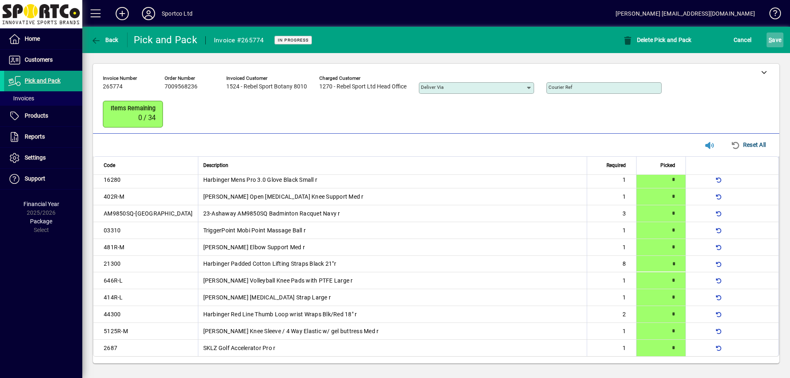
click at [768, 38] on span "submit" at bounding box center [774, 40] width 17 height 20
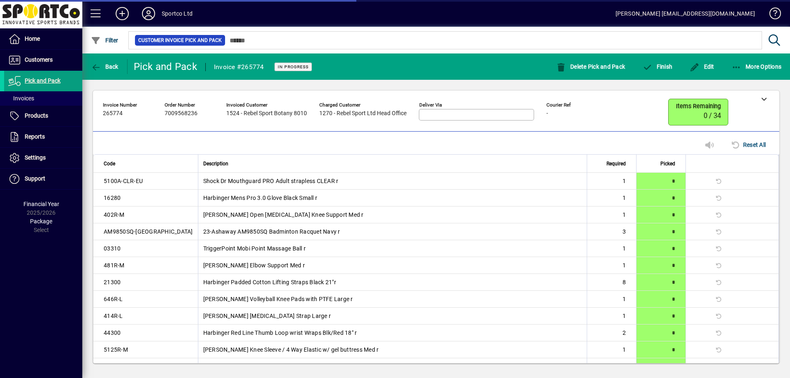
scroll to position [160, 0]
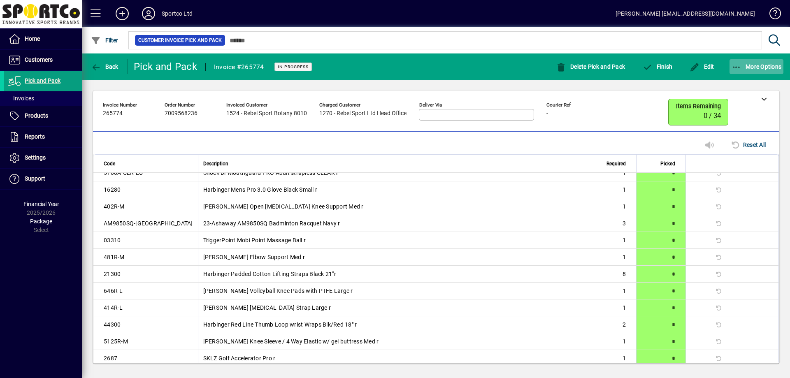
click at [743, 68] on span "More Options" at bounding box center [756, 66] width 50 height 7
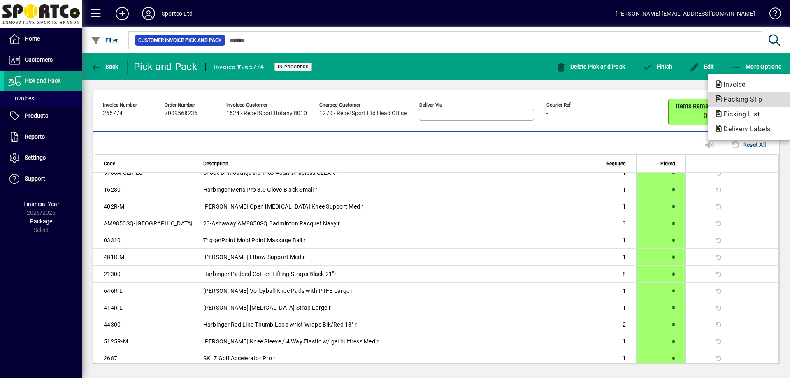
click at [743, 100] on span "Packing Slip" at bounding box center [740, 99] width 52 height 8
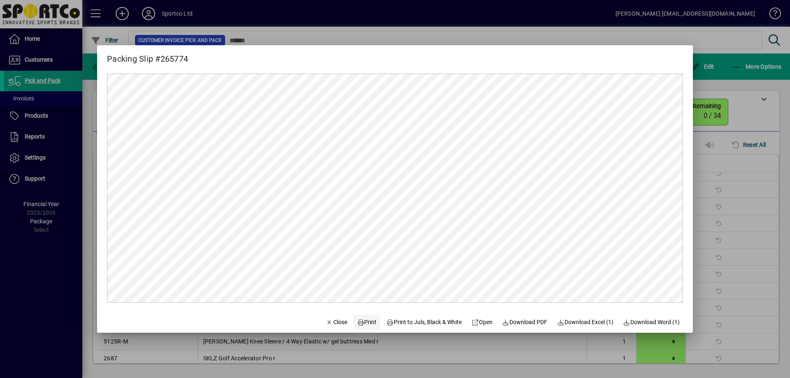
scroll to position [0, 0]
click at [359, 327] on span at bounding box center [367, 322] width 26 height 20
click at [332, 325] on span "Close" at bounding box center [336, 322] width 21 height 9
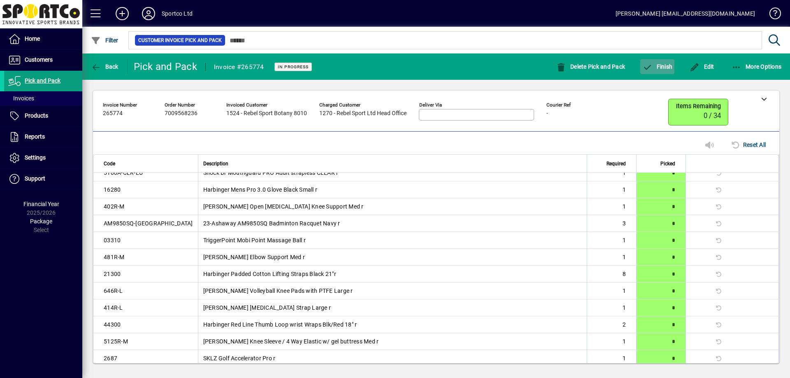
click at [659, 65] on span "Finish" at bounding box center [657, 66] width 30 height 7
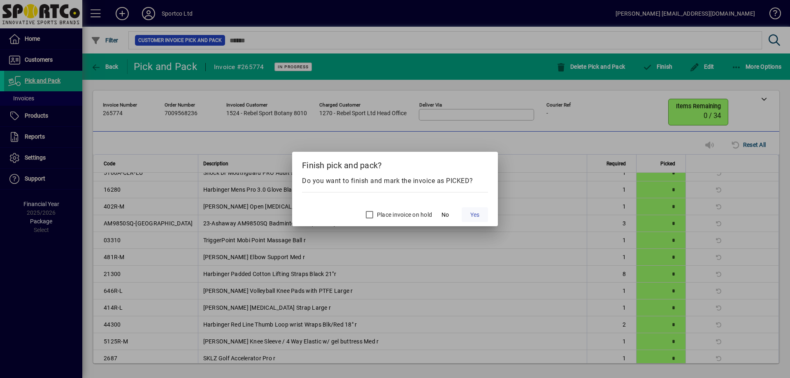
click at [478, 214] on span "Yes" at bounding box center [474, 215] width 9 height 9
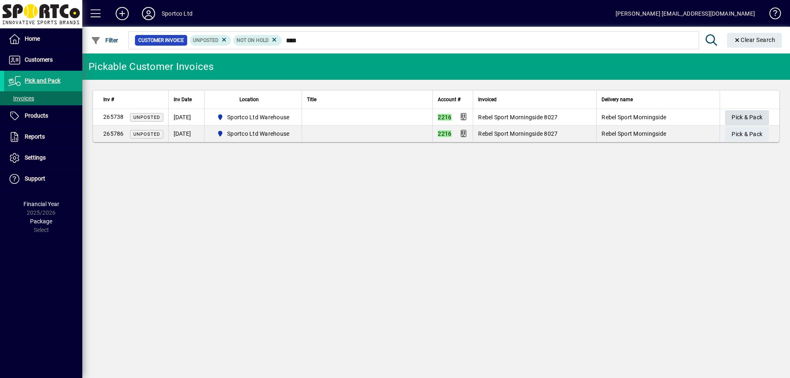
type input "****"
click at [730, 112] on span "button" at bounding box center [747, 118] width 44 height 20
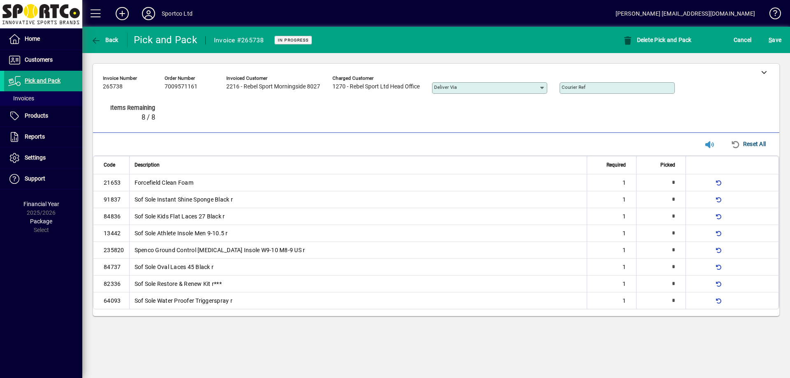
type input "*"
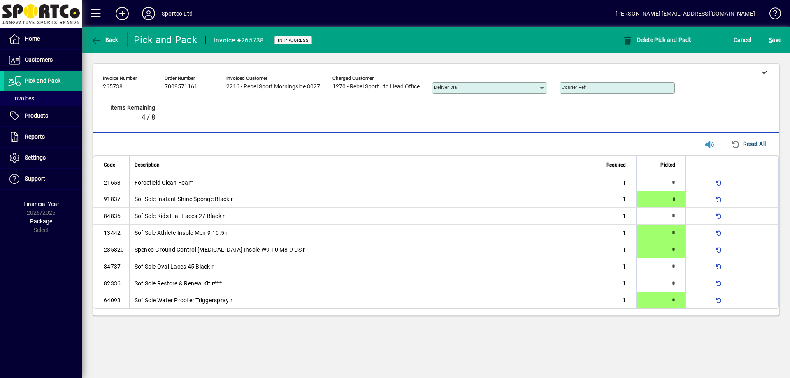
type input "*"
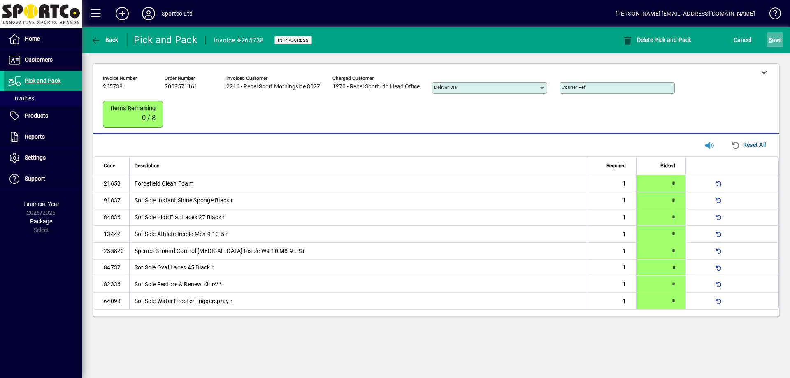
click at [778, 36] on span "S ave" at bounding box center [775, 39] width 13 height 13
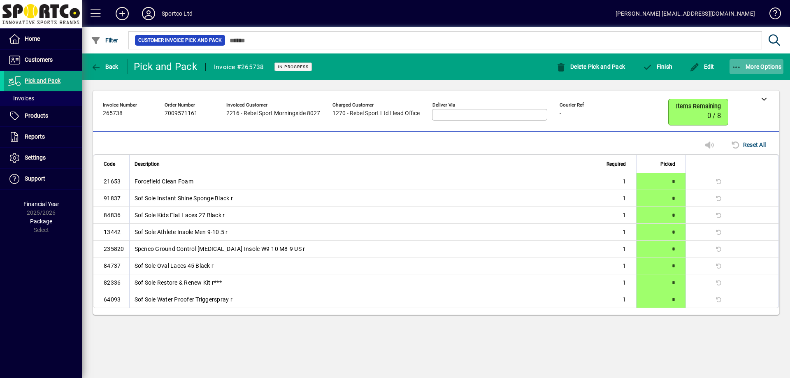
click at [738, 67] on icon "button" at bounding box center [736, 67] width 10 height 8
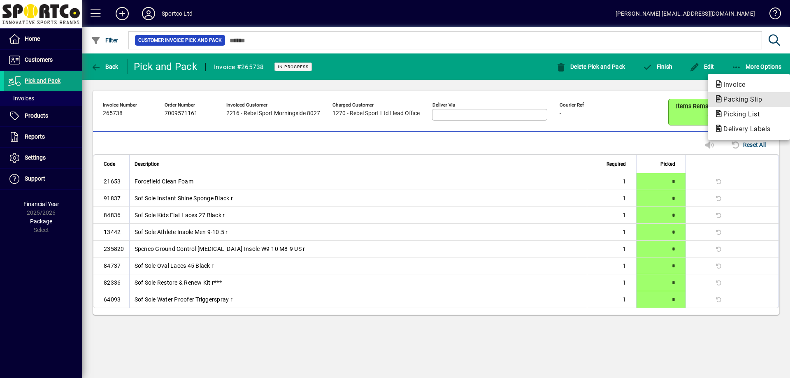
drag, startPoint x: 729, startPoint y: 102, endPoint x: 729, endPoint y: 96, distance: 5.8
click at [729, 100] on span "Packing Slip" at bounding box center [740, 99] width 52 height 8
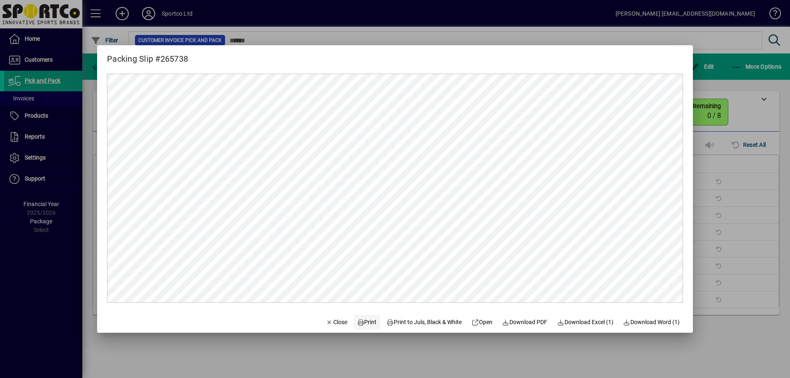
click at [364, 322] on span "Print" at bounding box center [367, 322] width 20 height 9
click at [336, 323] on span "Close" at bounding box center [336, 322] width 21 height 9
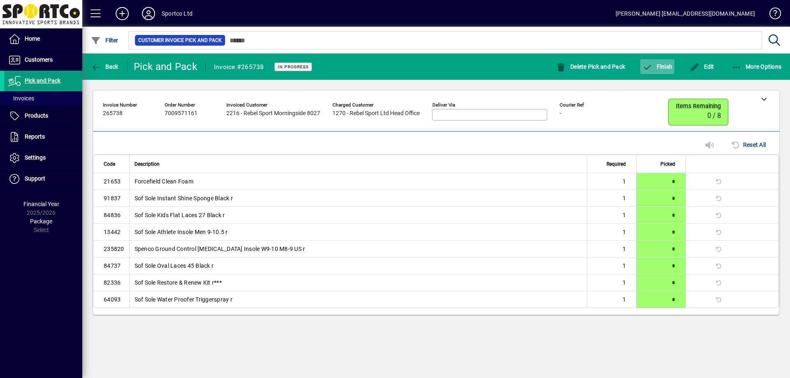
click at [667, 75] on span "button" at bounding box center [657, 67] width 34 height 20
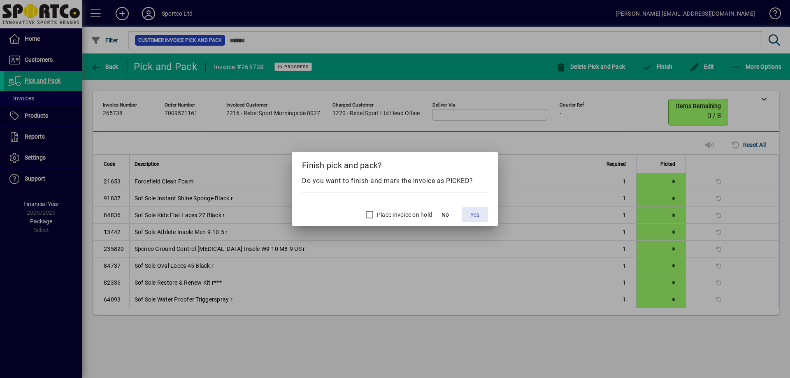
click at [472, 218] on span "Yes" at bounding box center [474, 215] width 9 height 9
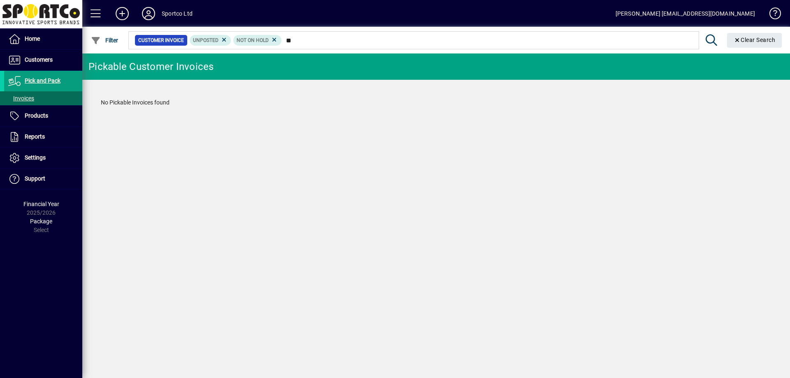
type input "*"
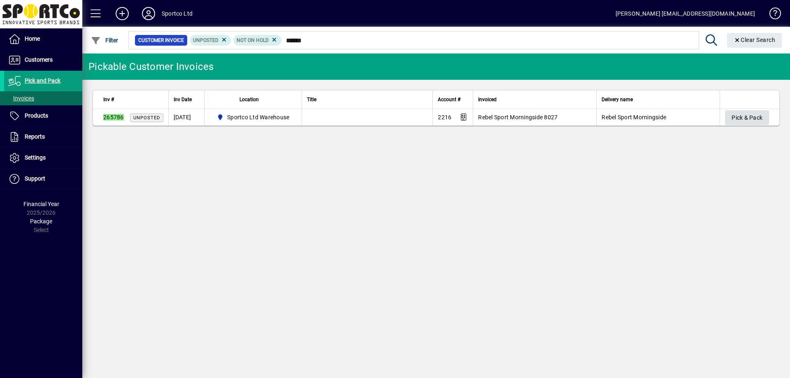
type input "******"
drag, startPoint x: 746, startPoint y: 117, endPoint x: 743, endPoint y: 121, distance: 5.0
click at [743, 119] on span "Pick & Pack" at bounding box center [746, 118] width 31 height 14
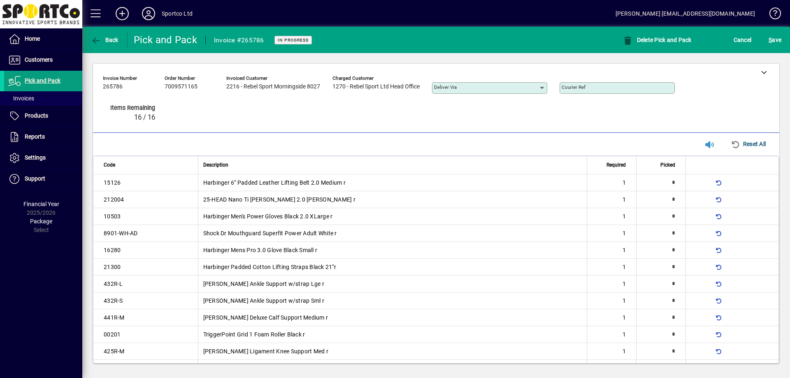
type input "*"
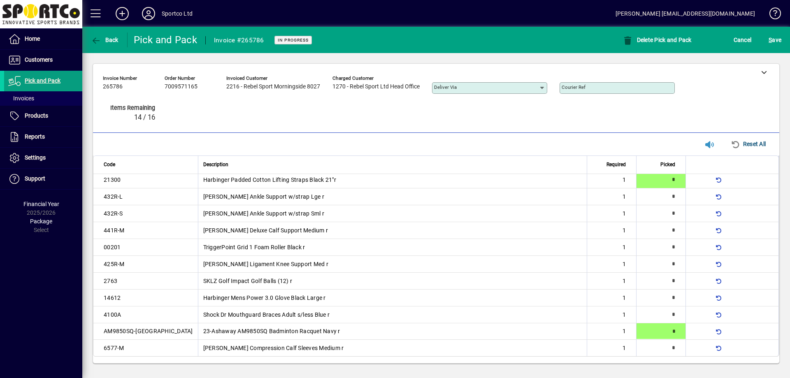
type input "*"
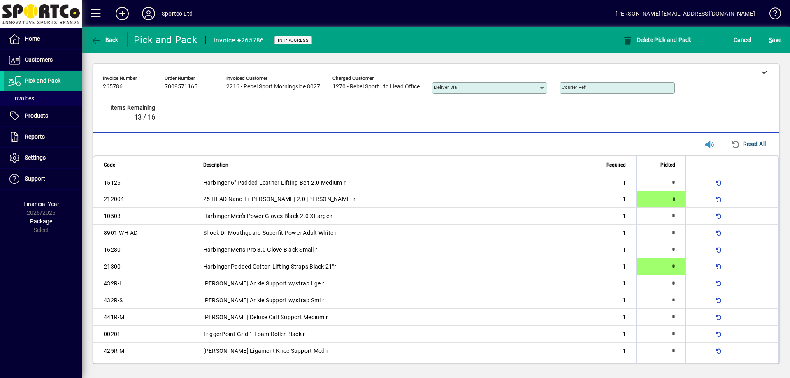
type input "*"
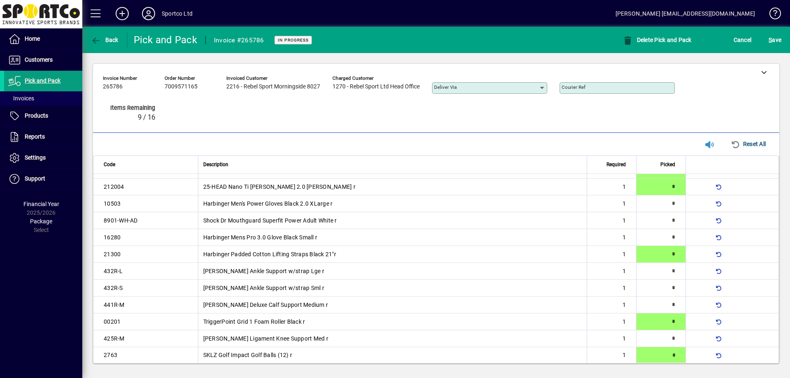
type input "*"
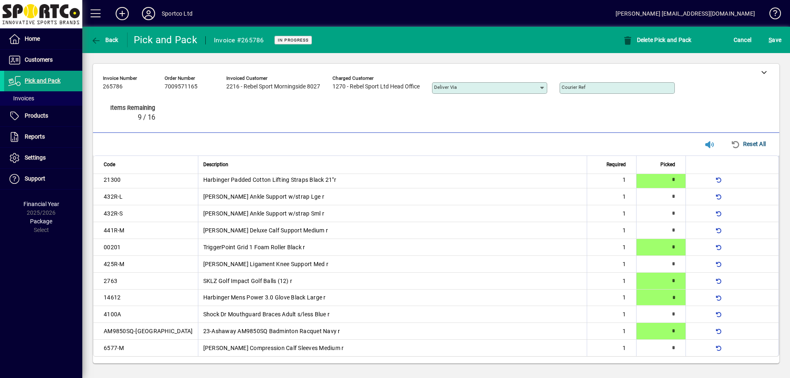
type input "*"
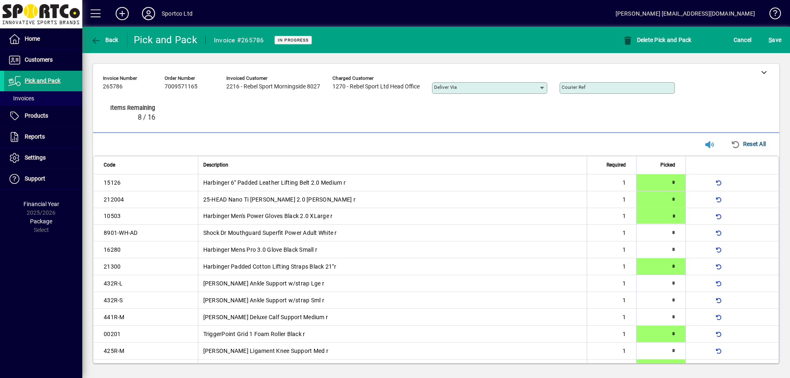
type input "*"
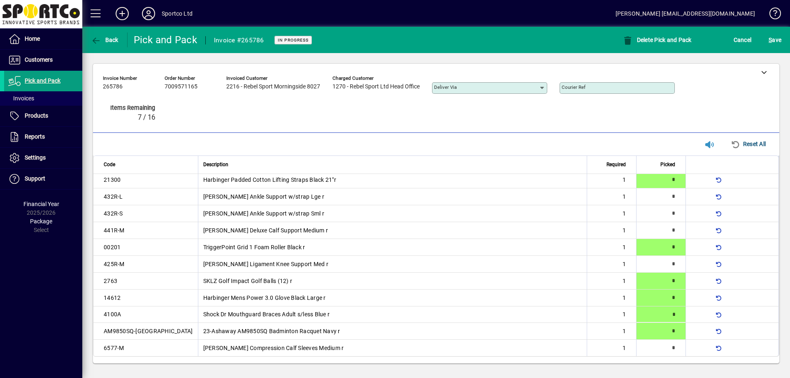
type input "*"
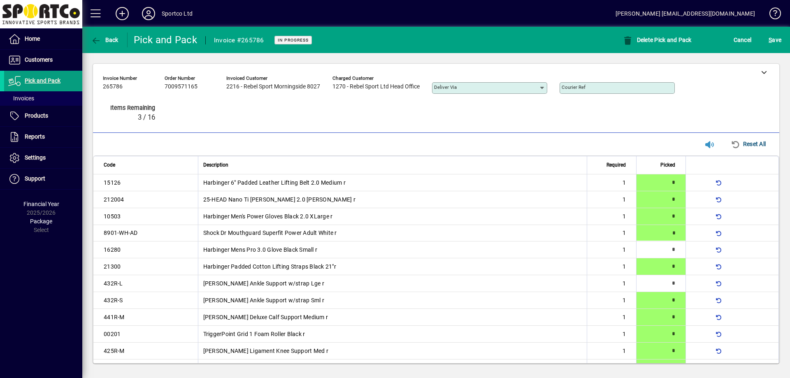
type input "*"
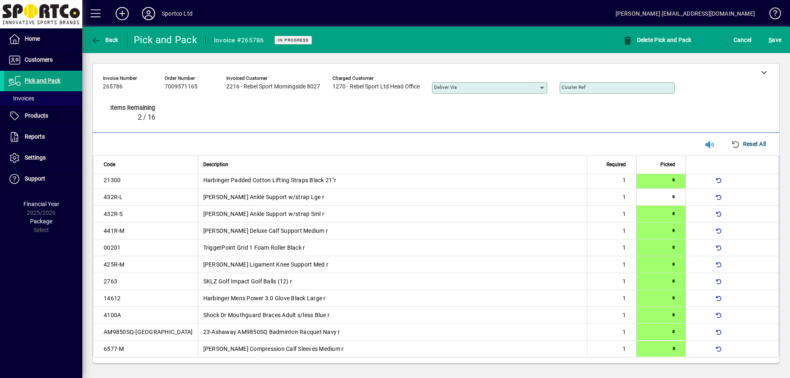
type input "*"
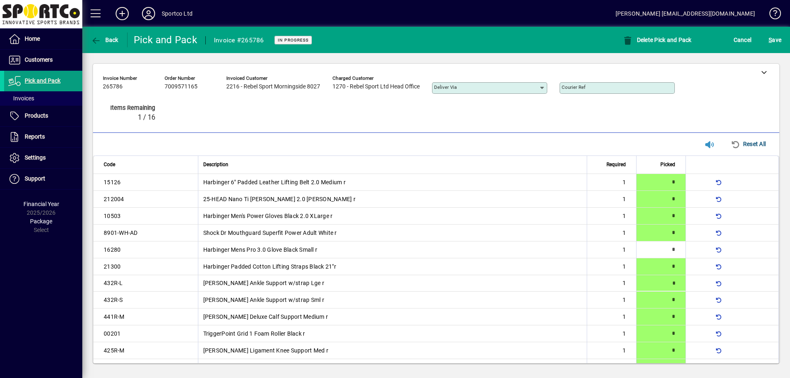
scroll to position [0, 0]
click at [783, 39] on span "submit" at bounding box center [774, 40] width 17 height 20
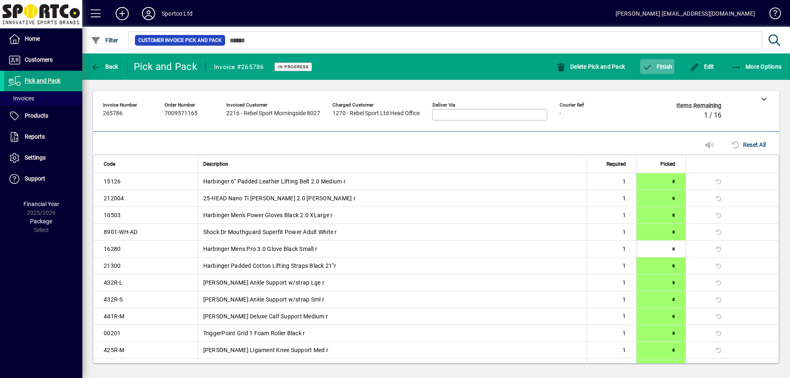
click at [673, 69] on span "button" at bounding box center [657, 67] width 34 height 20
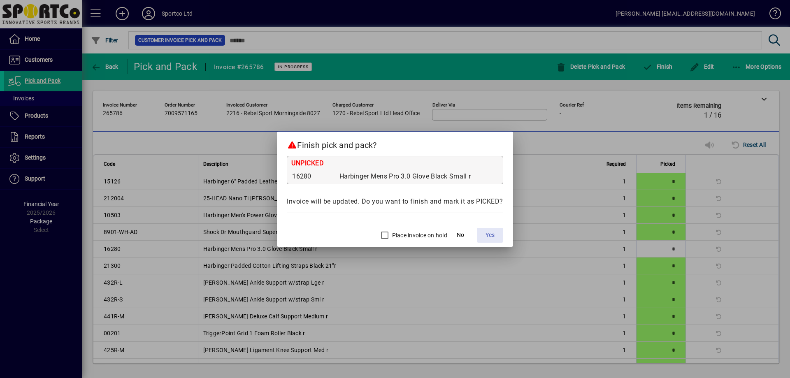
click at [485, 233] on span "Yes" at bounding box center [489, 235] width 9 height 9
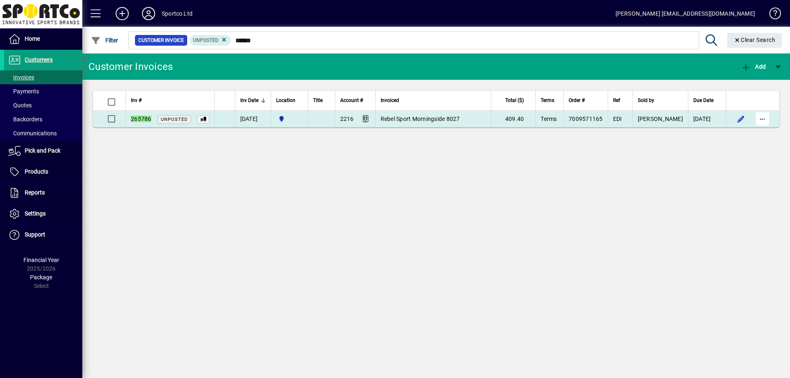
type input "******"
click at [766, 122] on span "button" at bounding box center [762, 119] width 20 height 20
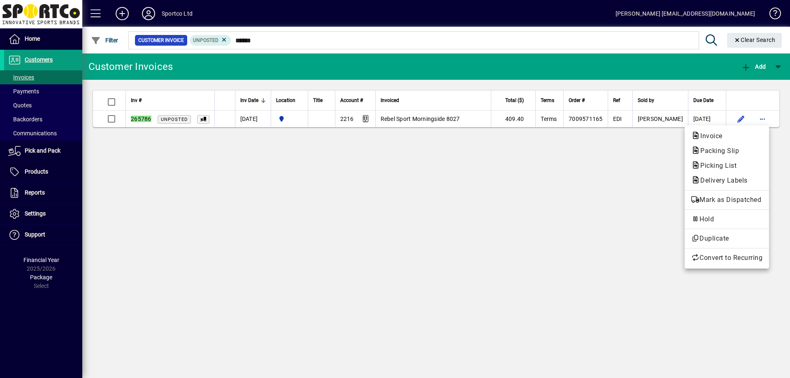
click at [740, 149] on span "Packing Slip" at bounding box center [717, 151] width 52 height 8
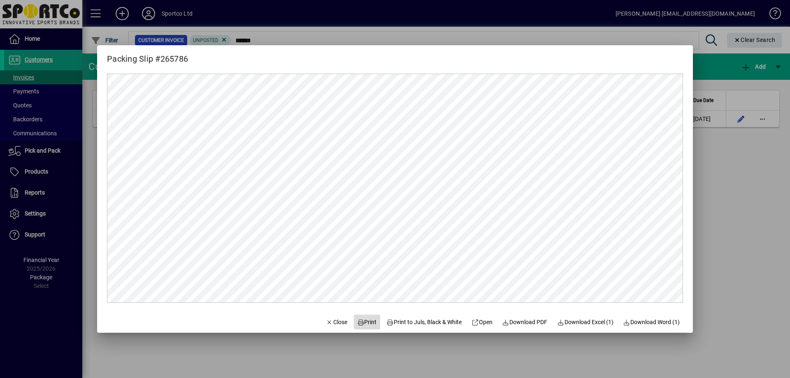
click at [363, 324] on span "Print" at bounding box center [367, 322] width 20 height 9
drag, startPoint x: 322, startPoint y: 325, endPoint x: 357, endPoint y: 306, distance: 39.6
click at [326, 325] on span "Close" at bounding box center [336, 322] width 21 height 9
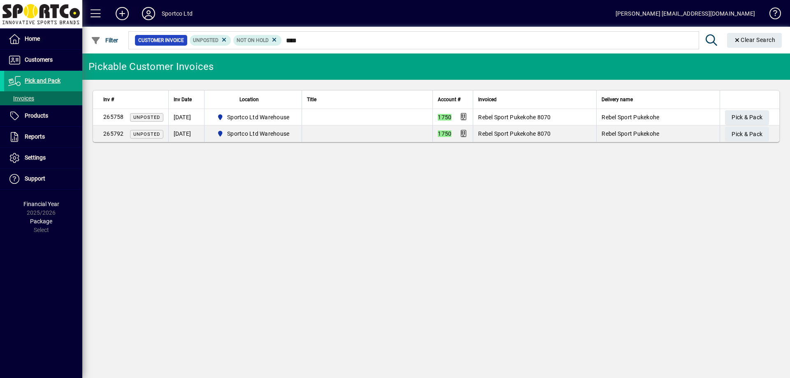
type input "****"
click at [739, 133] on span "Pick & Pack" at bounding box center [746, 135] width 31 height 14
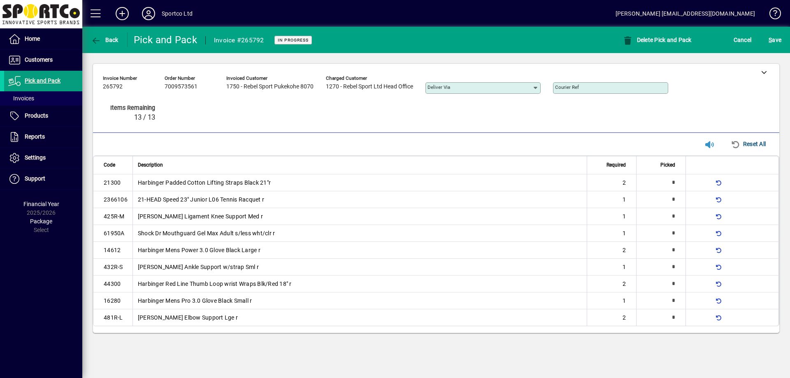
type input "*"
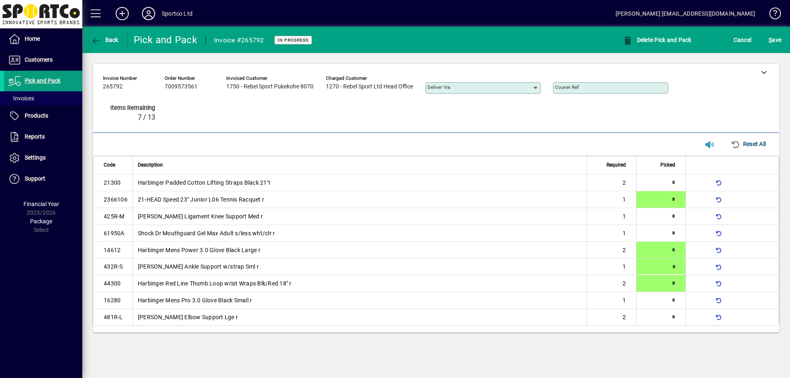
type input "*"
click at [778, 50] on mat-toolbar-row "Back Pick and Pack Invoice #265792 In Progress Delete Pick and Pack Cancel S ave" at bounding box center [436, 40] width 708 height 26
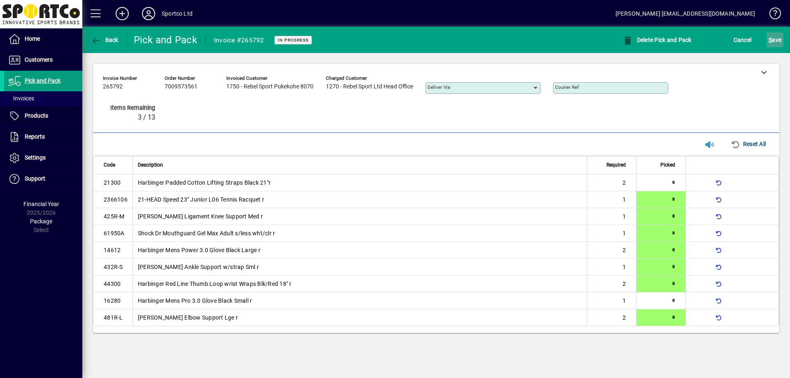
click at [777, 45] on span "S ave" at bounding box center [775, 39] width 13 height 13
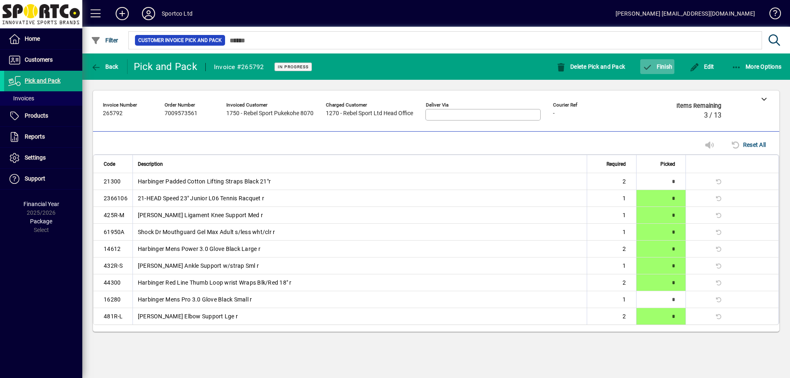
click at [660, 62] on span "button" at bounding box center [657, 67] width 34 height 20
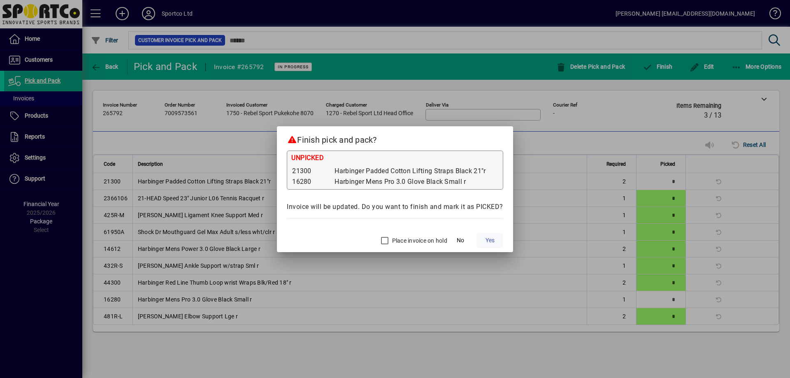
click at [491, 241] on span "Yes" at bounding box center [489, 240] width 9 height 9
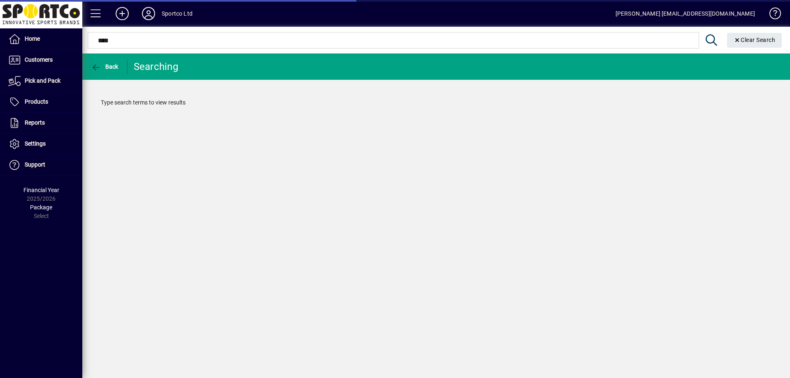
type input "*****"
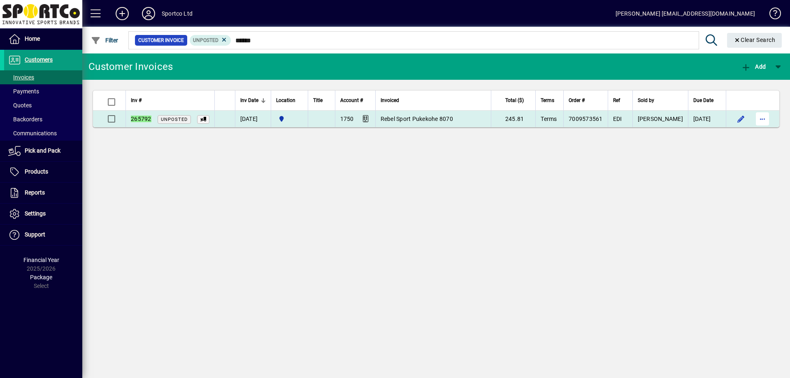
type input "******"
click at [765, 116] on span "button" at bounding box center [762, 119] width 20 height 20
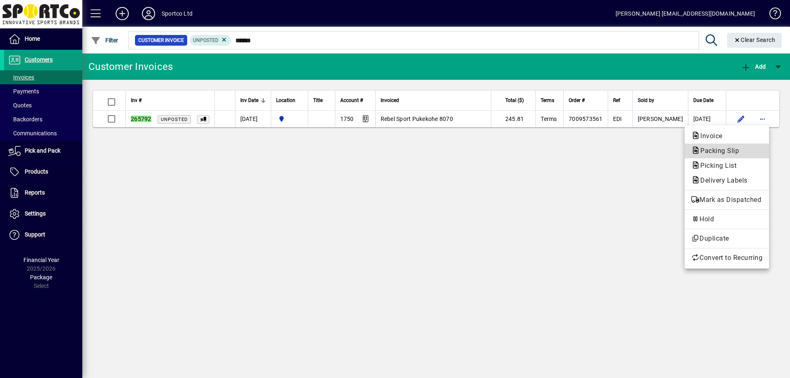
click at [734, 154] on span "Packing Slip" at bounding box center [717, 151] width 52 height 8
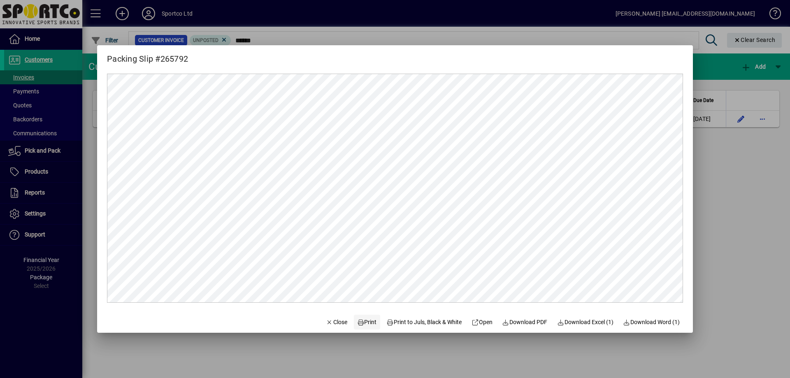
click at [357, 325] on icon at bounding box center [360, 323] width 7 height 6
click at [326, 325] on span "Close" at bounding box center [336, 322] width 21 height 9
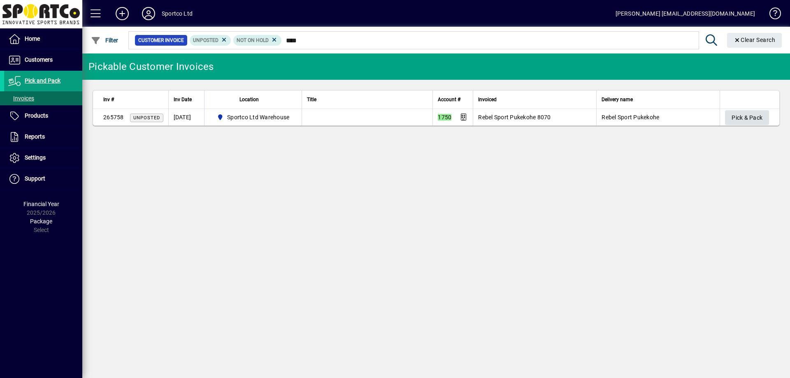
type input "****"
click at [743, 121] on span "Pick & Pack" at bounding box center [746, 118] width 31 height 14
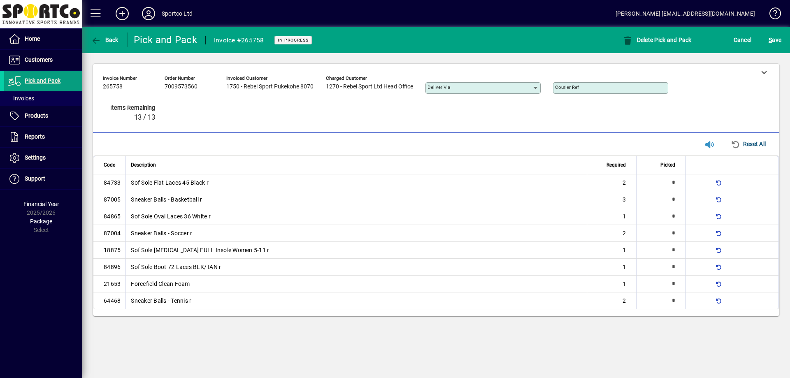
type input "*"
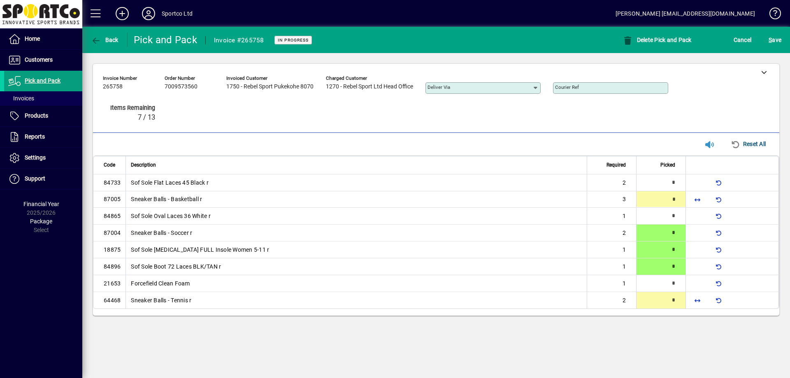
type input "*"
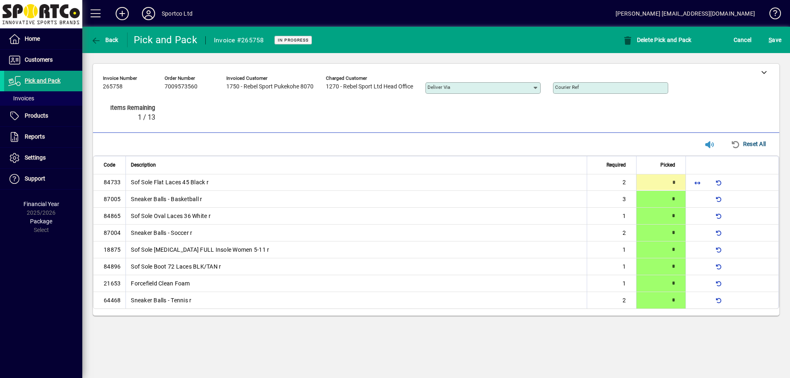
type input "*"
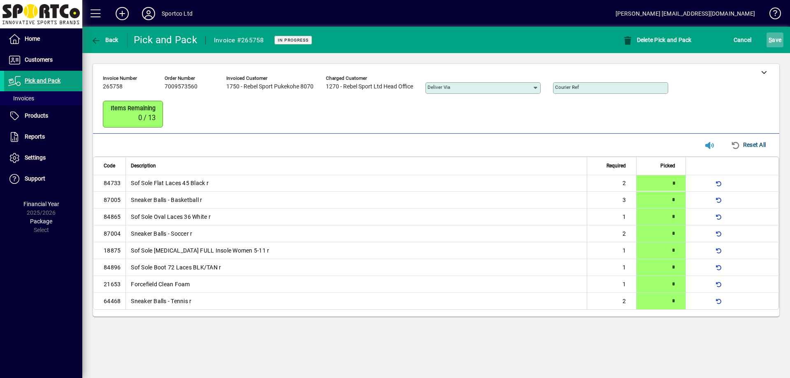
click at [777, 44] on span "S ave" at bounding box center [775, 39] width 13 height 13
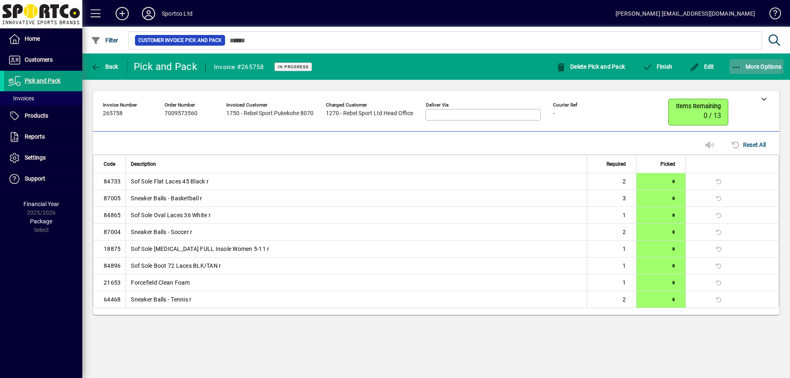
click at [733, 74] on span "button" at bounding box center [756, 67] width 54 height 20
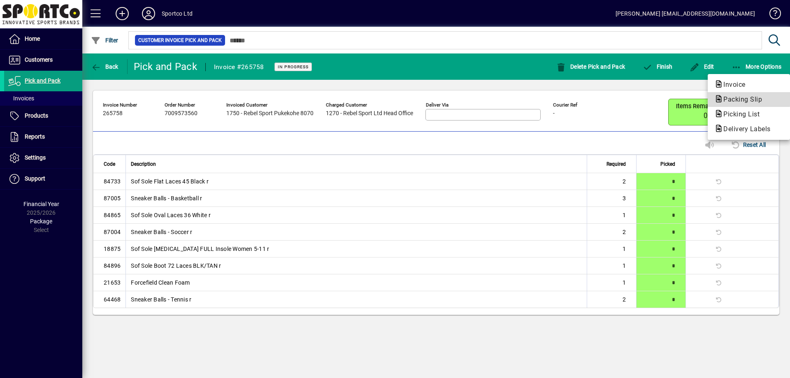
click at [726, 96] on span "Packing Slip" at bounding box center [740, 99] width 52 height 8
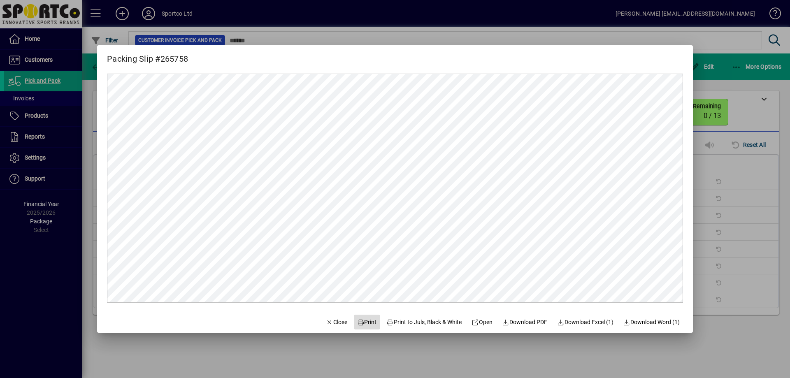
click at [359, 328] on span at bounding box center [367, 322] width 26 height 20
click at [327, 323] on span "Close" at bounding box center [336, 322] width 21 height 9
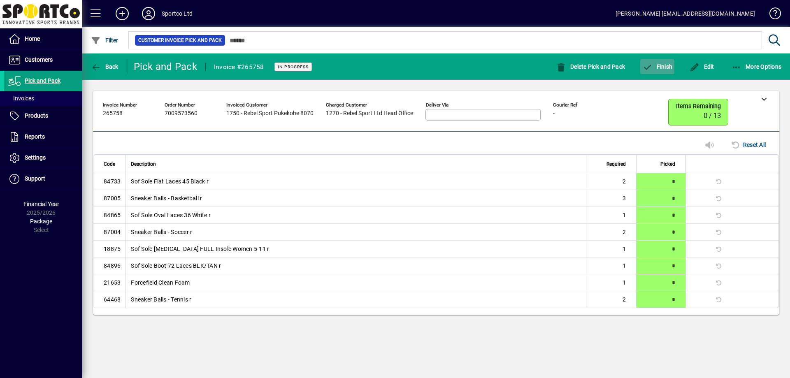
click at [666, 70] on span "Finish" at bounding box center [657, 66] width 30 height 7
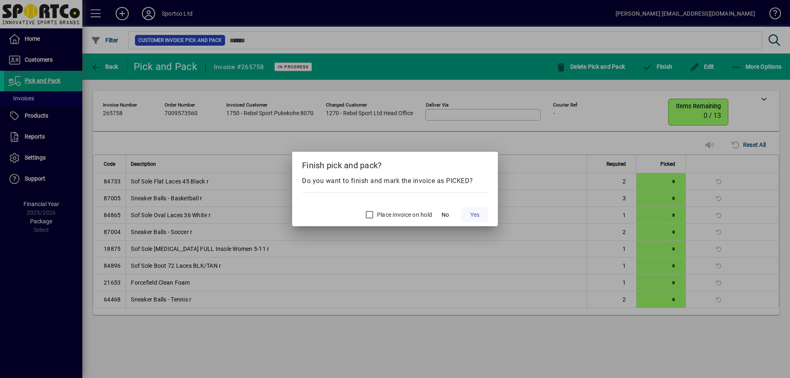
click at [477, 214] on span "Yes" at bounding box center [474, 215] width 9 height 9
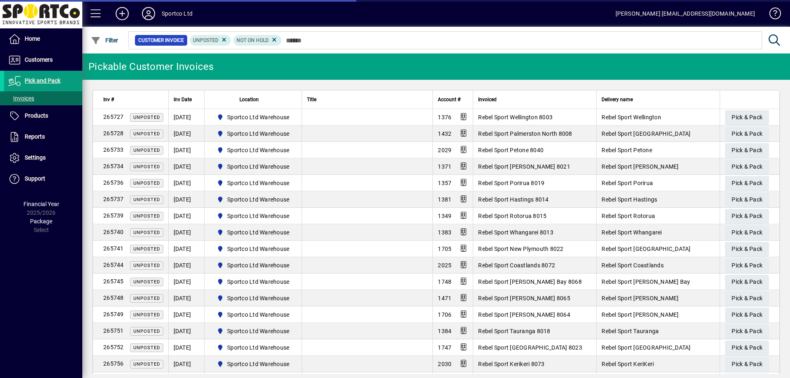
click at [395, 126] on td at bounding box center [367, 133] width 131 height 16
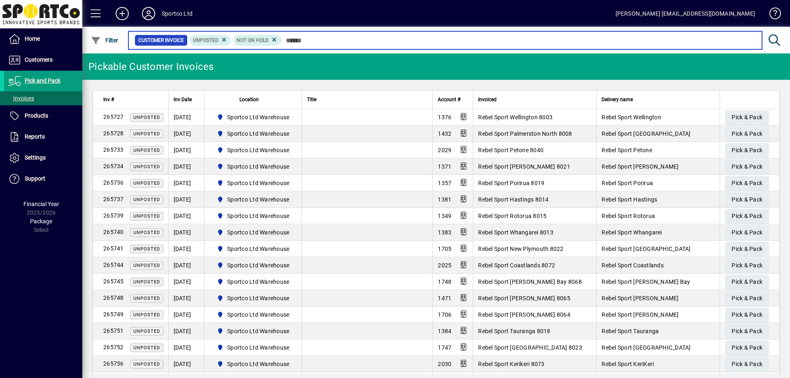
click at [332, 42] on input "text" at bounding box center [519, 41] width 474 height 12
